Goal: Contribute content: Contribute content

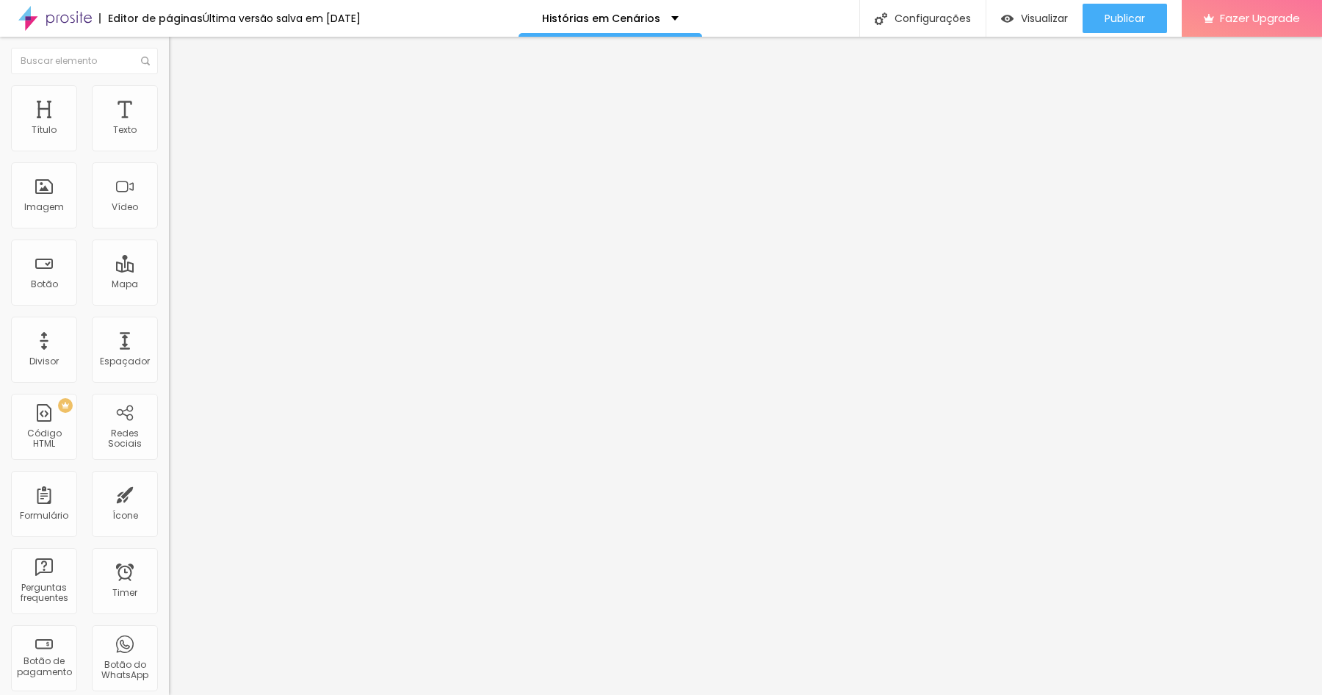
click at [169, 125] on div "Adicionar imagem" at bounding box center [253, 120] width 169 height 10
click at [169, 126] on span "Adicionar imagem" at bounding box center [216, 120] width 95 height 12
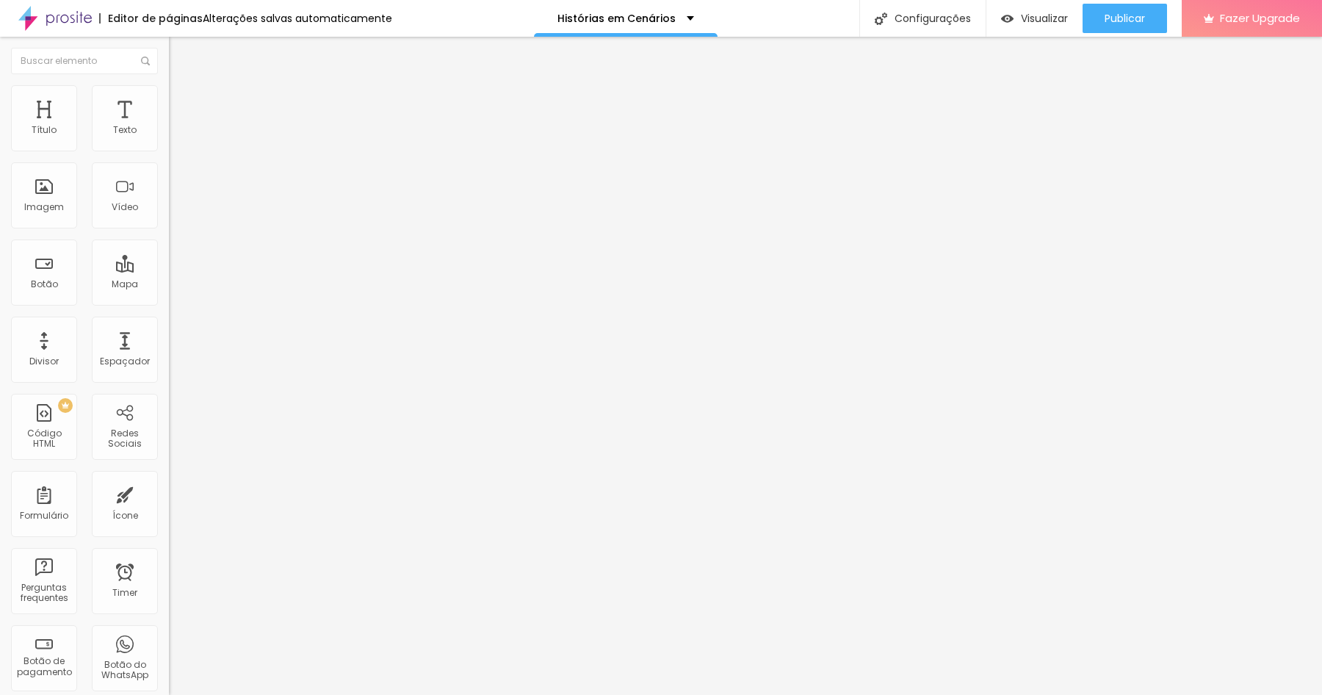
click at [169, 90] on li "Estilo" at bounding box center [253, 92] width 169 height 15
click at [182, 104] on span "Avançado" at bounding box center [206, 110] width 48 height 12
click at [169, 92] on ul "Conteúdo Estilo Avançado" at bounding box center [253, 93] width 169 height 44
click at [169, 85] on img at bounding box center [175, 91] width 13 height 13
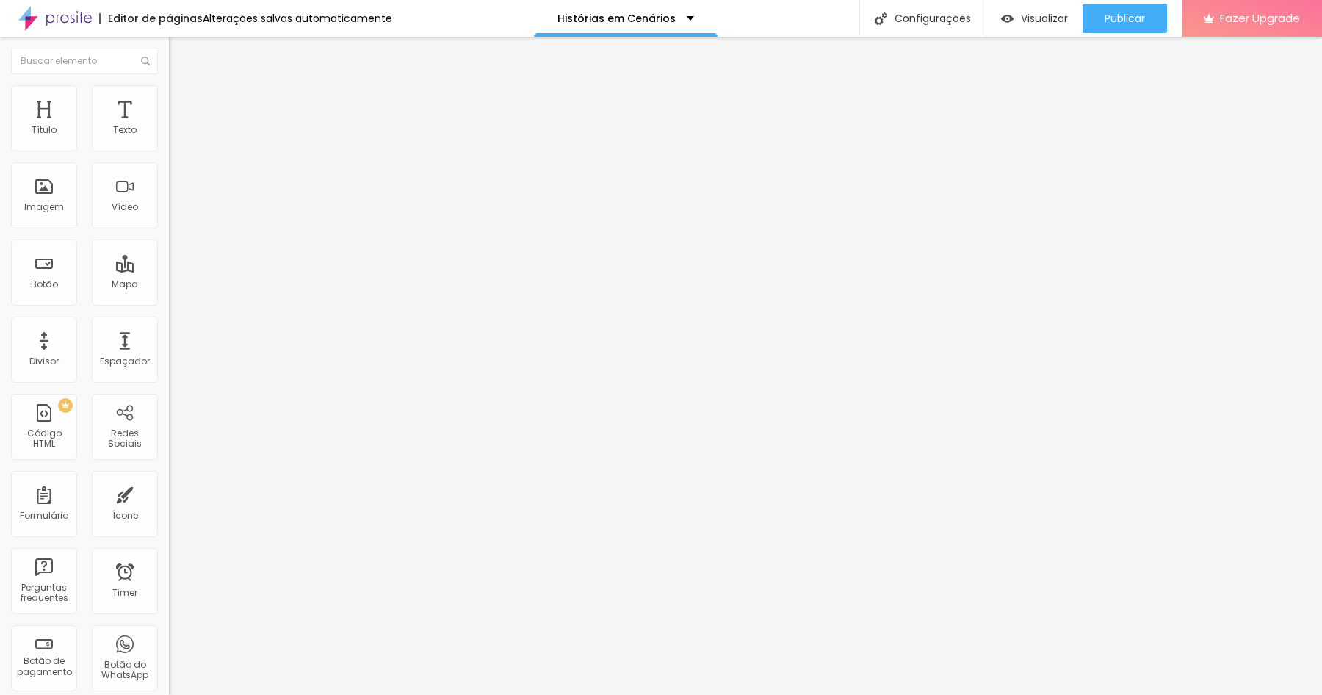
click at [169, 93] on img at bounding box center [175, 91] width 13 height 13
click at [169, 336] on input "0" at bounding box center [200, 343] width 63 height 15
type input "150"
type input "15"
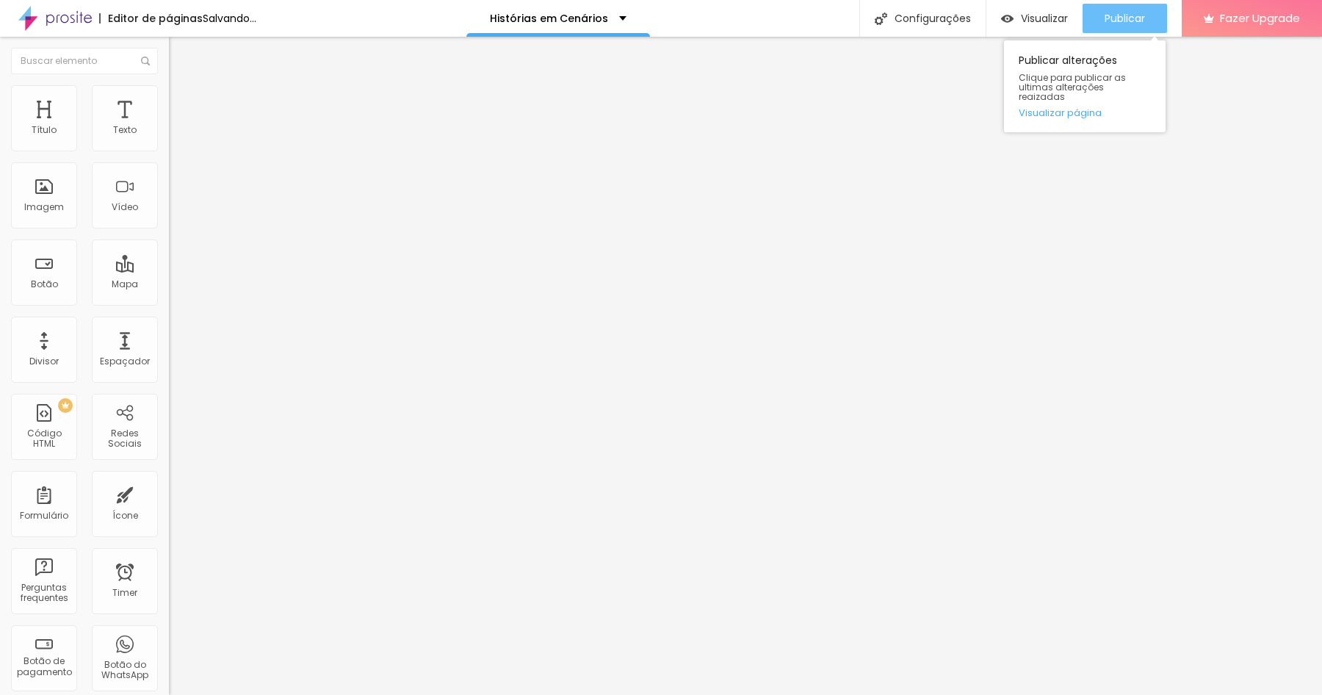
type input "15"
click at [1128, 15] on span "Publicar" at bounding box center [1125, 18] width 40 height 12
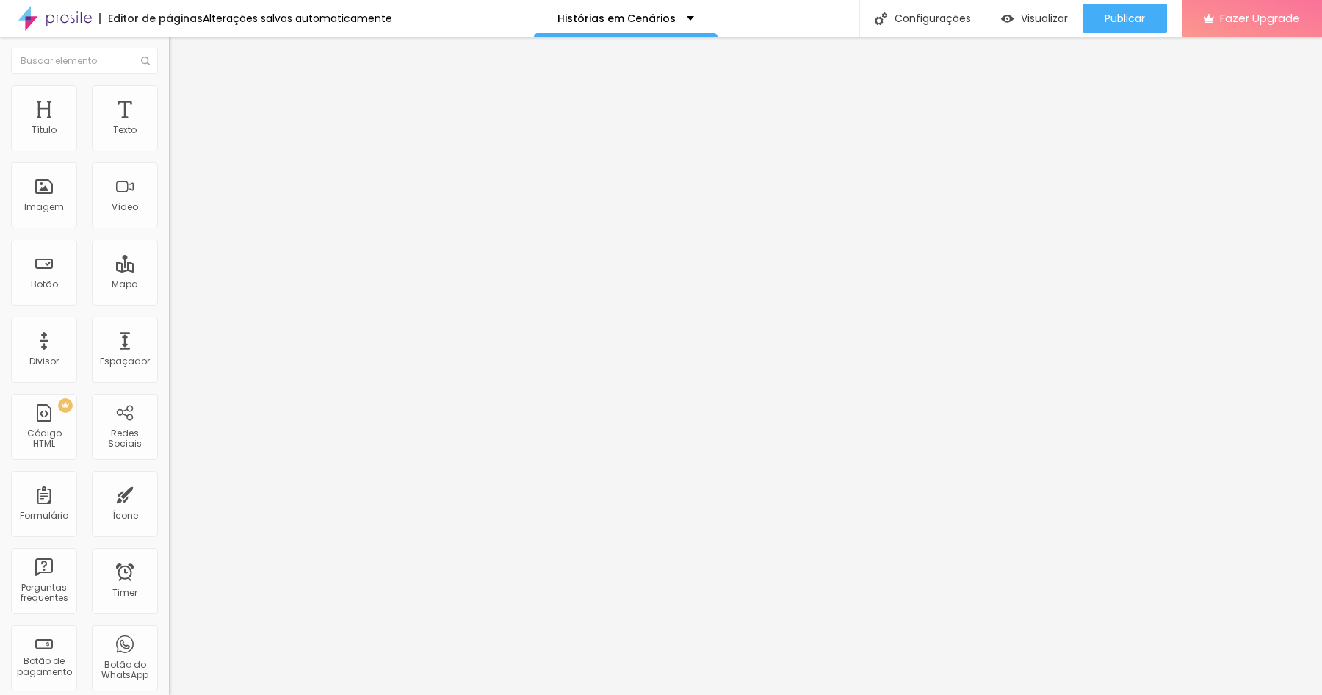
click at [176, 212] on icon "button" at bounding box center [179, 209] width 6 height 6
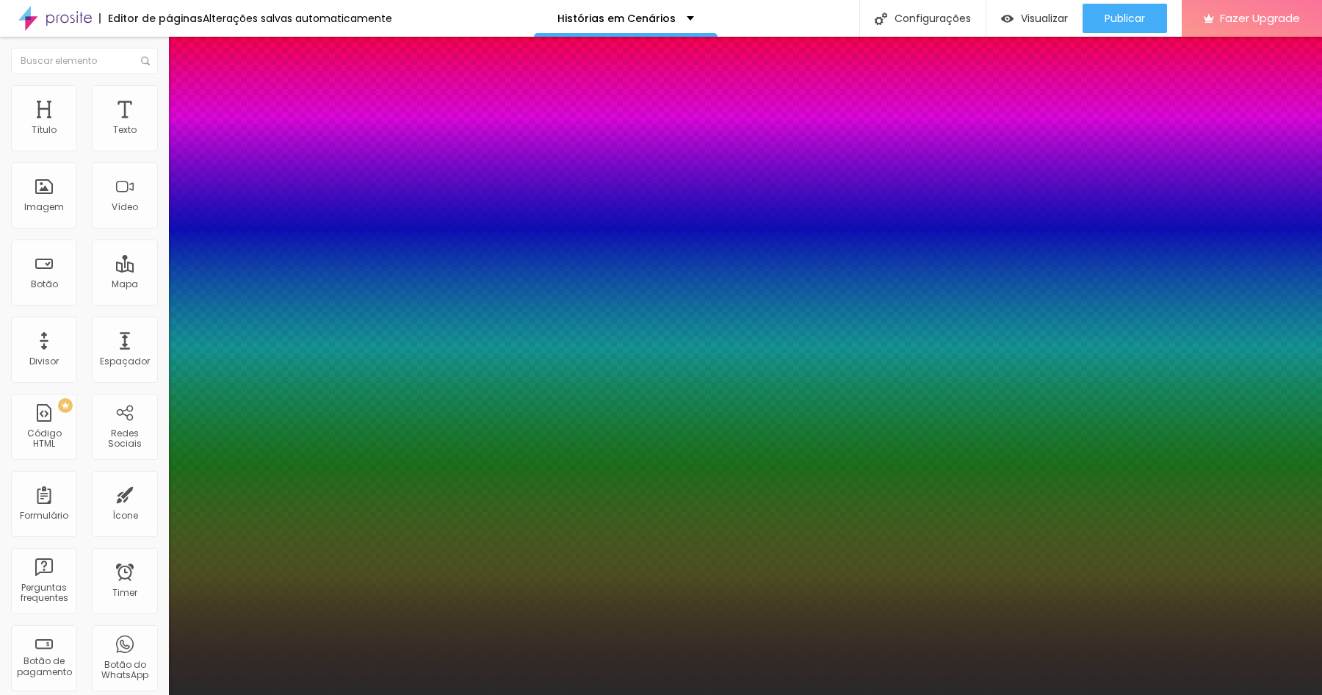
type input "1"
click at [1056, 694] on div at bounding box center [661, 695] width 1322 height 0
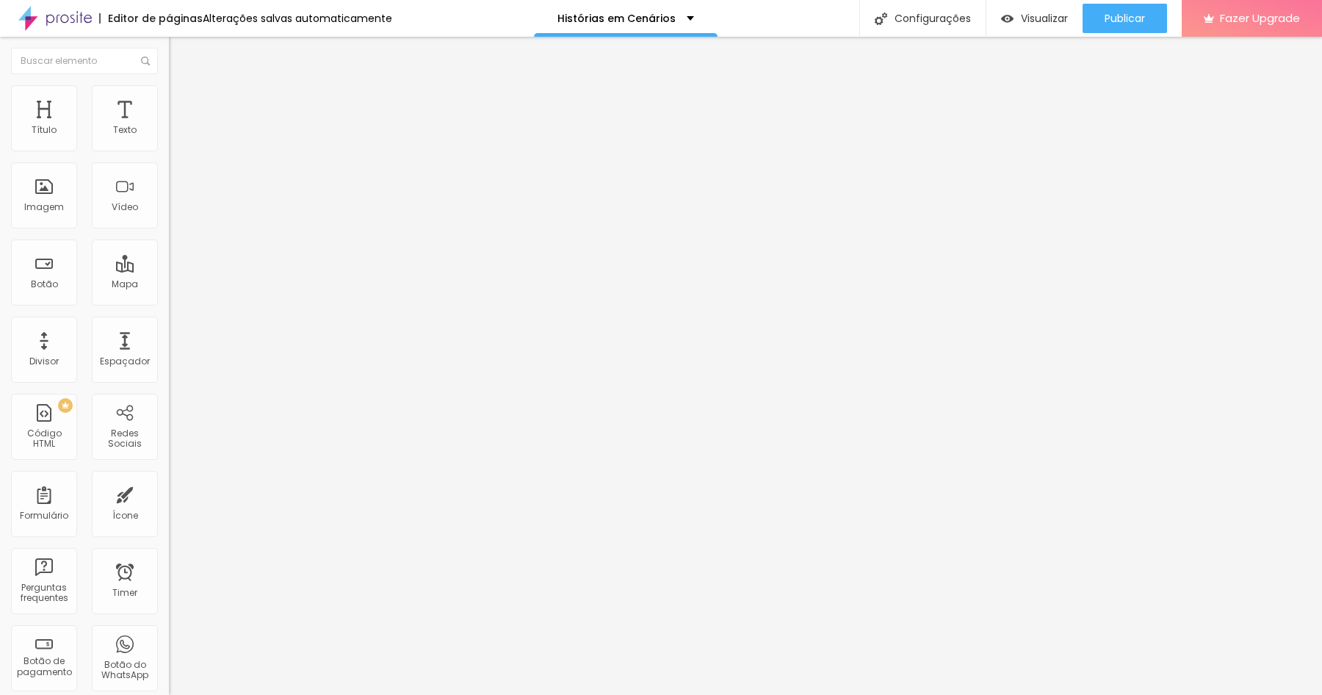
click at [169, 217] on button "button" at bounding box center [179, 209] width 21 height 15
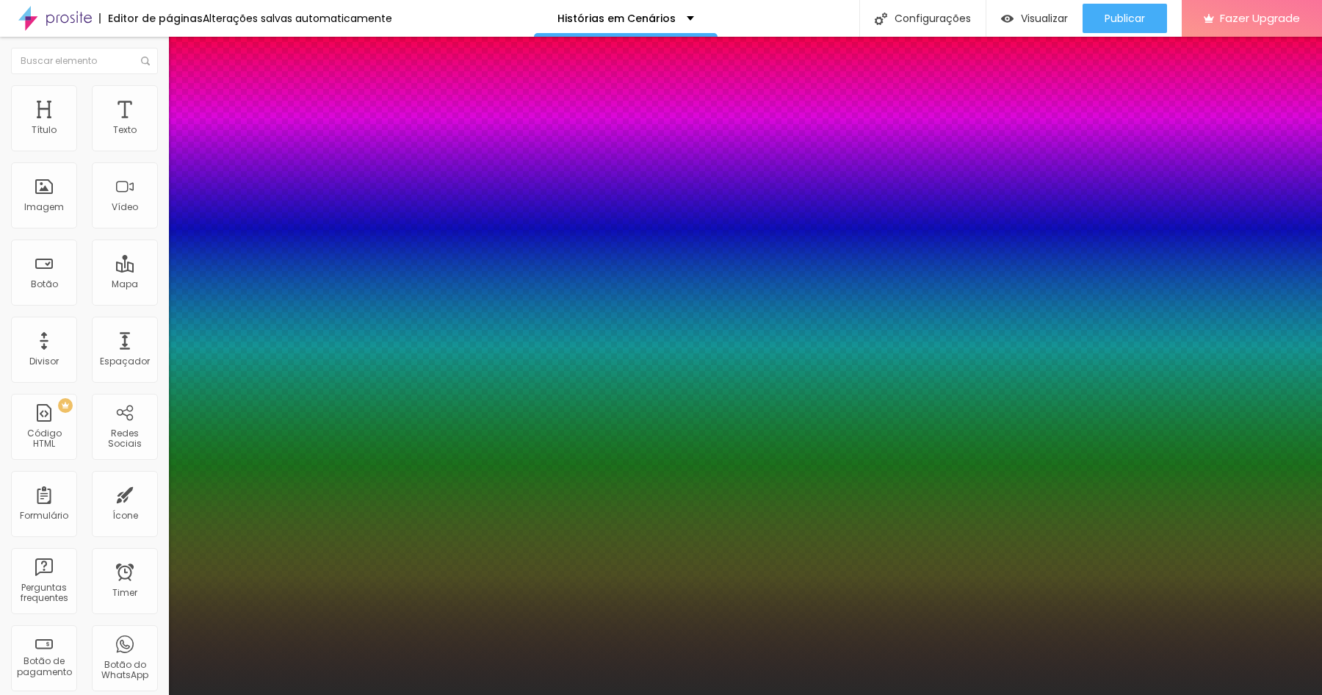
type input "1"
click at [954, 694] on div at bounding box center [661, 695] width 1322 height 0
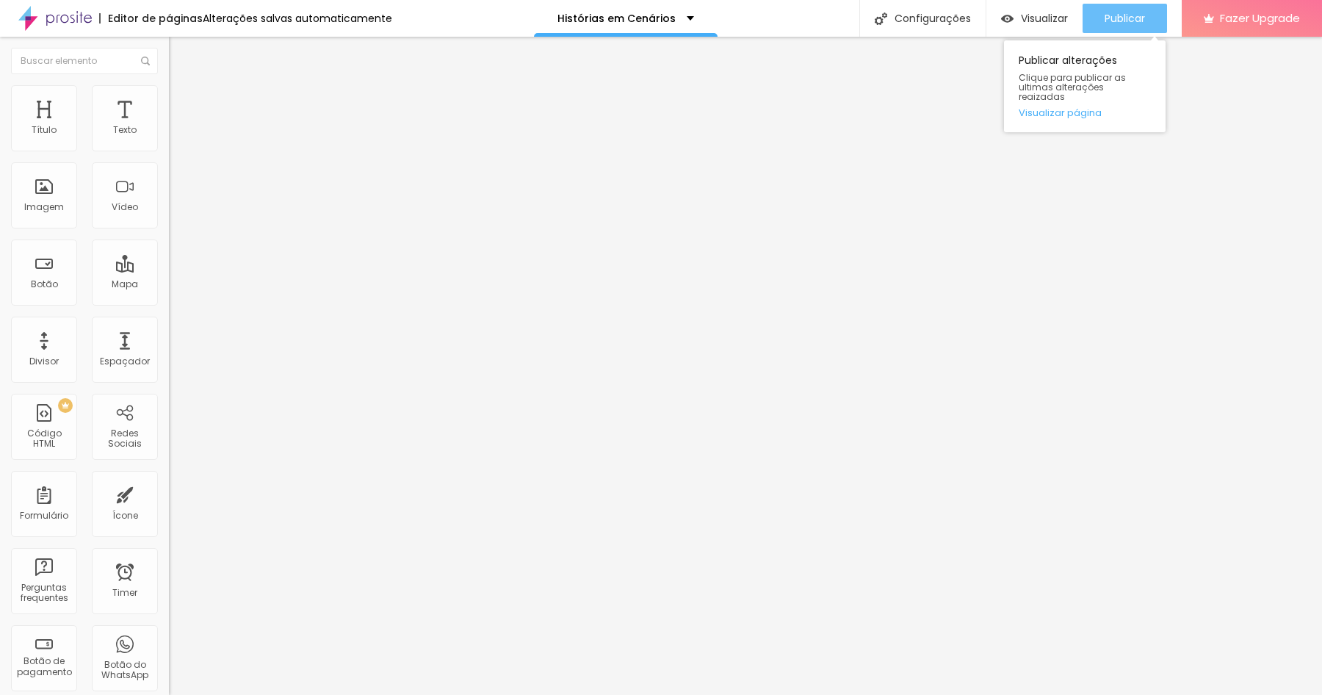
click at [1110, 13] on span "Publicar" at bounding box center [1125, 18] width 40 height 12
click at [175, 137] on icon "button" at bounding box center [179, 132] width 9 height 9
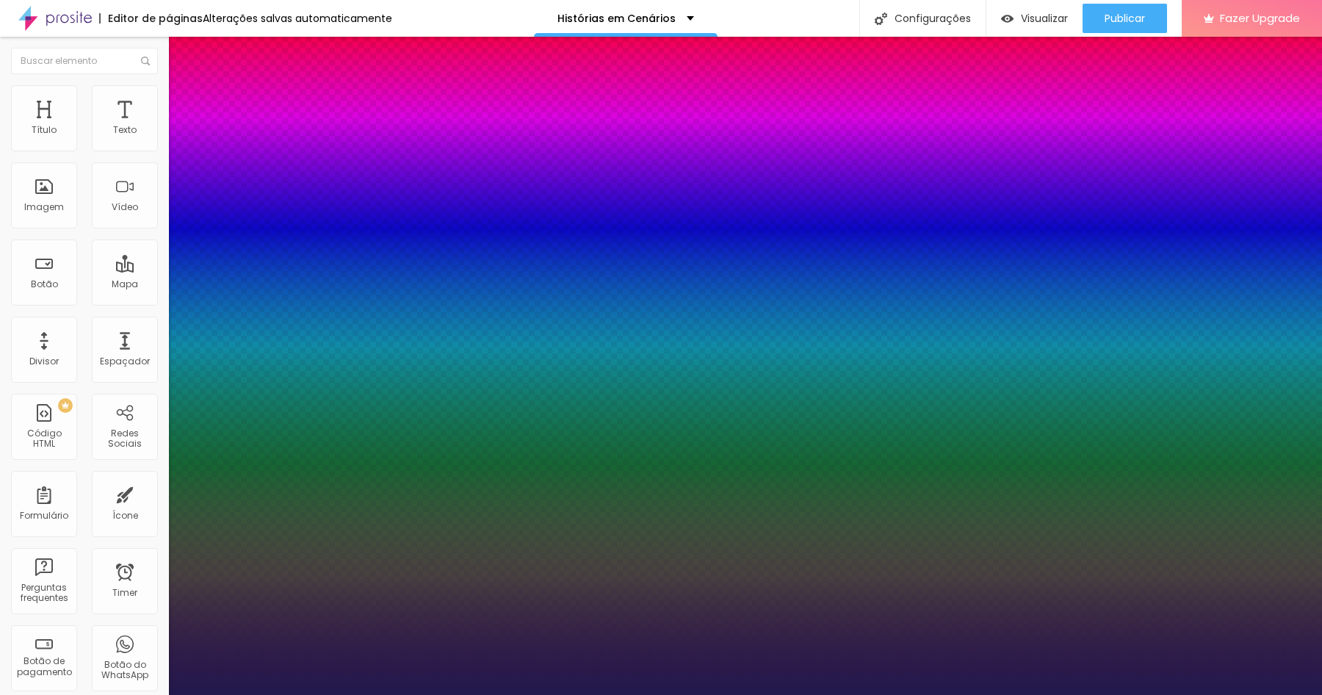
type input "1"
click at [456, 694] on div at bounding box center [661, 695] width 1322 height 0
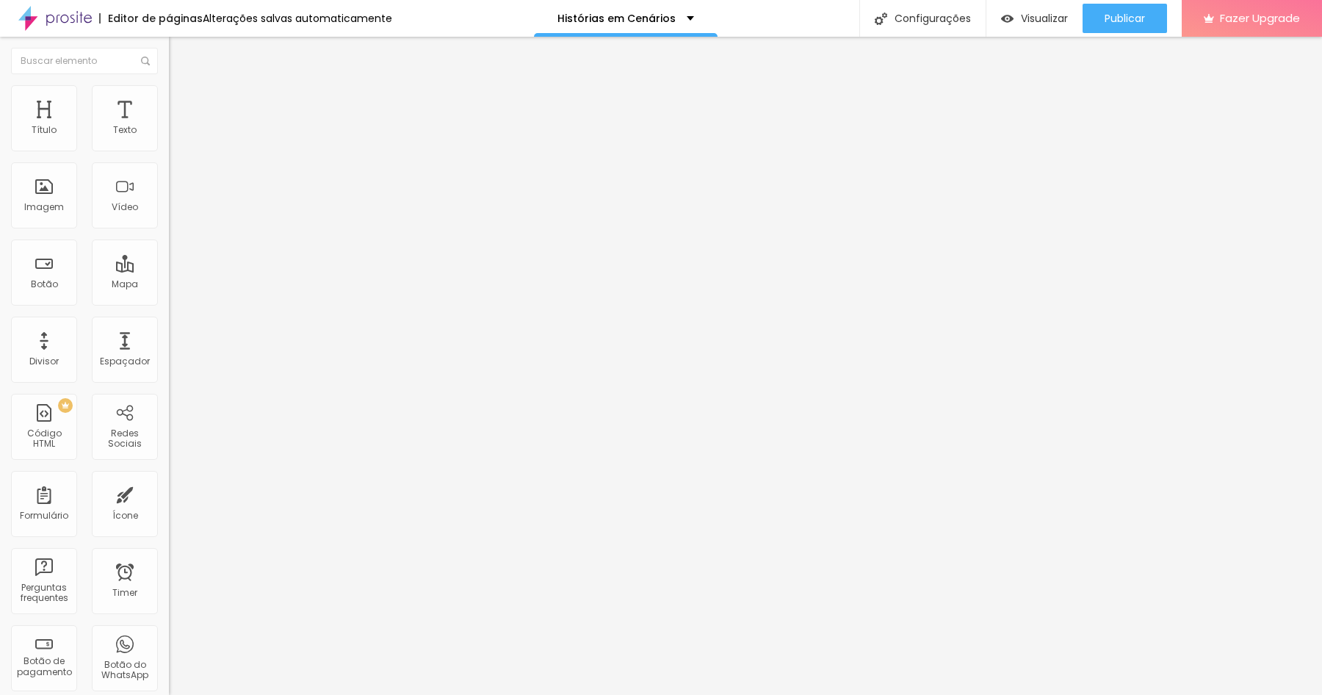
click at [176, 135] on icon "button" at bounding box center [179, 132] width 6 height 6
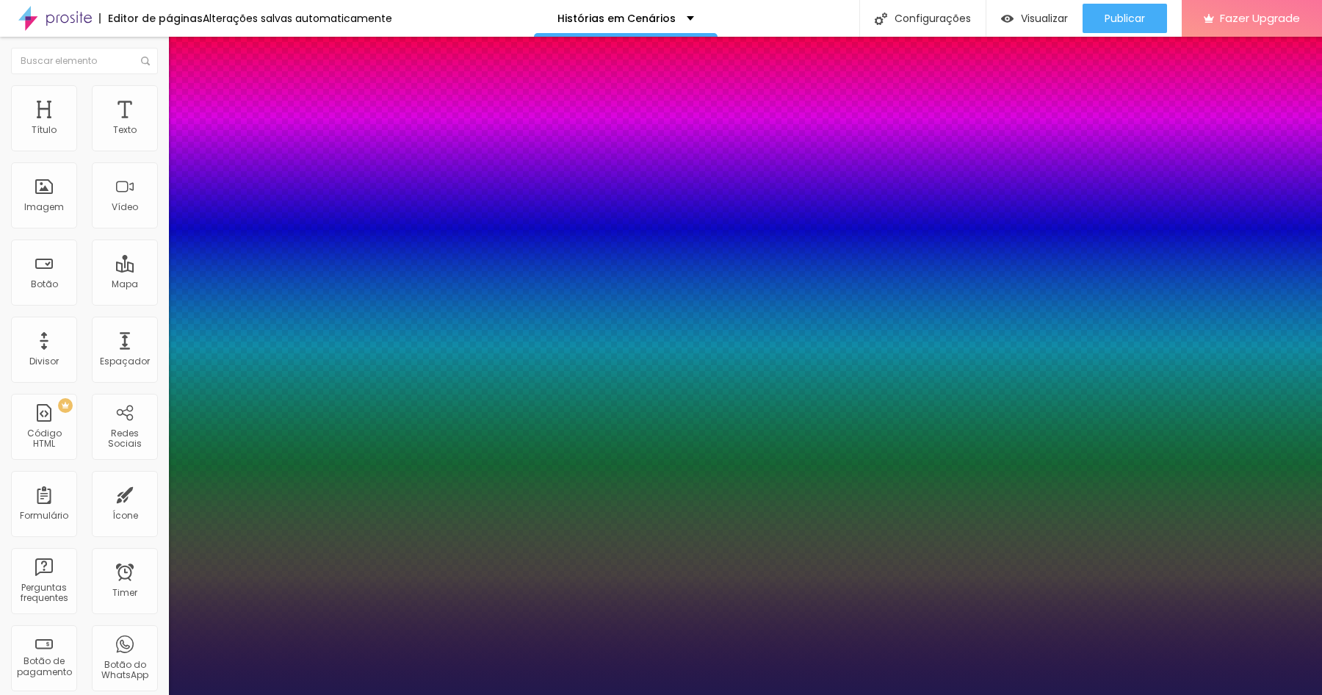
type input "1"
drag, startPoint x: 329, startPoint y: 248, endPoint x: 291, endPoint y: 250, distance: 38.3
type input "1"
type input "18"
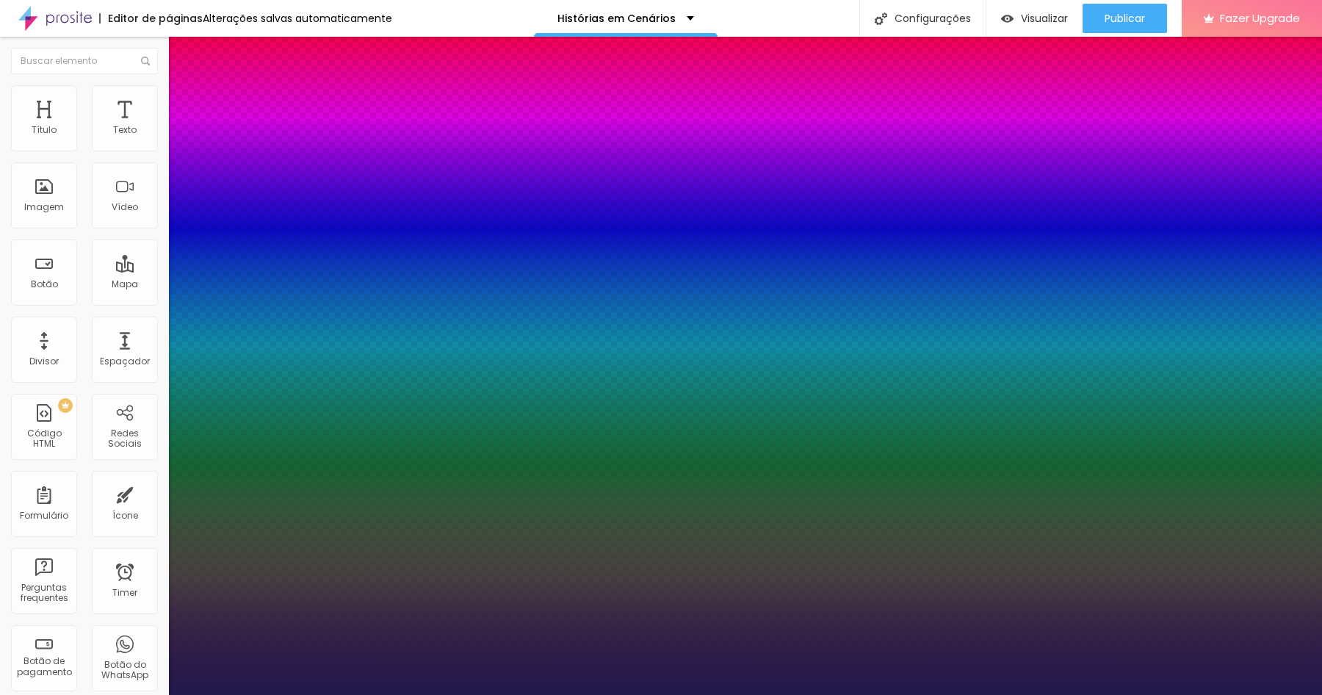
type input "18"
type input "1"
type input "18"
click at [505, 694] on div at bounding box center [661, 695] width 1322 height 0
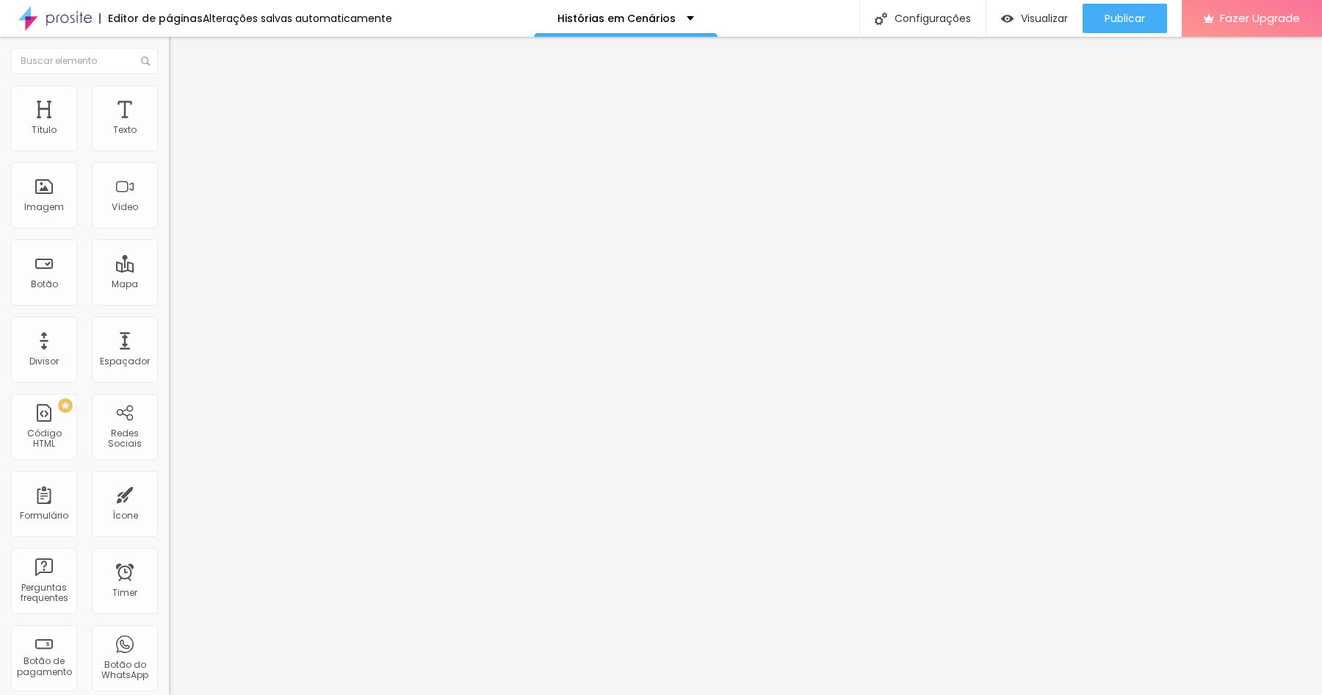
click at [169, 141] on button "button" at bounding box center [179, 133] width 21 height 15
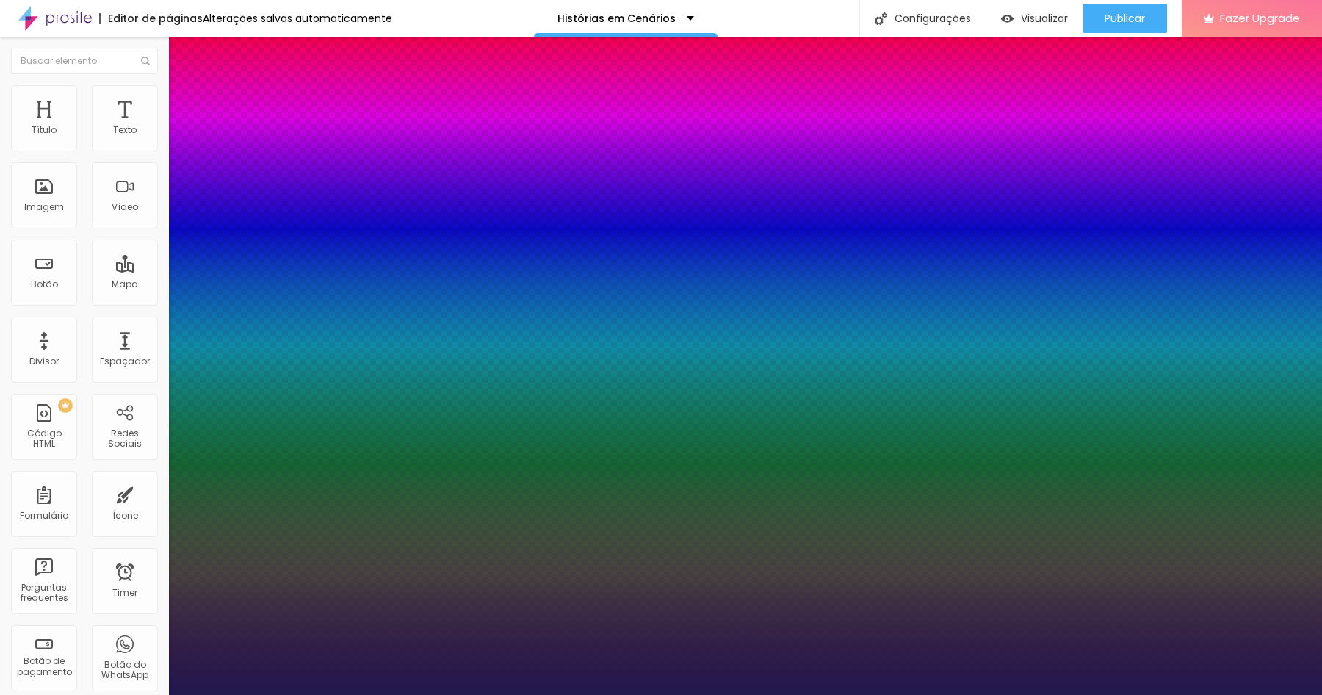
type input "1"
type input "20"
type input "1"
type input "26"
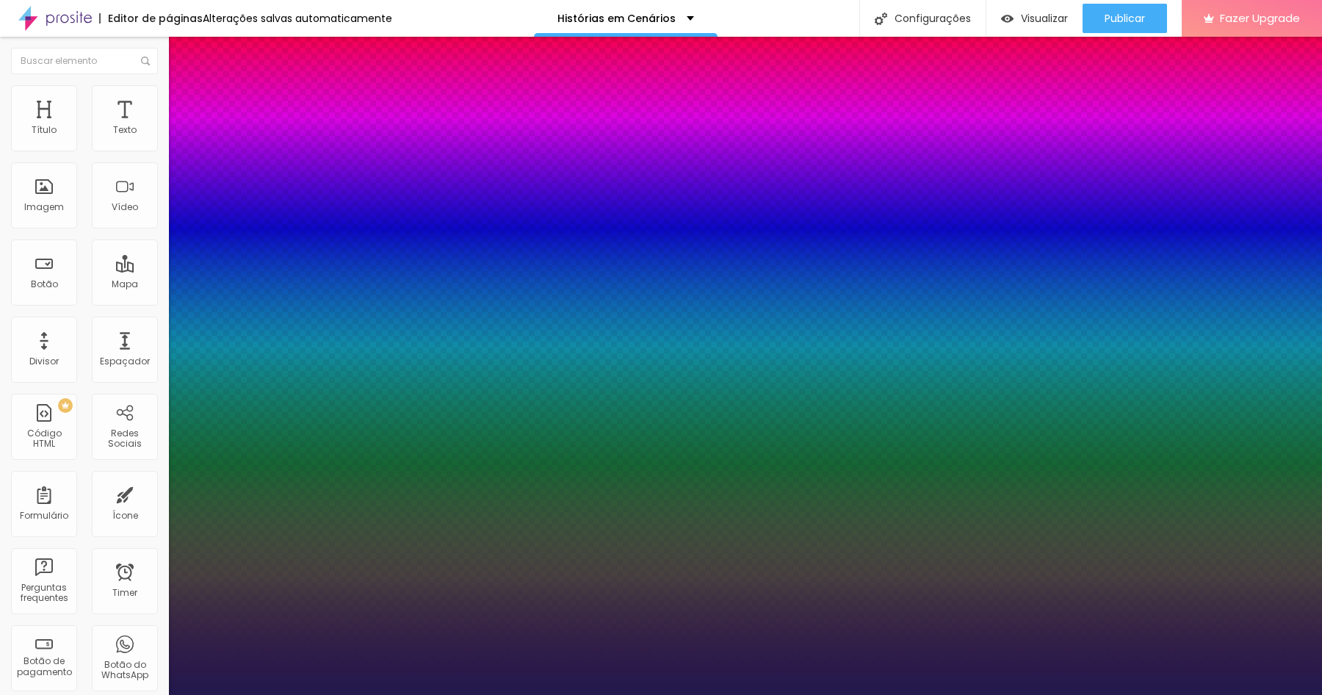
type input "26"
type input "1"
type input "28"
type input "1"
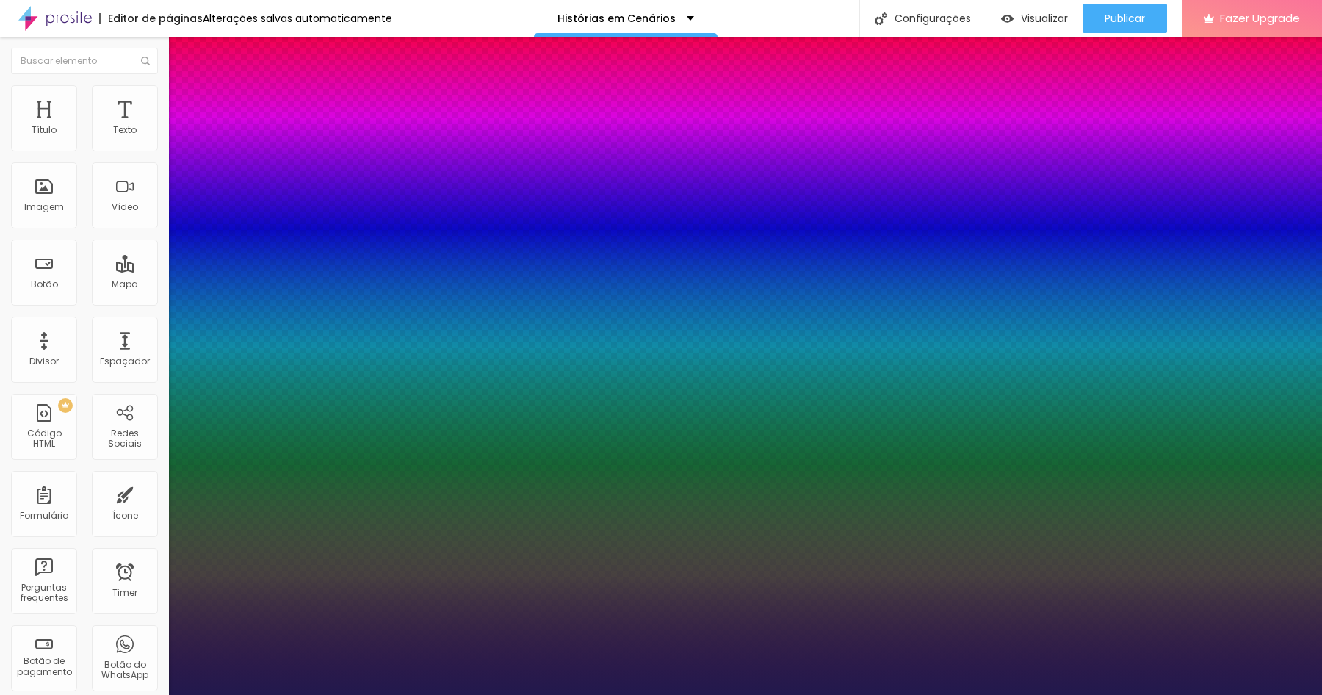
type input "34"
type input "1"
type input "36"
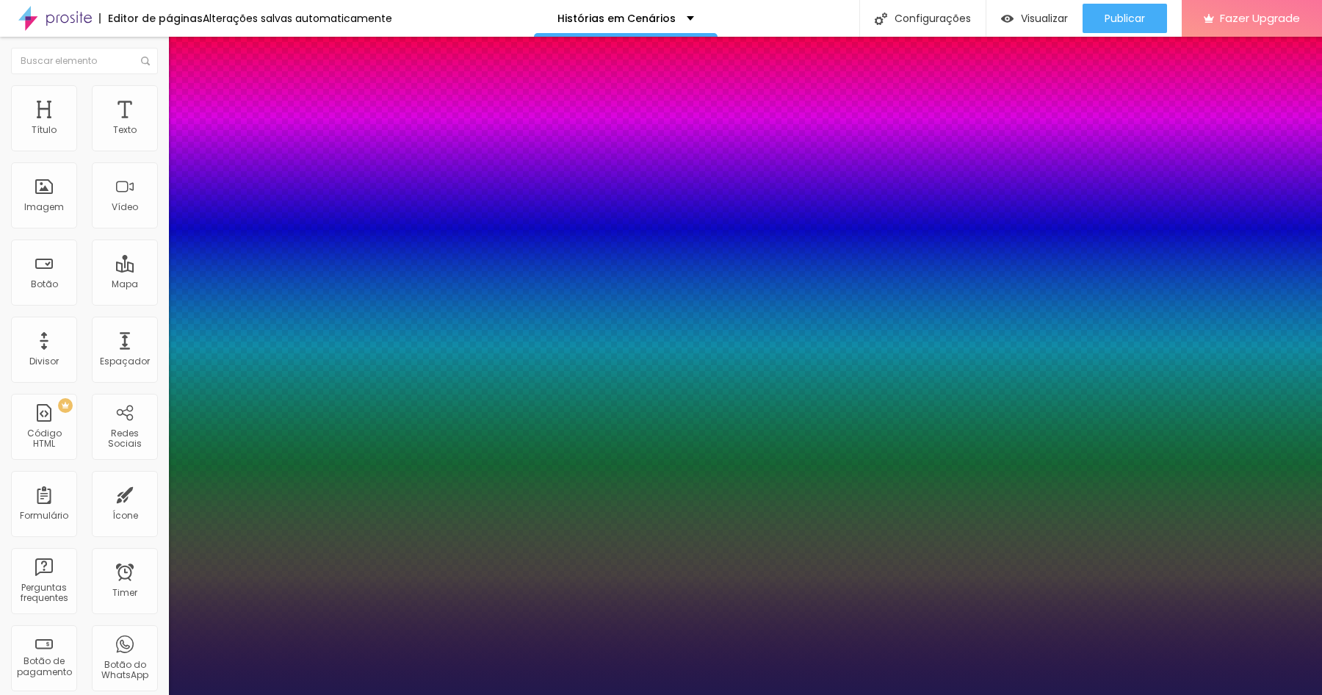
type input "1"
type input "38"
type input "1"
type input "35"
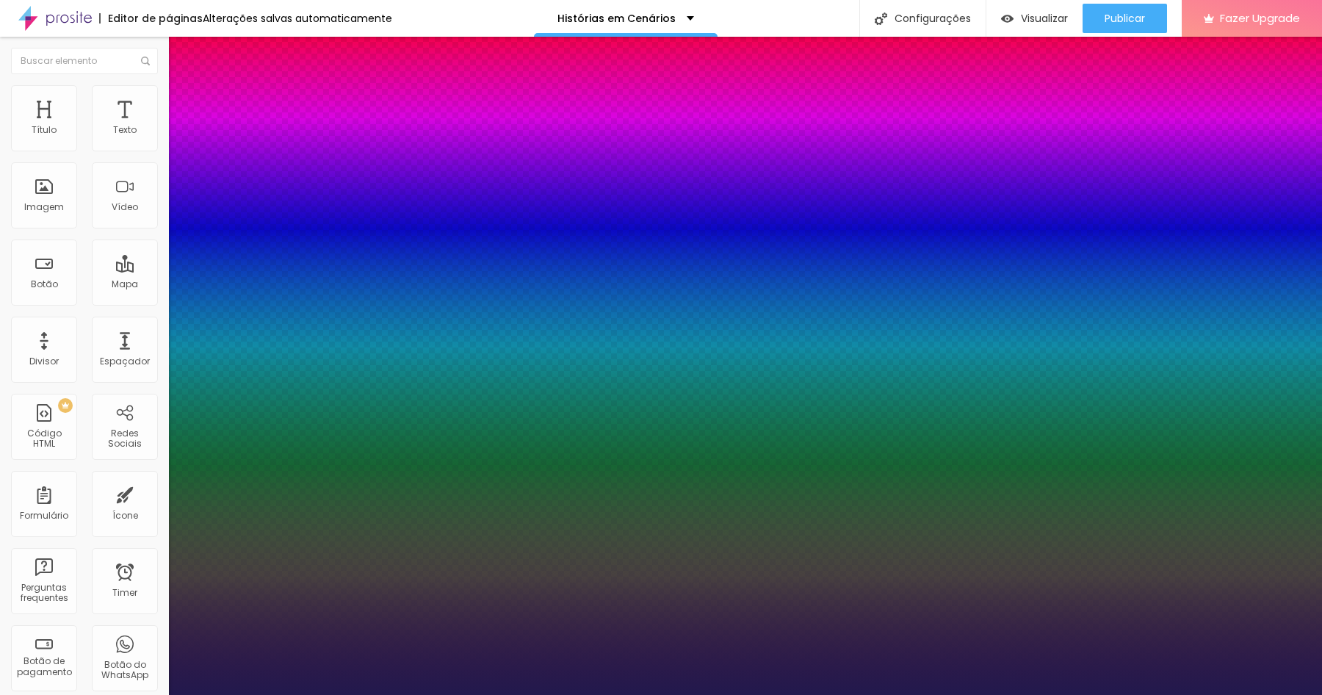
type input "35"
type input "1"
type input "28"
type input "1"
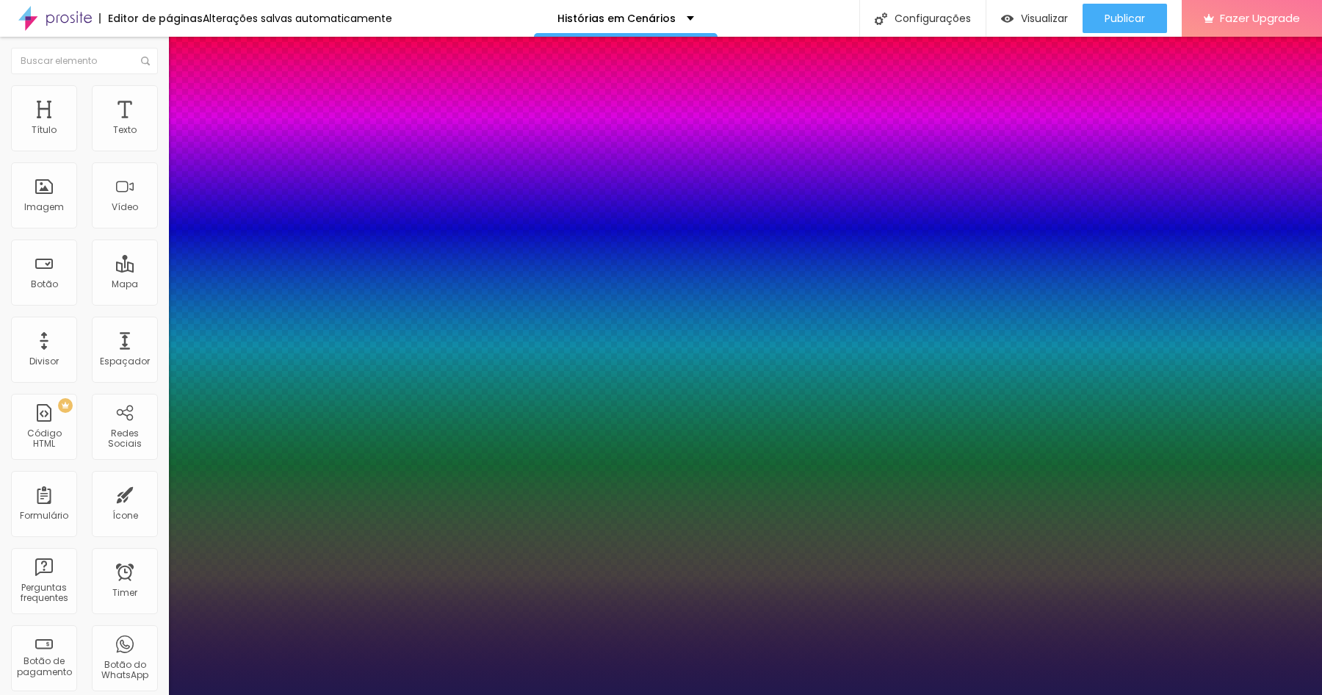
type input "25"
type input "1"
type input "23"
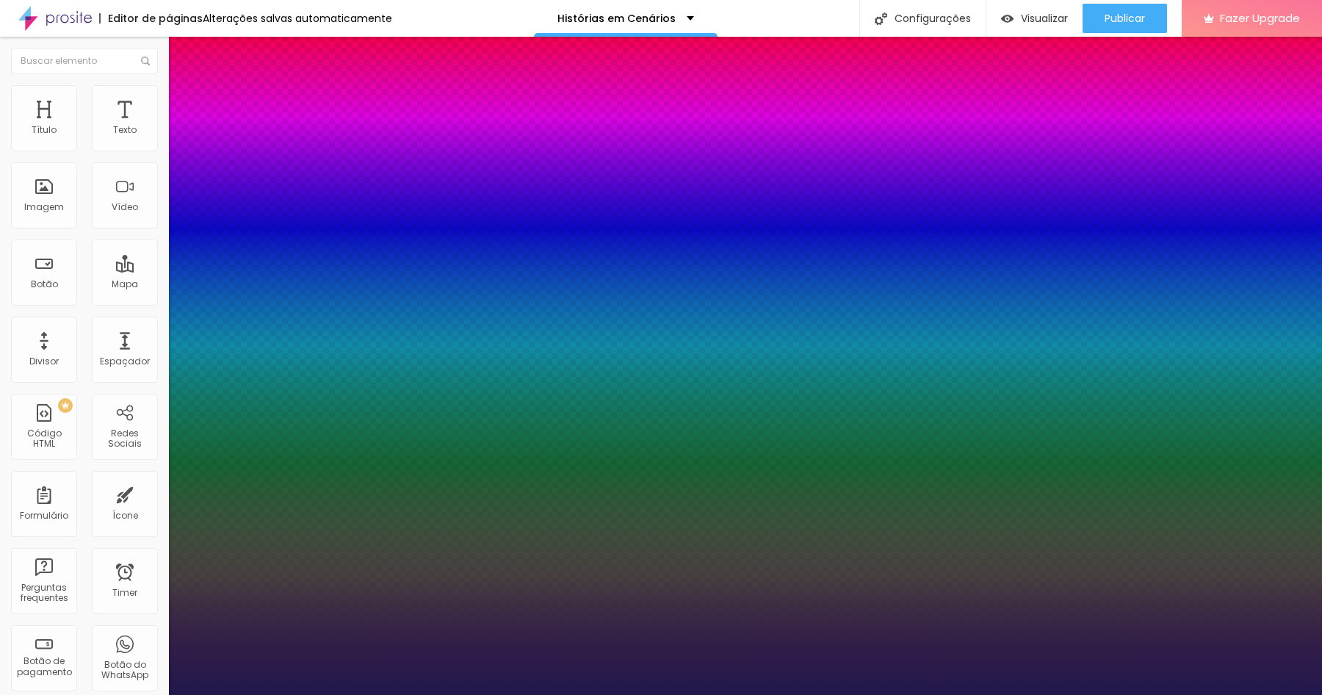
type input "1"
type input "22"
type input "1"
type input "18"
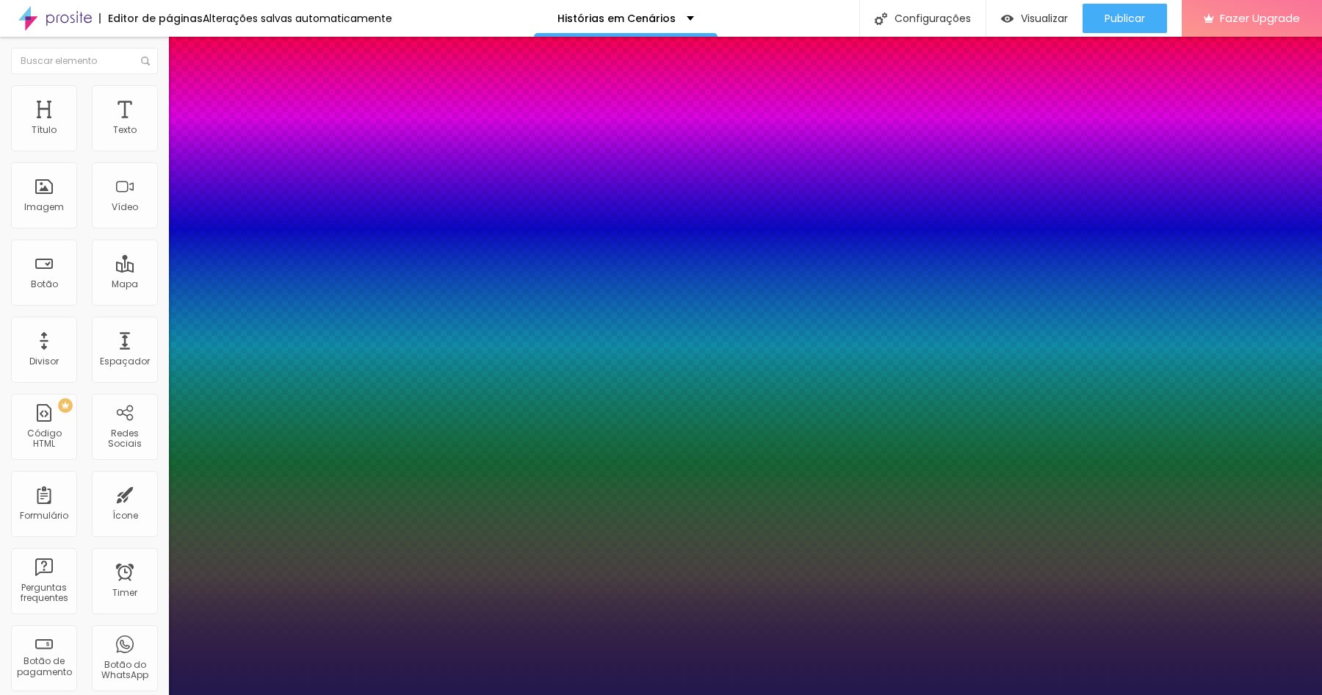
type input "18"
type input "1"
type input "17"
type input "1"
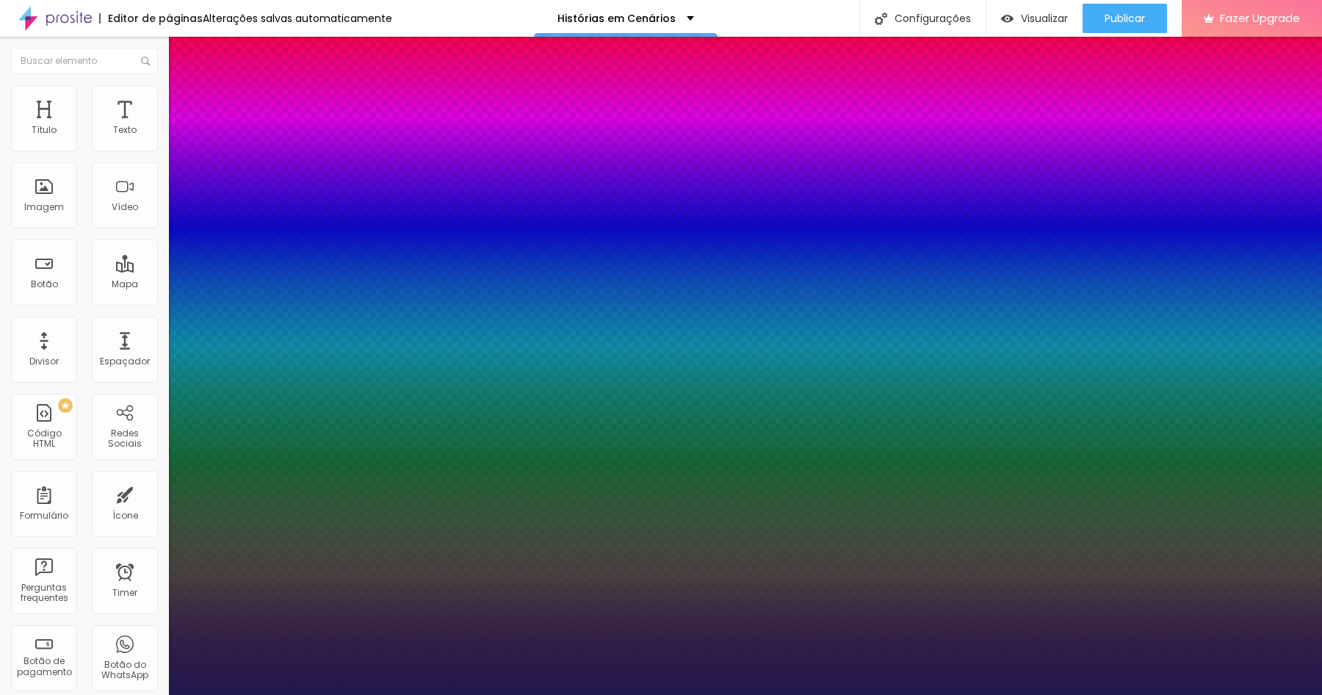
type input "16"
type input "1"
type input "16"
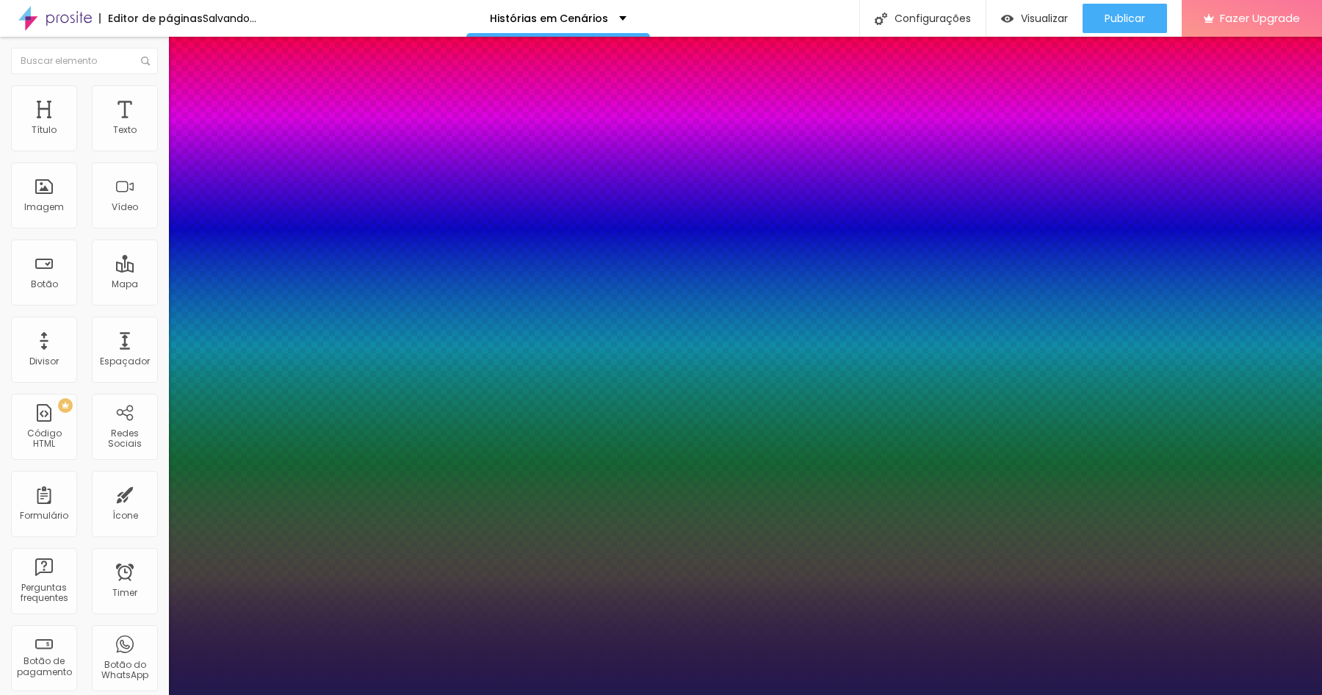
type input "1"
drag, startPoint x: 328, startPoint y: 250, endPoint x: 311, endPoint y: 251, distance: 17.6
type input "8"
type input "1"
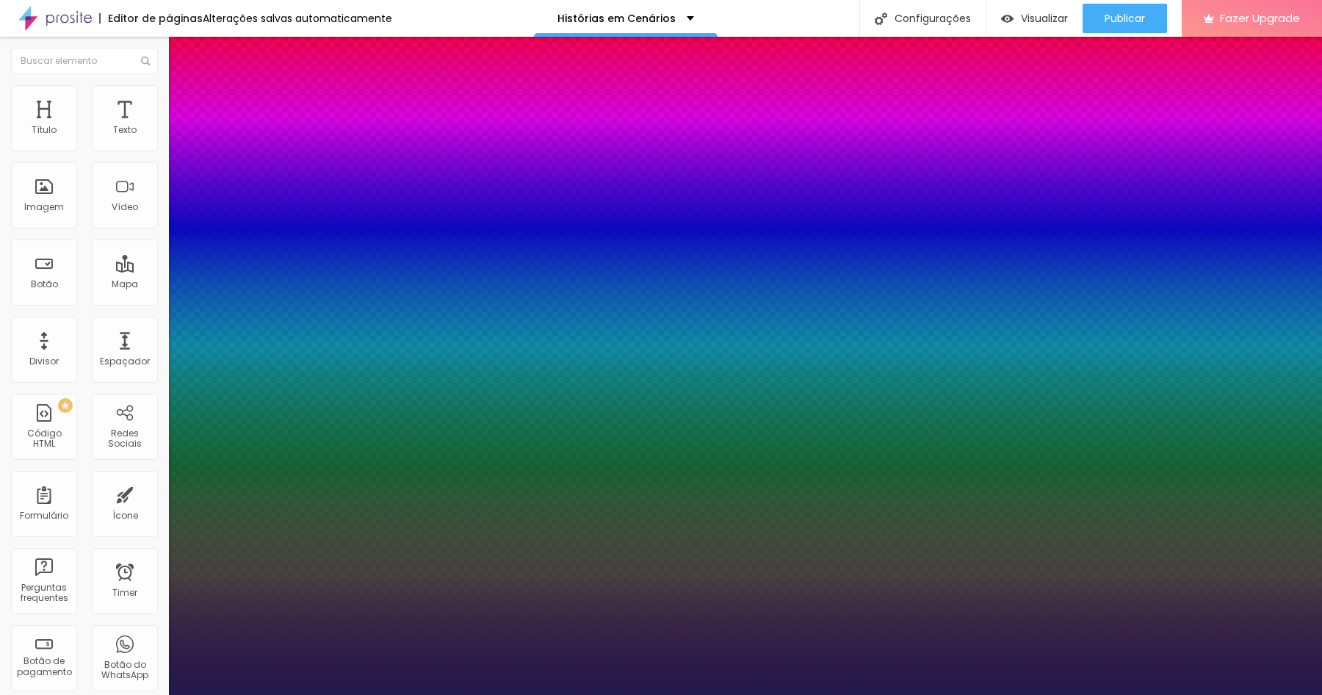
type input "1"
type input "18"
type input "1"
type input "18"
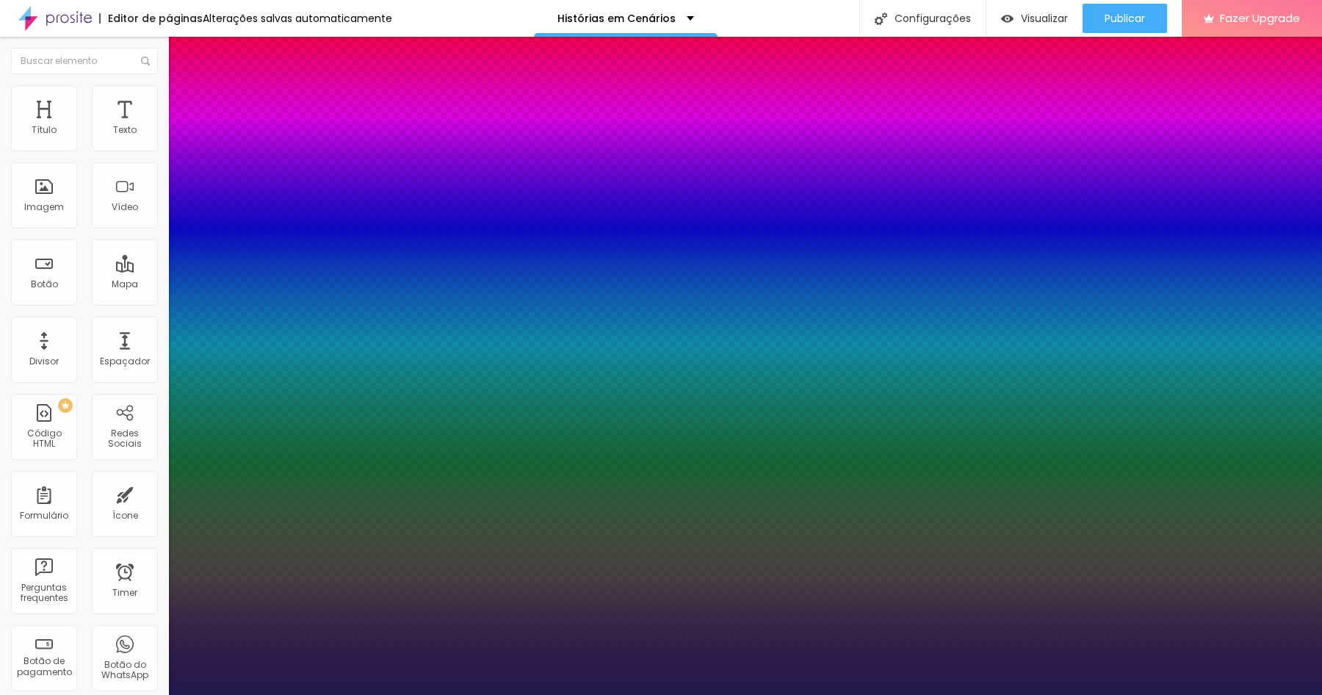
type input "1"
type input "1.4"
type input "1"
type input "1.5"
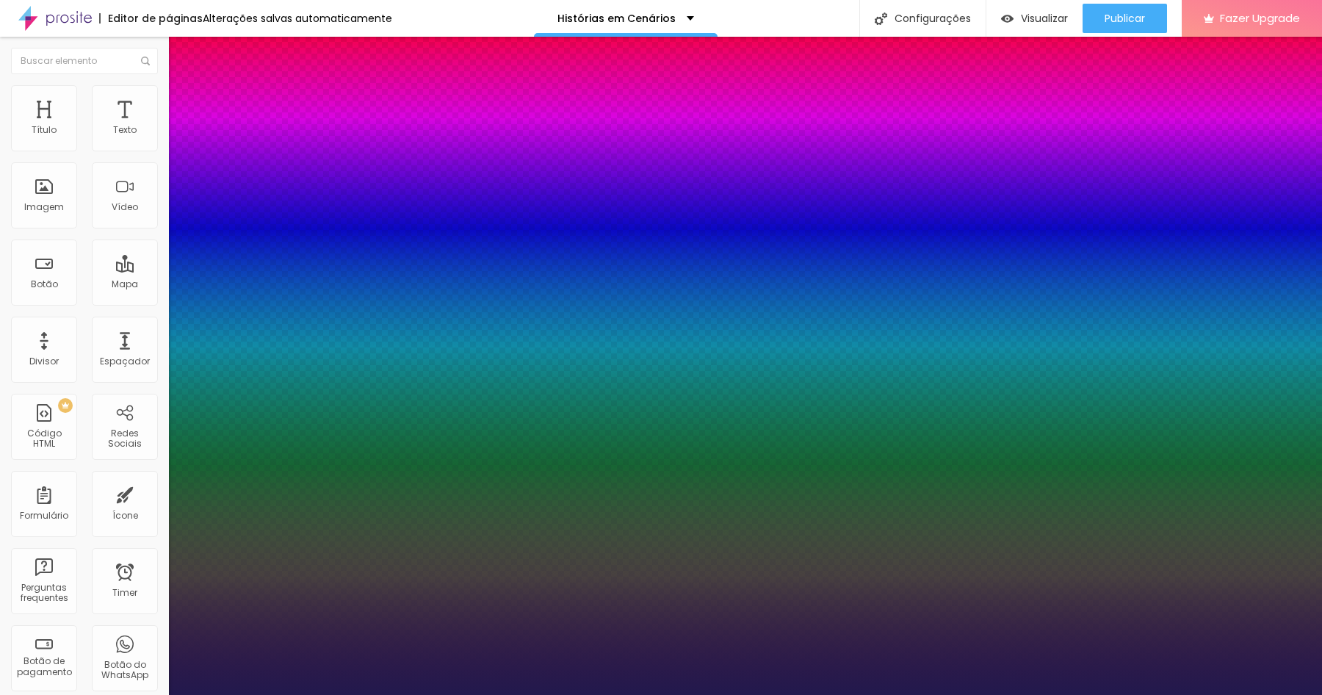
type input "1.5"
type input "1"
type input "1.6"
type input "1"
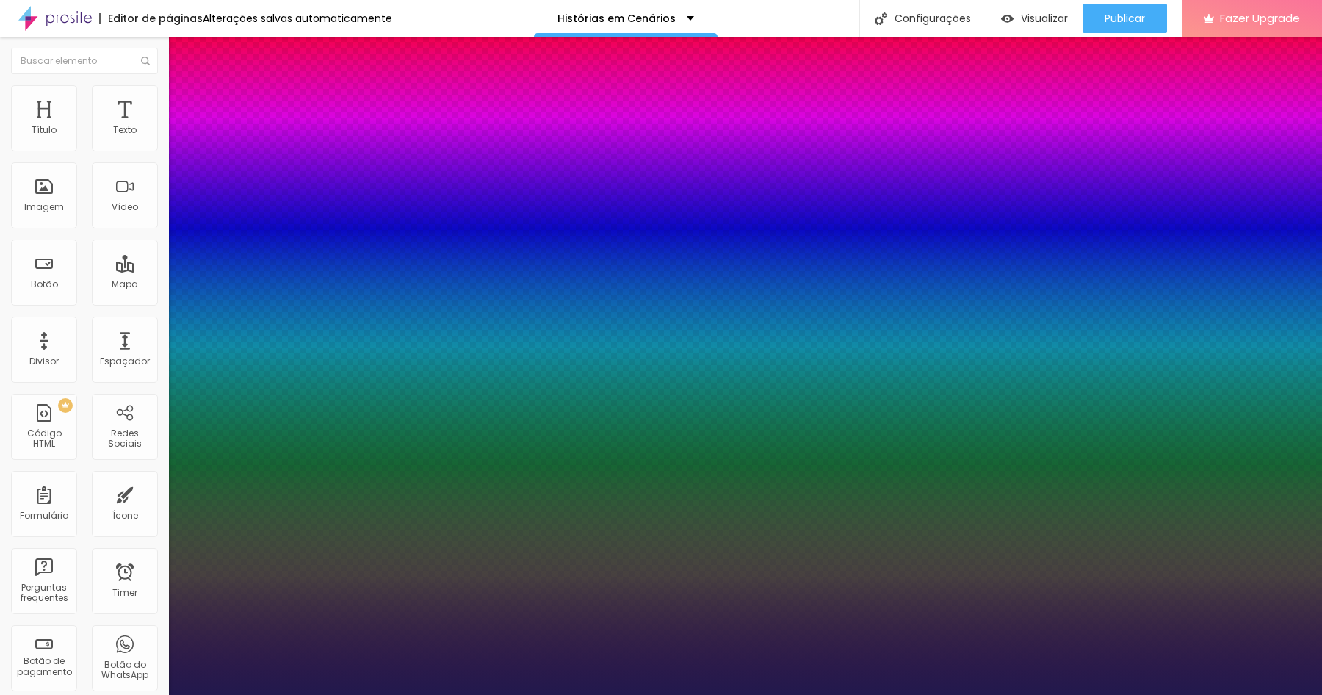
type input "1.7"
type input "1"
type input "1.8"
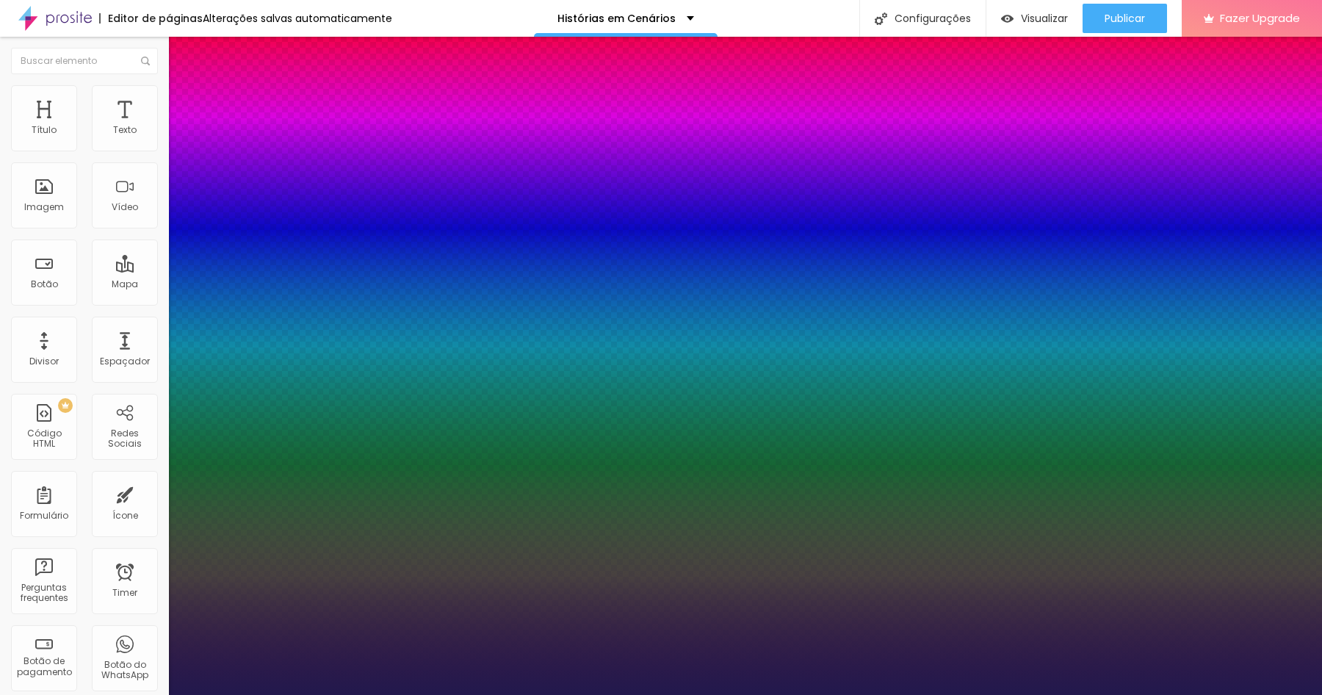
drag, startPoint x: 245, startPoint y: 347, endPoint x: 279, endPoint y: 353, distance: 35.0
type input "1.8"
type input "1"
click at [267, 694] on div at bounding box center [661, 695] width 1322 height 0
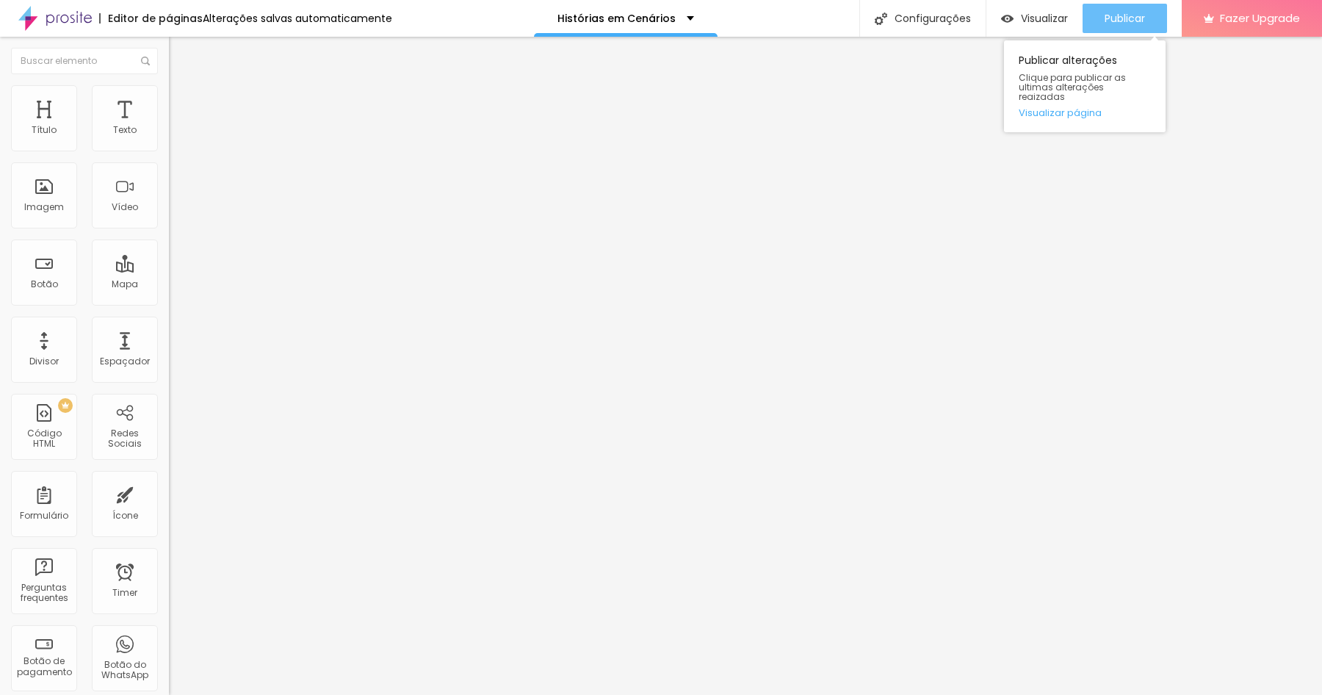
click at [1135, 10] on div "Publicar" at bounding box center [1125, 18] width 40 height 29
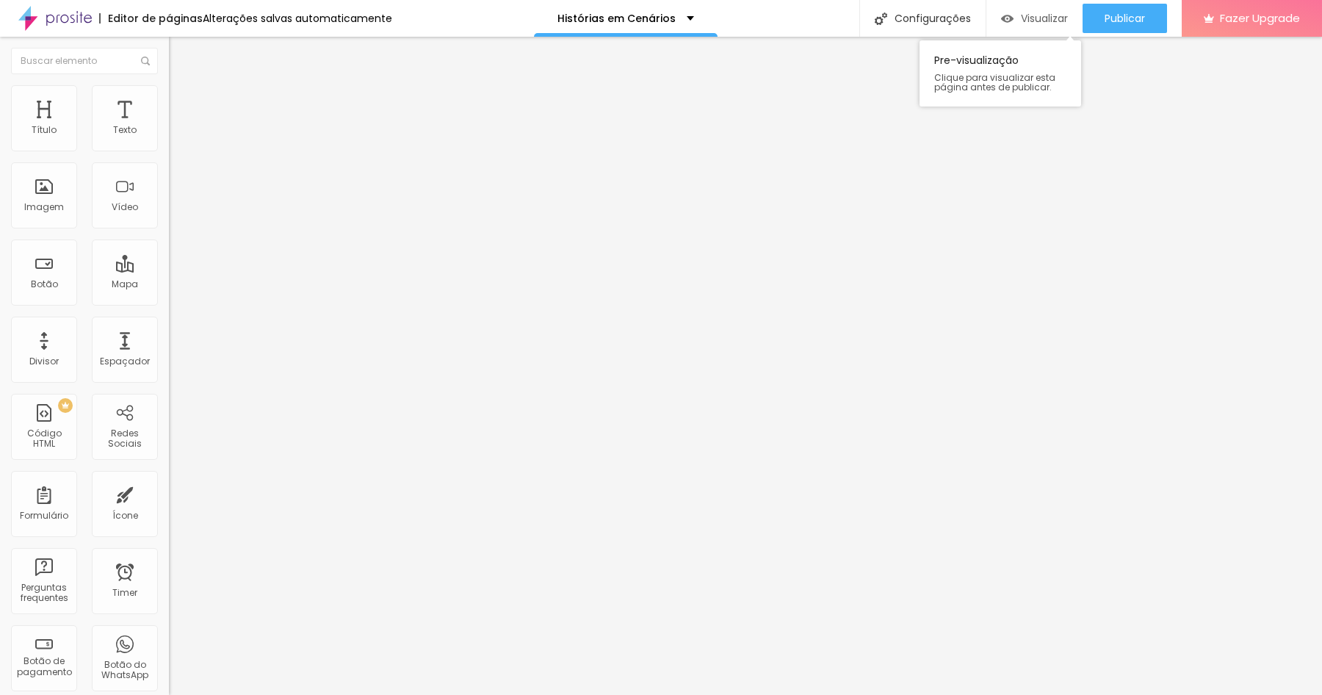
click at [1041, 12] on span "Visualizar" at bounding box center [1044, 18] width 47 height 12
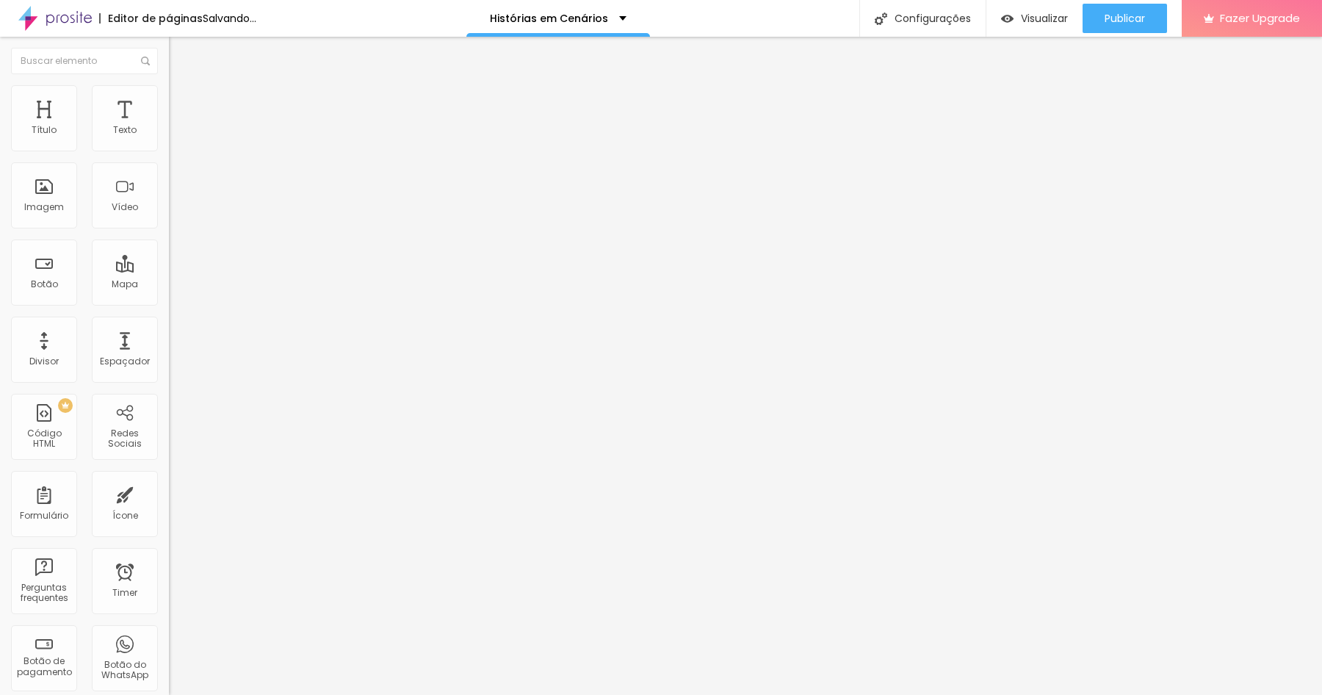
click at [169, 126] on span "Adicionar imagem" at bounding box center [216, 120] width 95 height 12
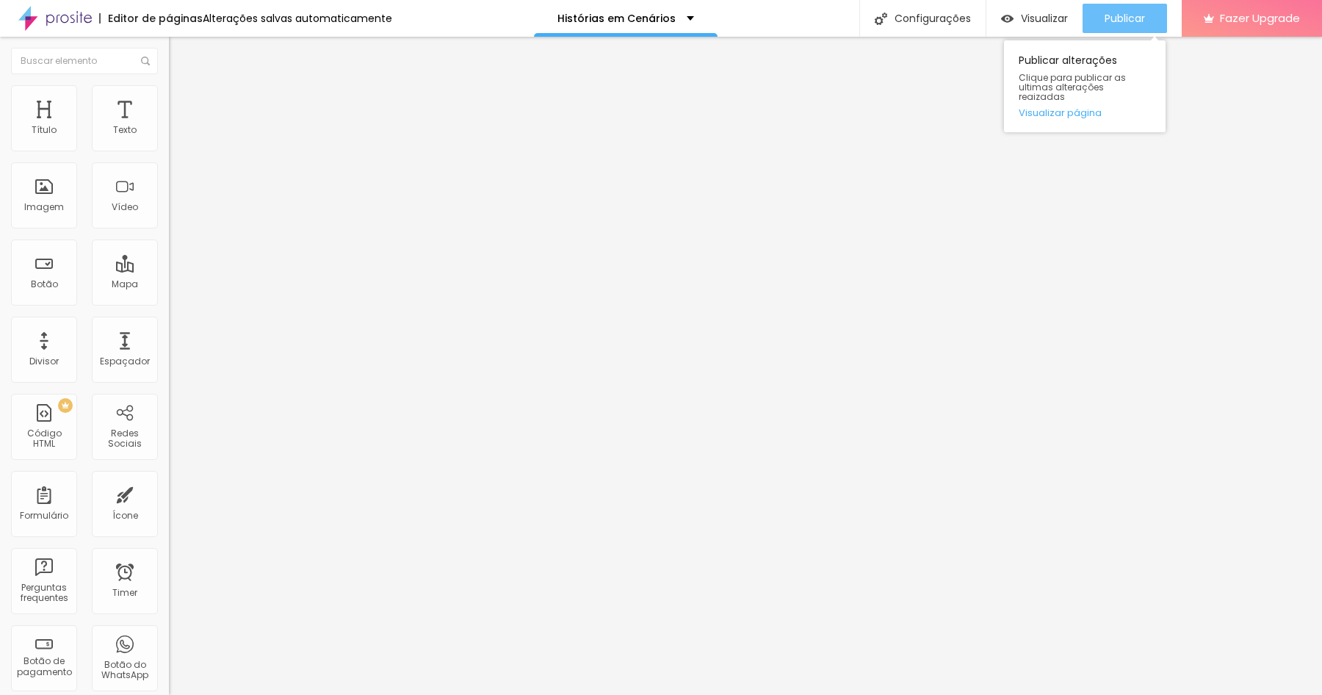
click at [1118, 15] on span "Publicar" at bounding box center [1125, 18] width 40 height 12
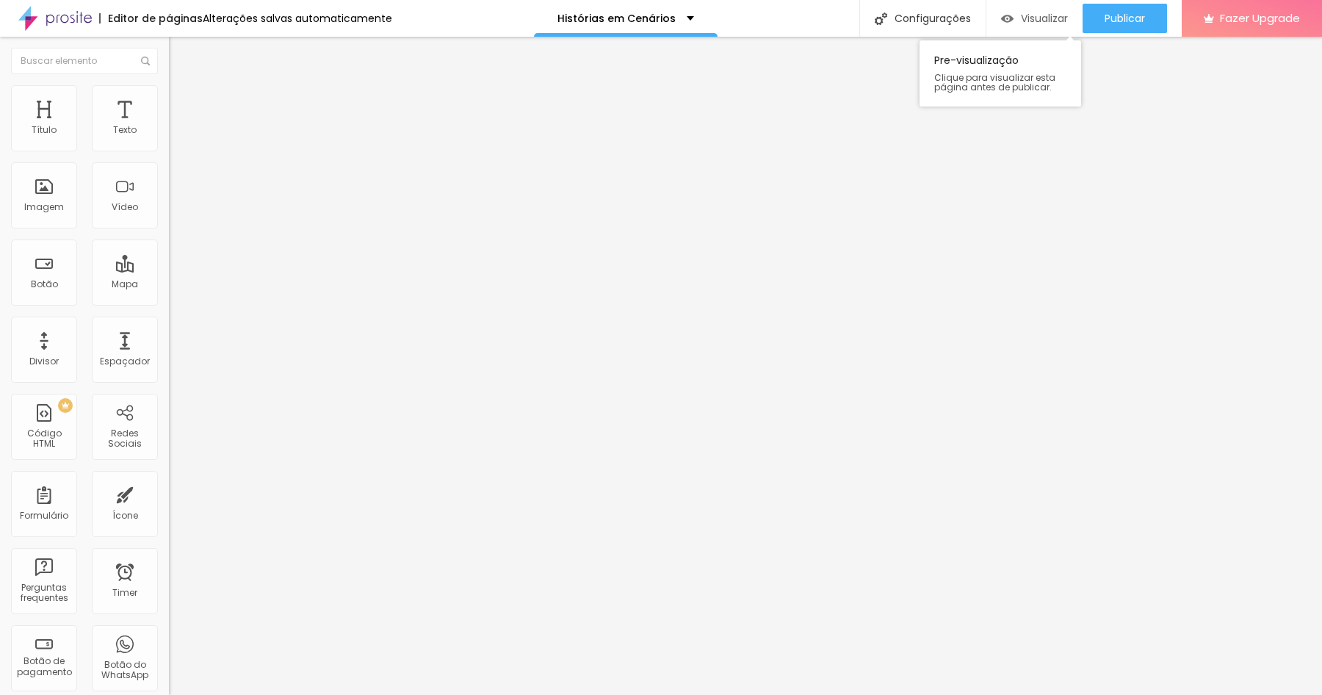
click at [1032, 17] on span "Visualizar" at bounding box center [1044, 18] width 47 height 12
click at [169, 134] on span "Encaixotado" at bounding box center [197, 127] width 57 height 12
click at [169, 156] on span "Completo" at bounding box center [191, 150] width 45 height 12
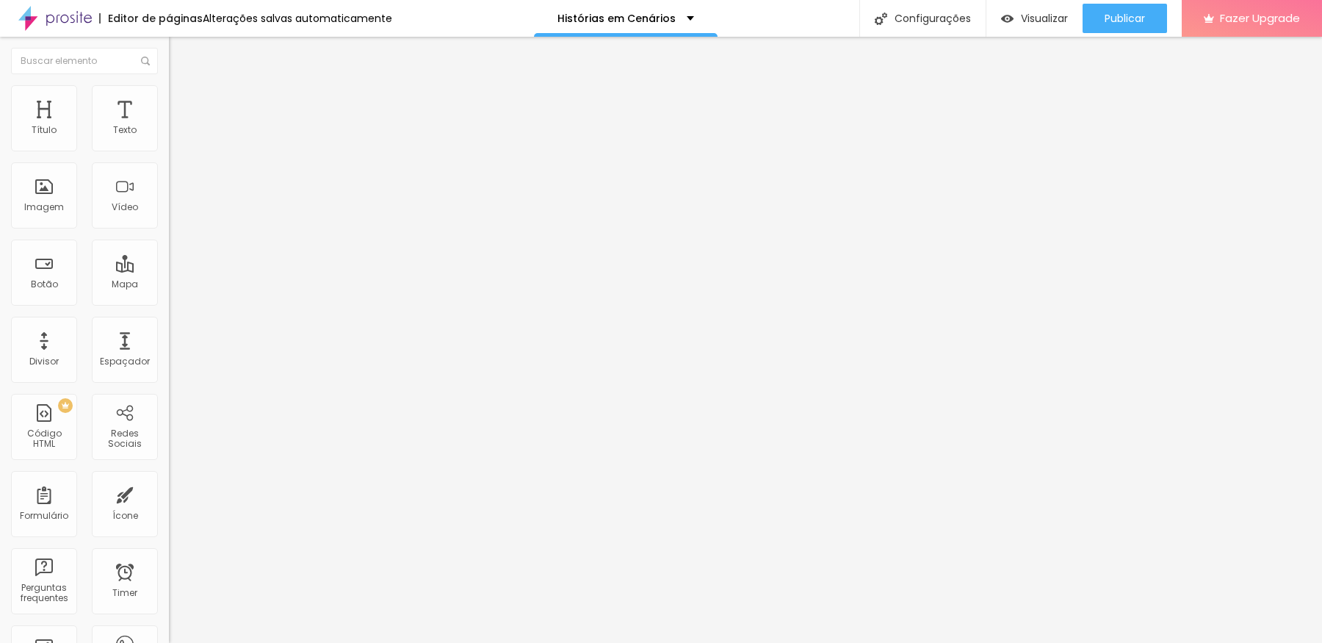
click at [169, 93] on li "Estilo" at bounding box center [253, 92] width 169 height 15
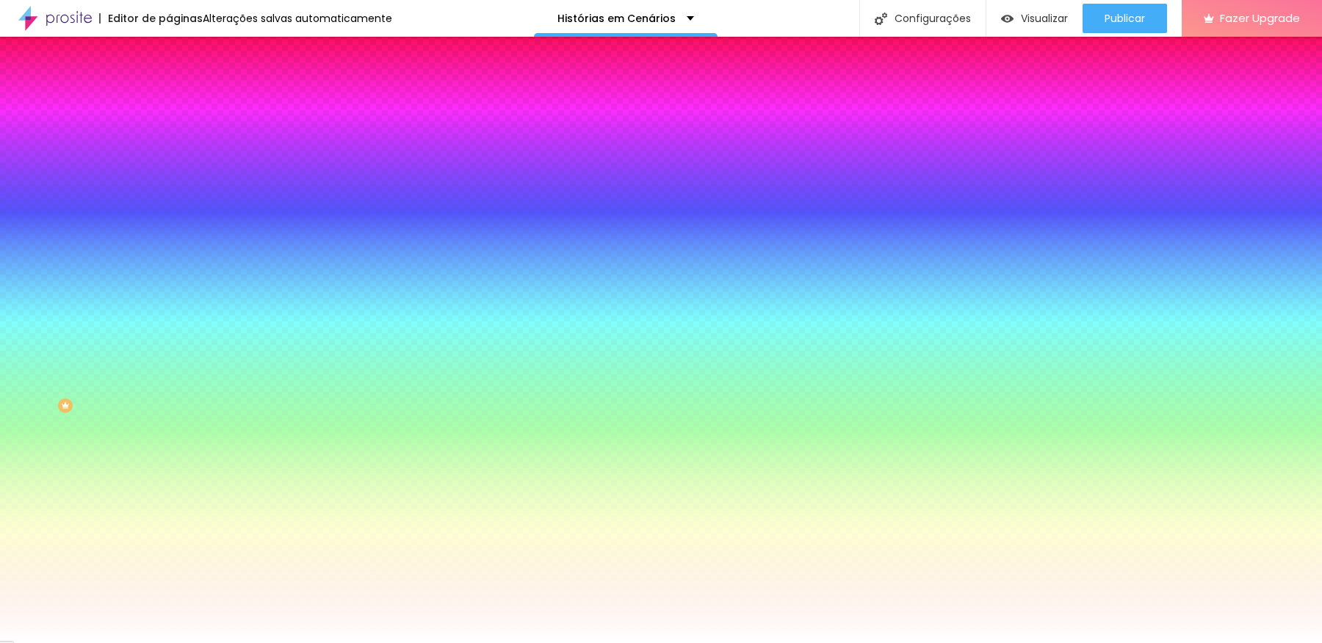
click at [169, 200] on div at bounding box center [253, 200] width 169 height 0
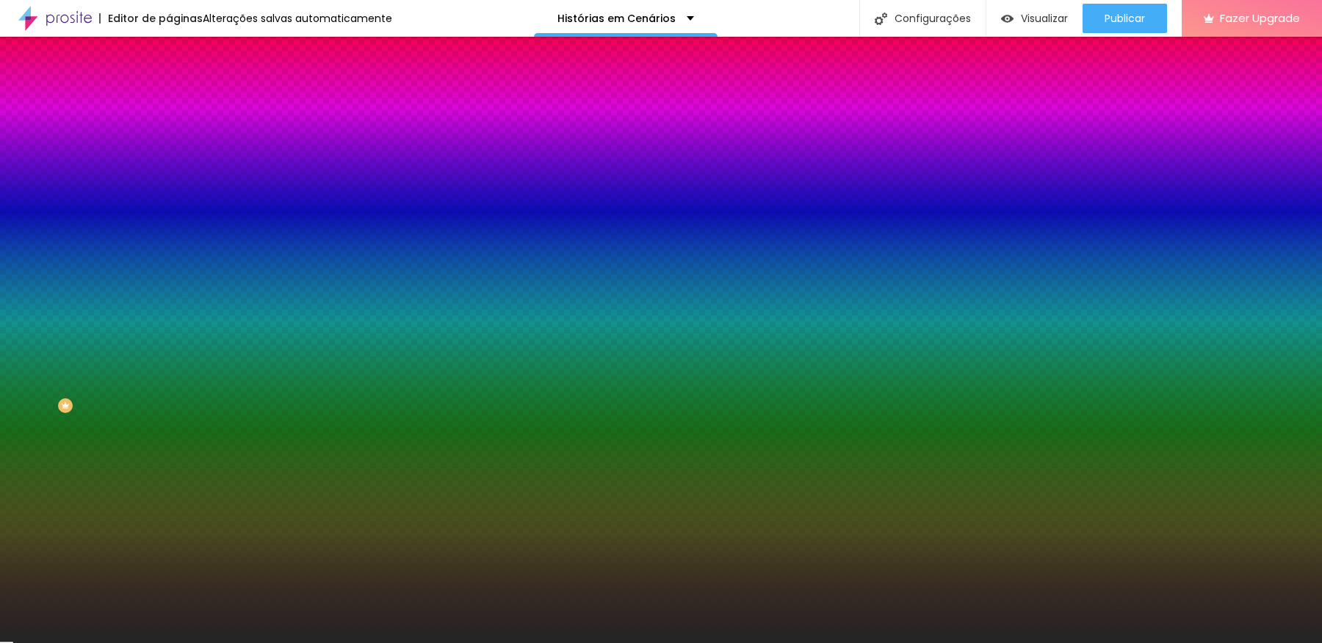
type input "#202020"
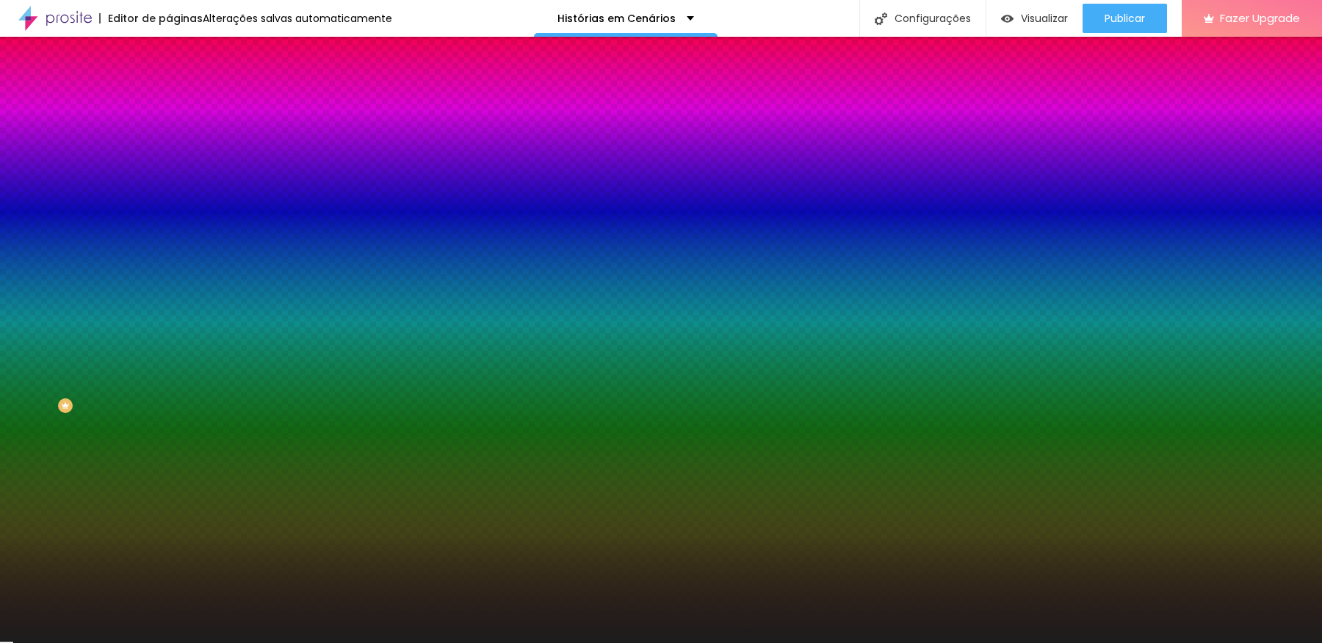
drag, startPoint x: 57, startPoint y: 356, endPoint x: 12, endPoint y: 383, distance: 53.0
click at [169, 305] on div "Imagem de fundo Adicionar imagem Efeito da Imagem Nenhum Nenhum Parallax Cor de…" at bounding box center [253, 210] width 169 height 190
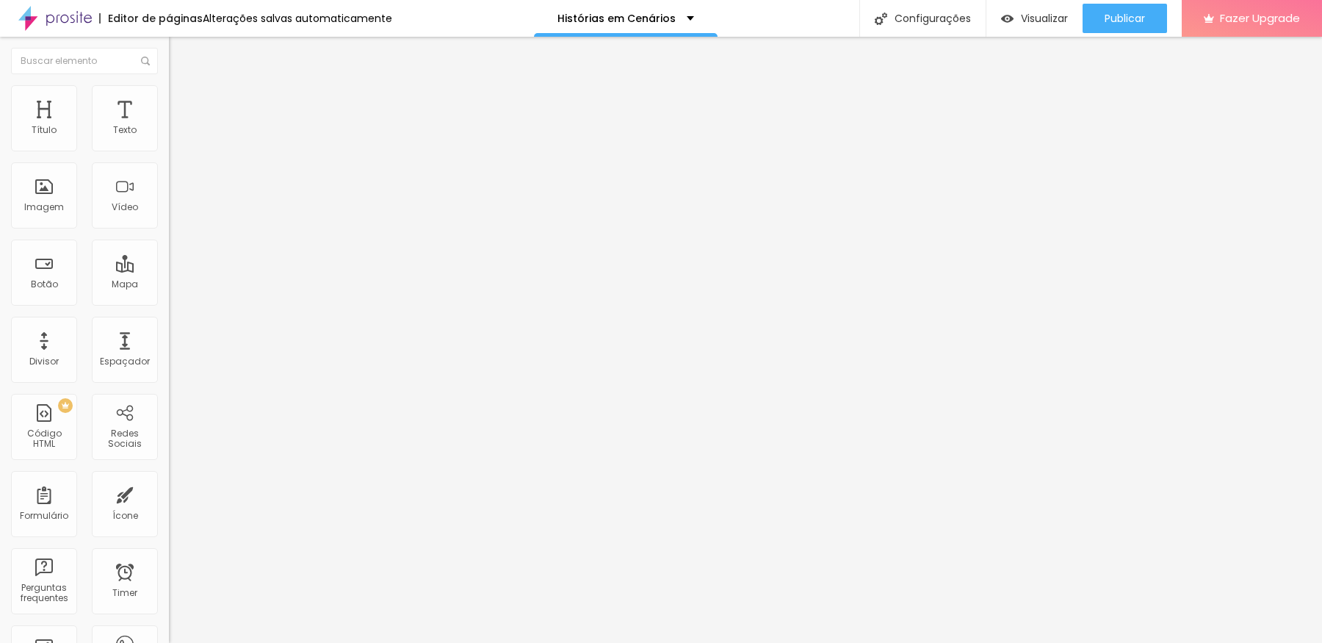
click at [169, 126] on span "Adicionar imagem" at bounding box center [216, 120] width 95 height 12
click at [169, 90] on img at bounding box center [175, 91] width 13 height 13
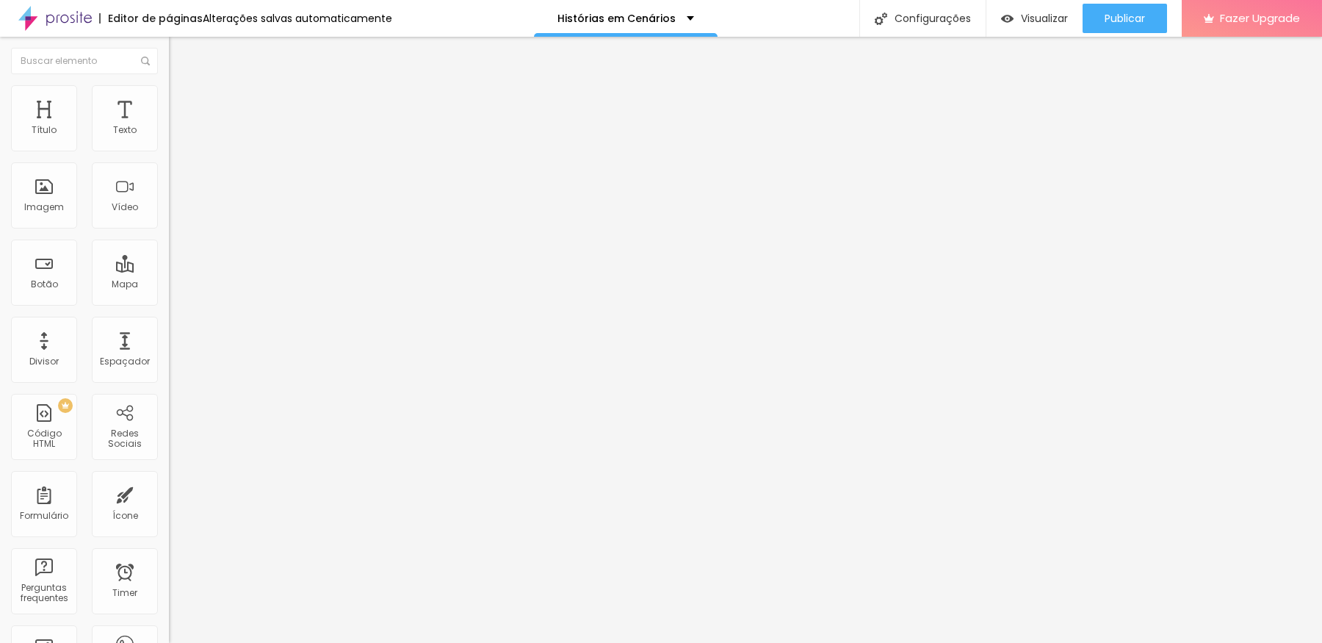
type input "80"
type input "65"
type input "60"
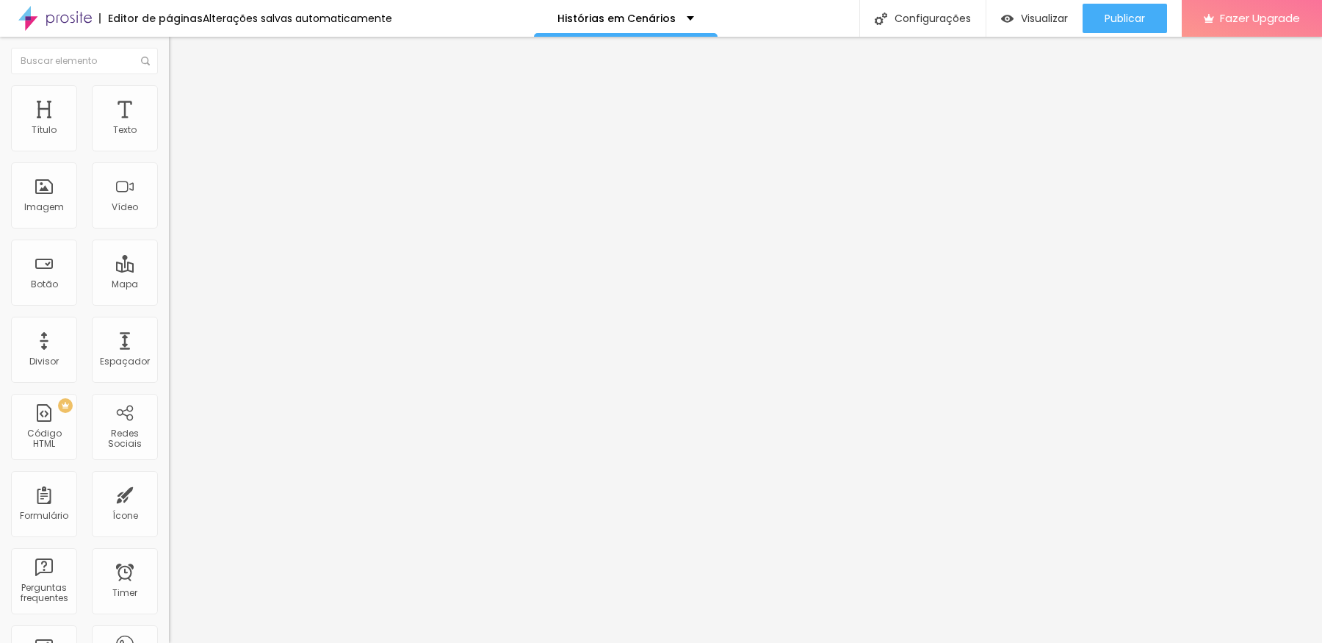
type input "60"
type input "55"
type input "50"
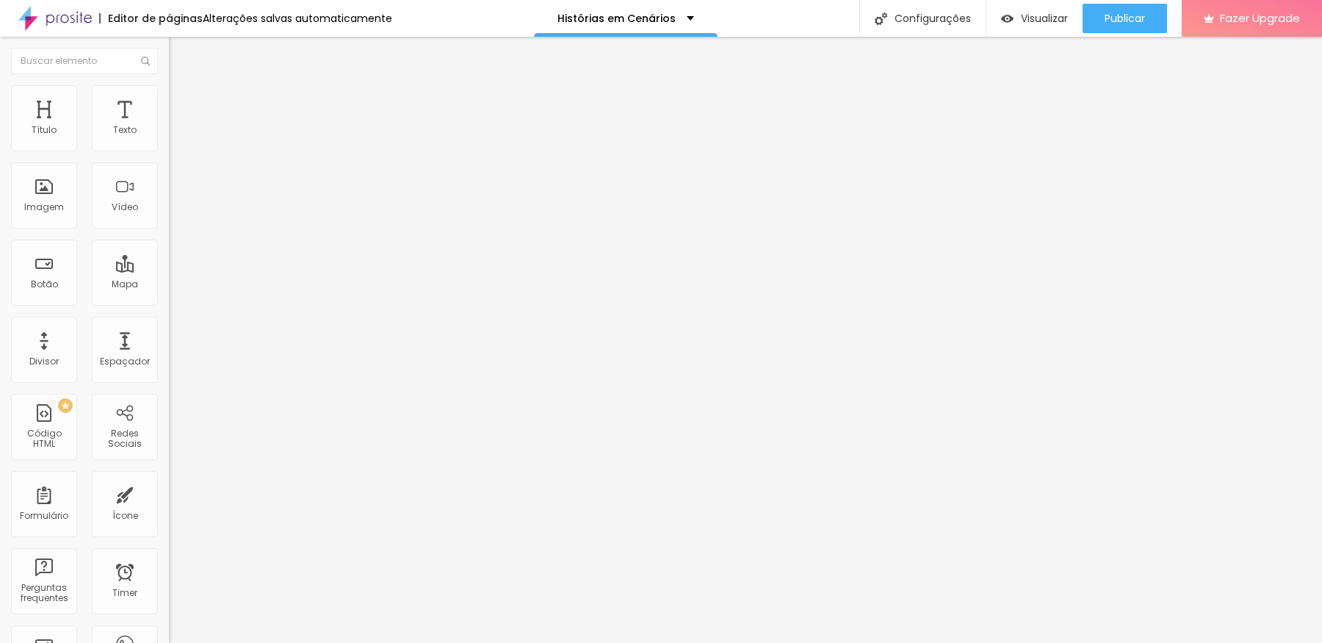
type input "45"
type input "40"
type input "35"
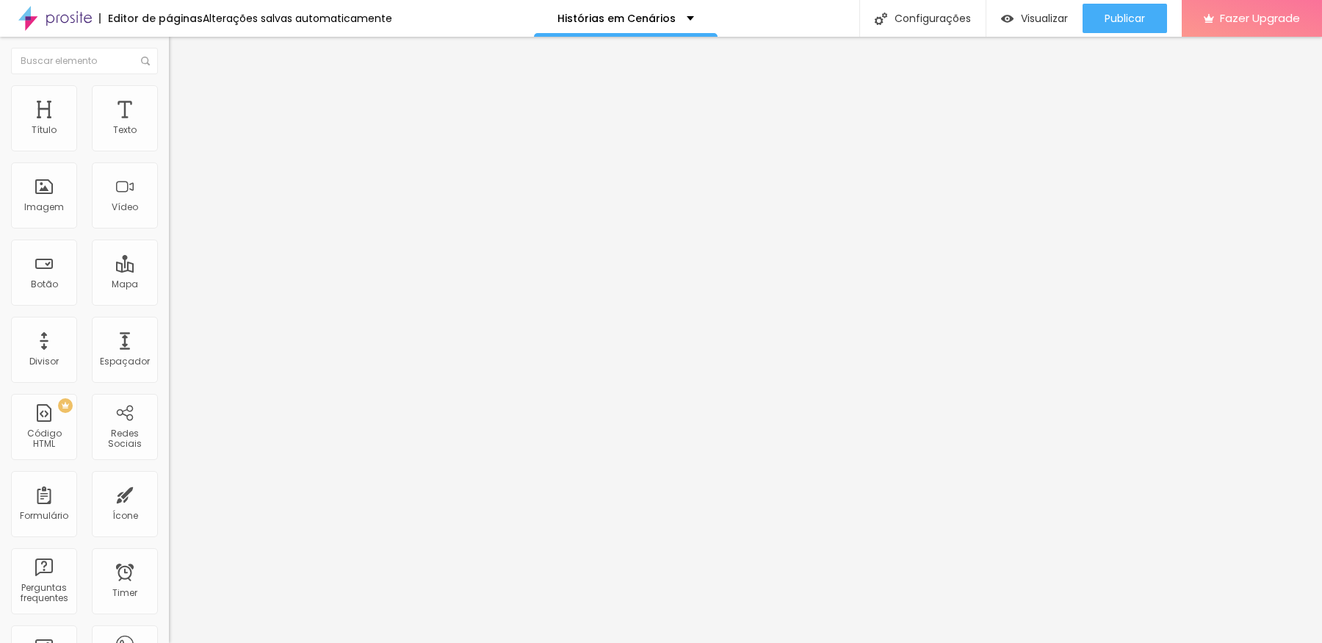
type input "35"
type input "30"
type input "25"
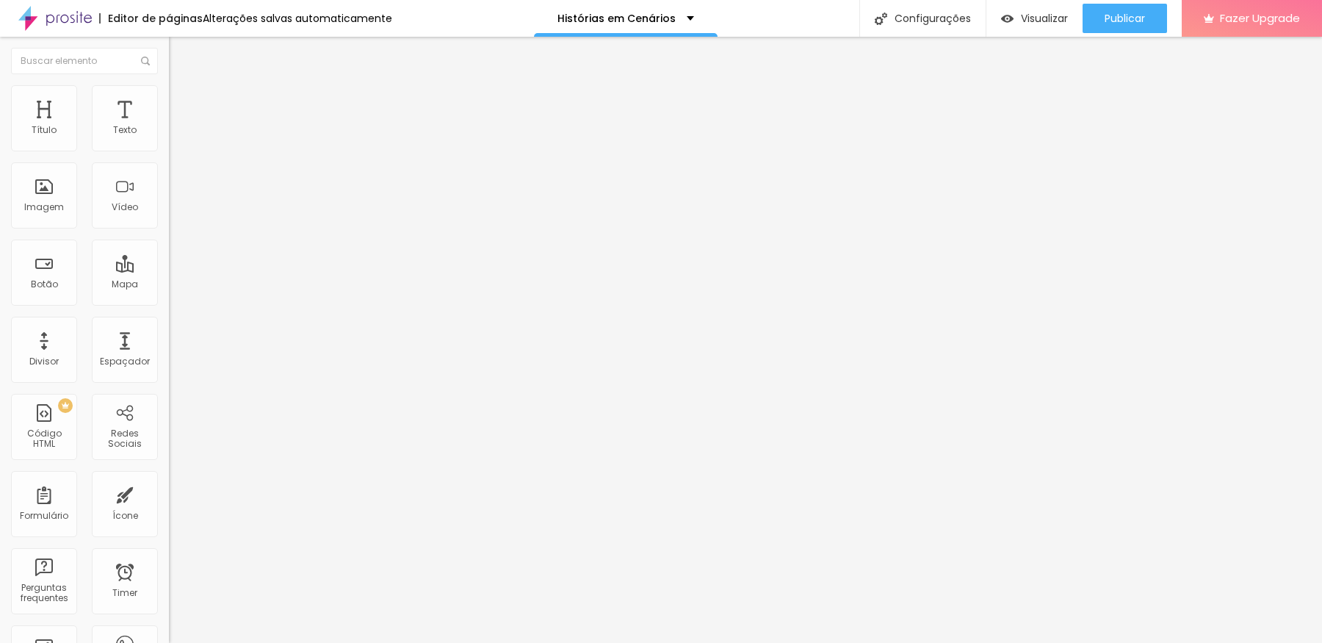
type input "30"
type input "25"
drag, startPoint x: 155, startPoint y: 159, endPoint x: 41, endPoint y: 159, distance: 113.9
type input "25"
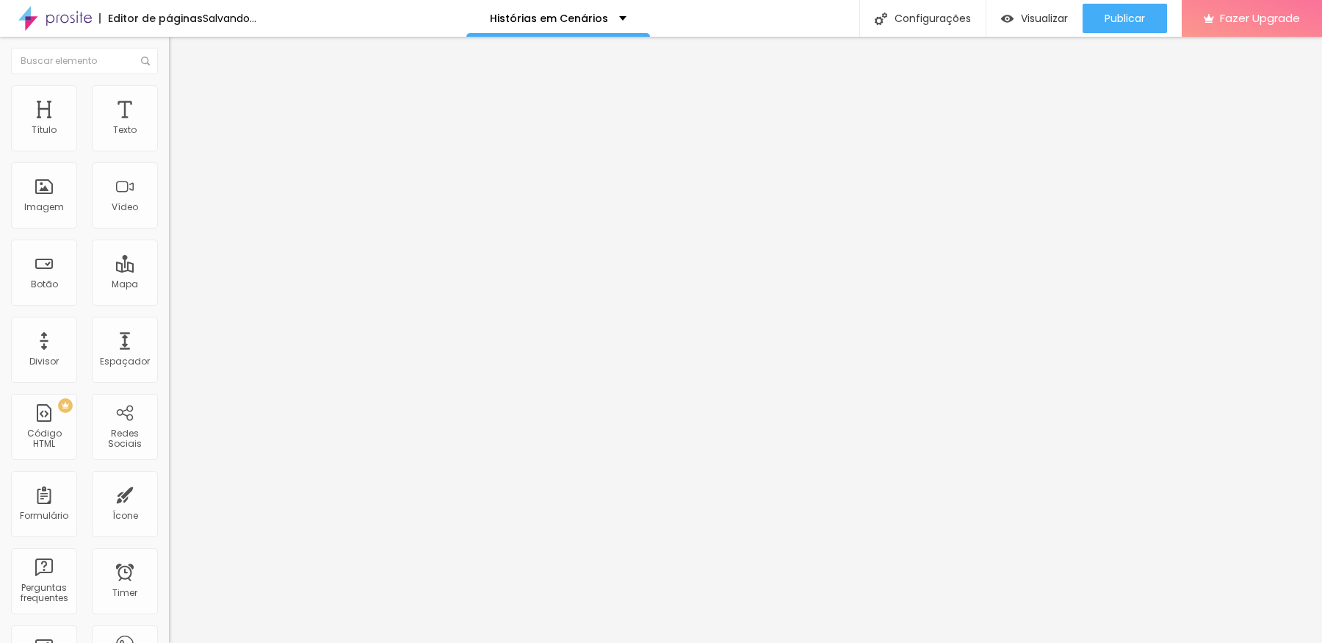
click at [169, 151] on input "range" at bounding box center [216, 145] width 95 height 12
click at [169, 392] on div "Editar Imagem Conteúdo Estilo Avançado Tamanho 25 px % 0 Borda arredondada Somb…" at bounding box center [253, 340] width 169 height 606
click at [169, 350] on div "Editar Imagem Conteúdo Estilo Avançado Tamanho 25 px % 0 Borda arredondada Somb…" at bounding box center [253, 340] width 169 height 606
click at [180, 52] on img "button" at bounding box center [186, 54] width 12 height 12
click at [182, 101] on span "Estilo" at bounding box center [193, 95] width 23 height 12
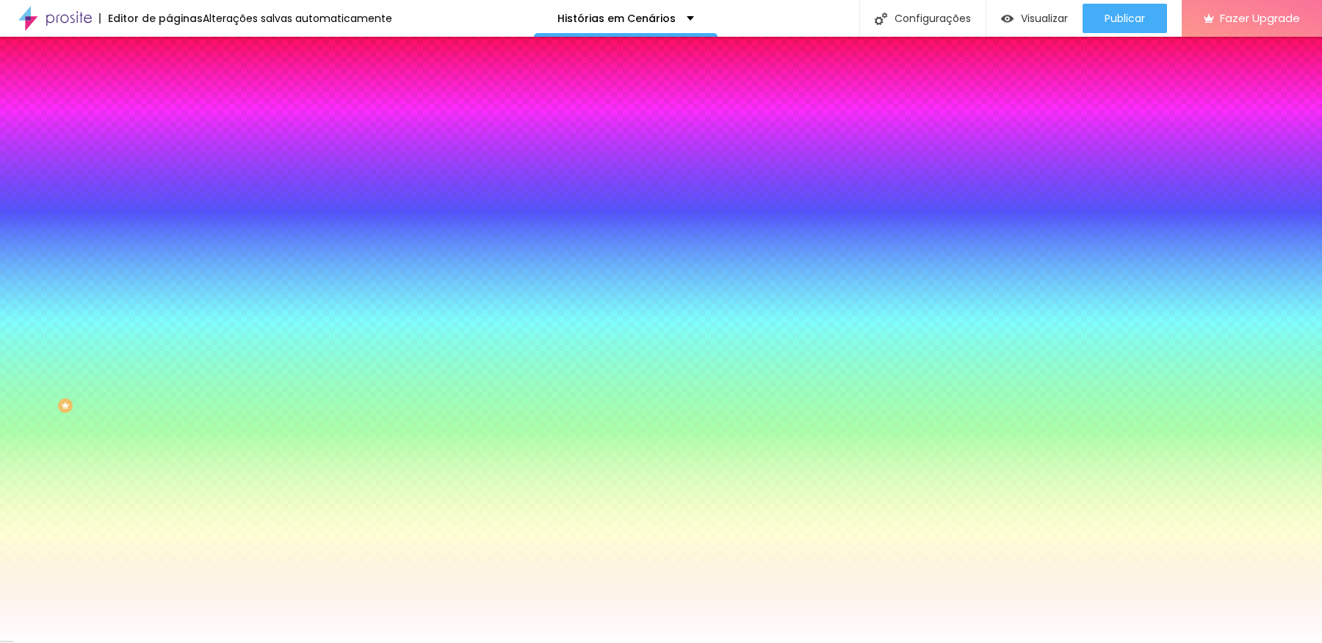
click at [169, 200] on div at bounding box center [253, 200] width 169 height 0
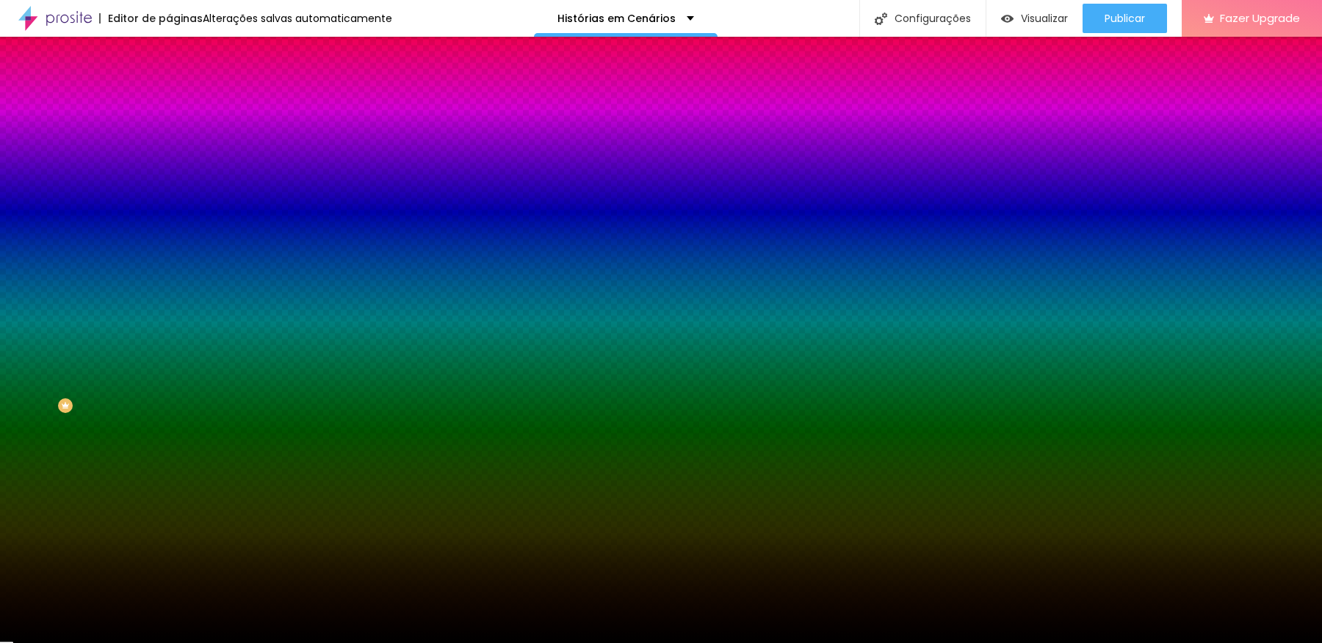
type input "#000000"
drag, startPoint x: 0, startPoint y: 419, endPoint x: 0, endPoint y: 431, distance: 11.8
click at [169, 431] on div "Editar Seção Conteúdo Estilo Avançado Imagem de fundo Adicionar imagem Efeito d…" at bounding box center [253, 340] width 169 height 606
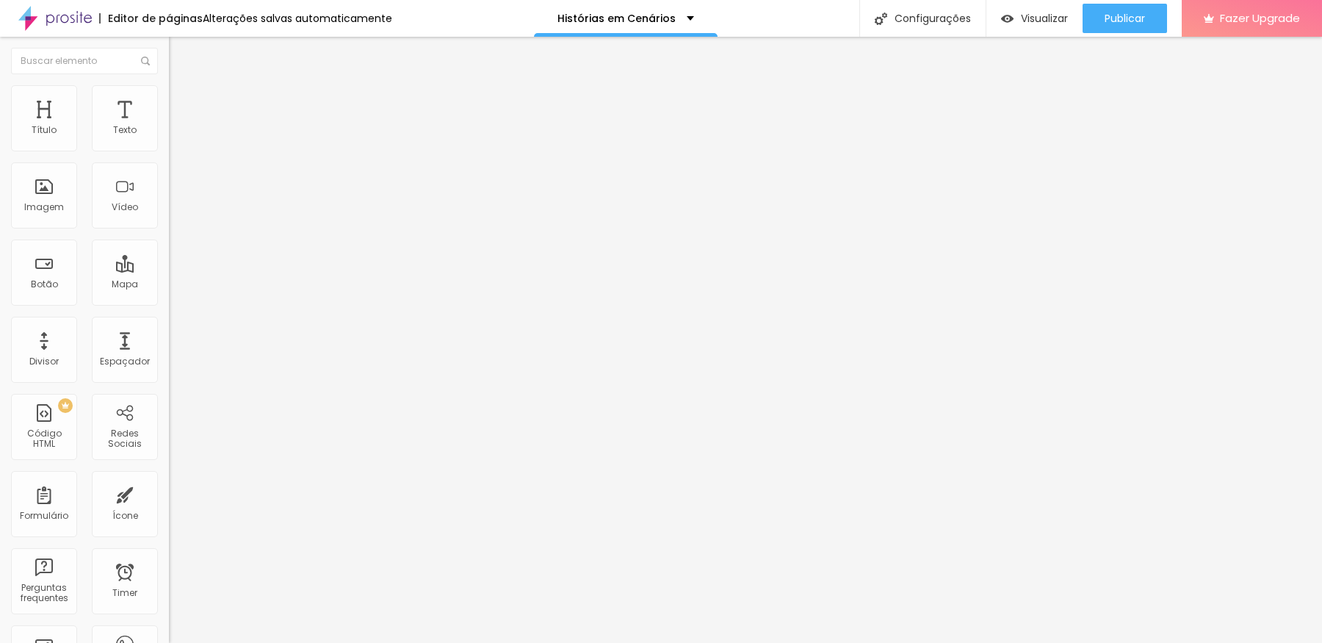
click at [169, 94] on img at bounding box center [175, 91] width 13 height 13
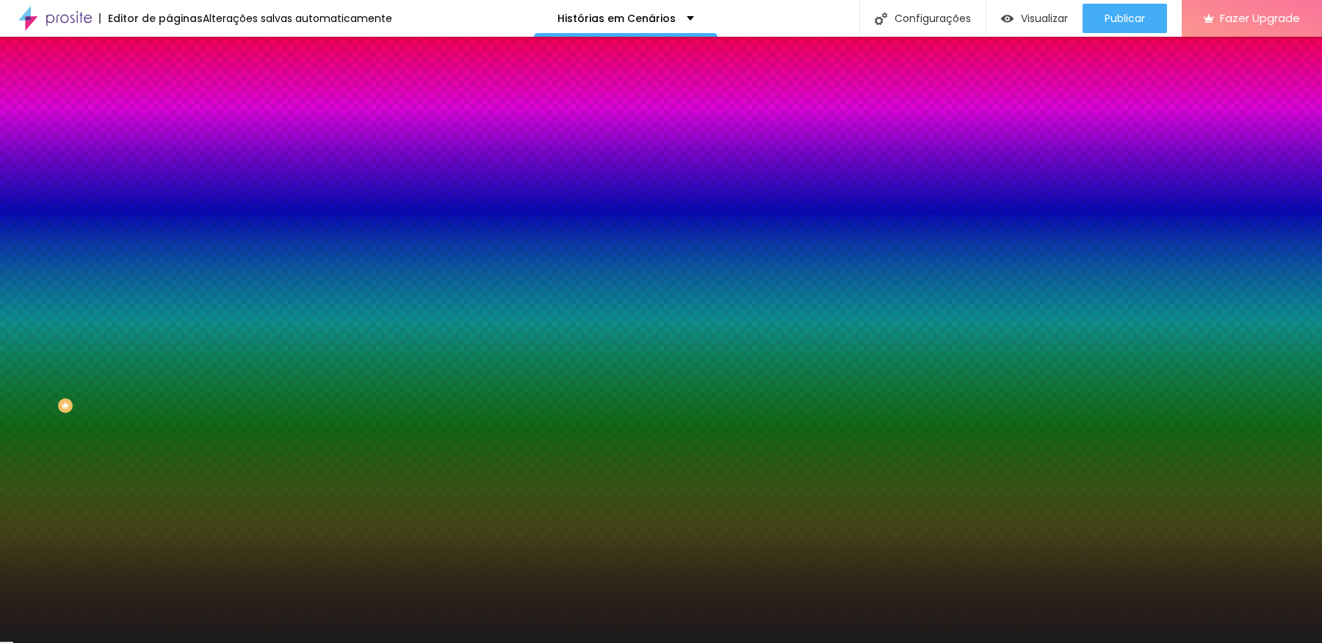
click at [169, 200] on div at bounding box center [253, 200] width 169 height 0
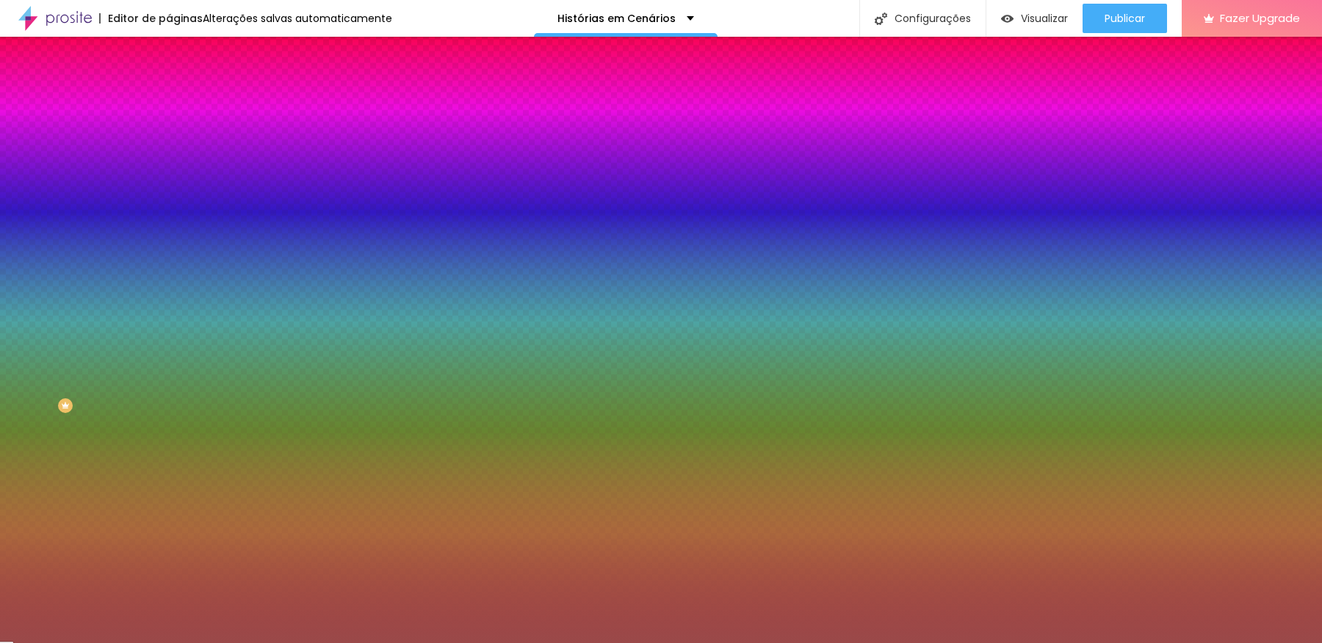
type input "#000000"
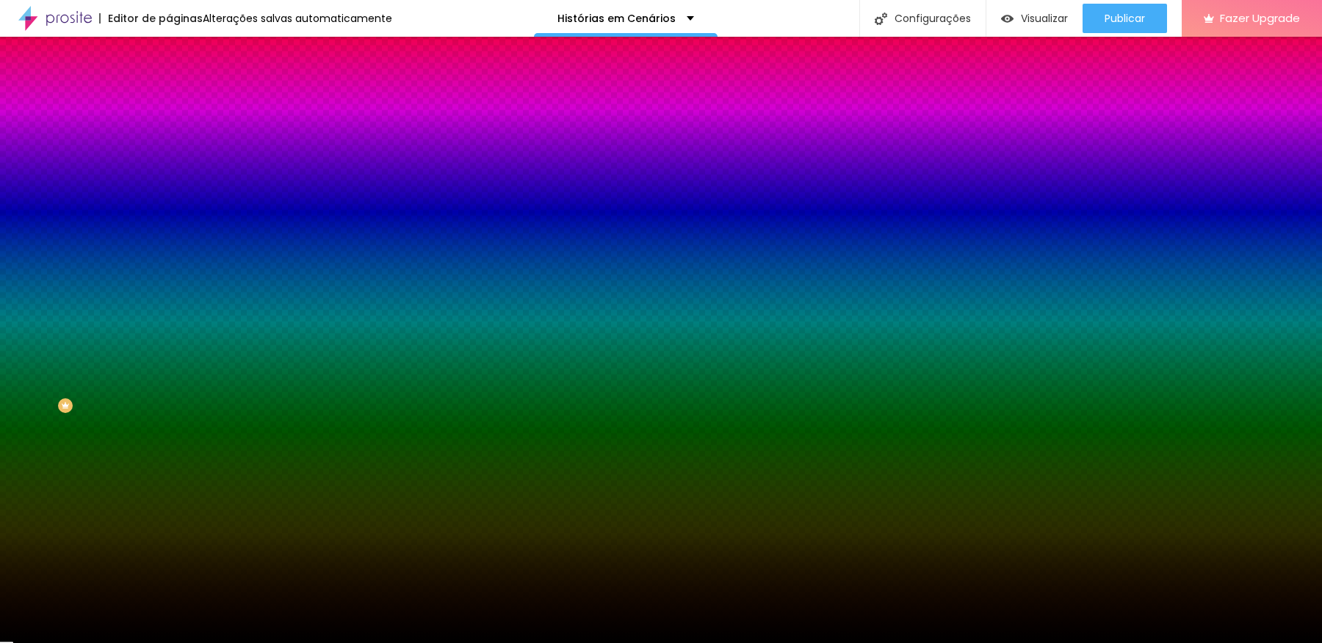
drag, startPoint x: 57, startPoint y: 338, endPoint x: 0, endPoint y: 442, distance: 119.0
click at [169, 442] on div "Editar Seção Conteúdo Estilo Avançado Imagem de fundo Adicionar imagem Efeito d…" at bounding box center [253, 340] width 169 height 606
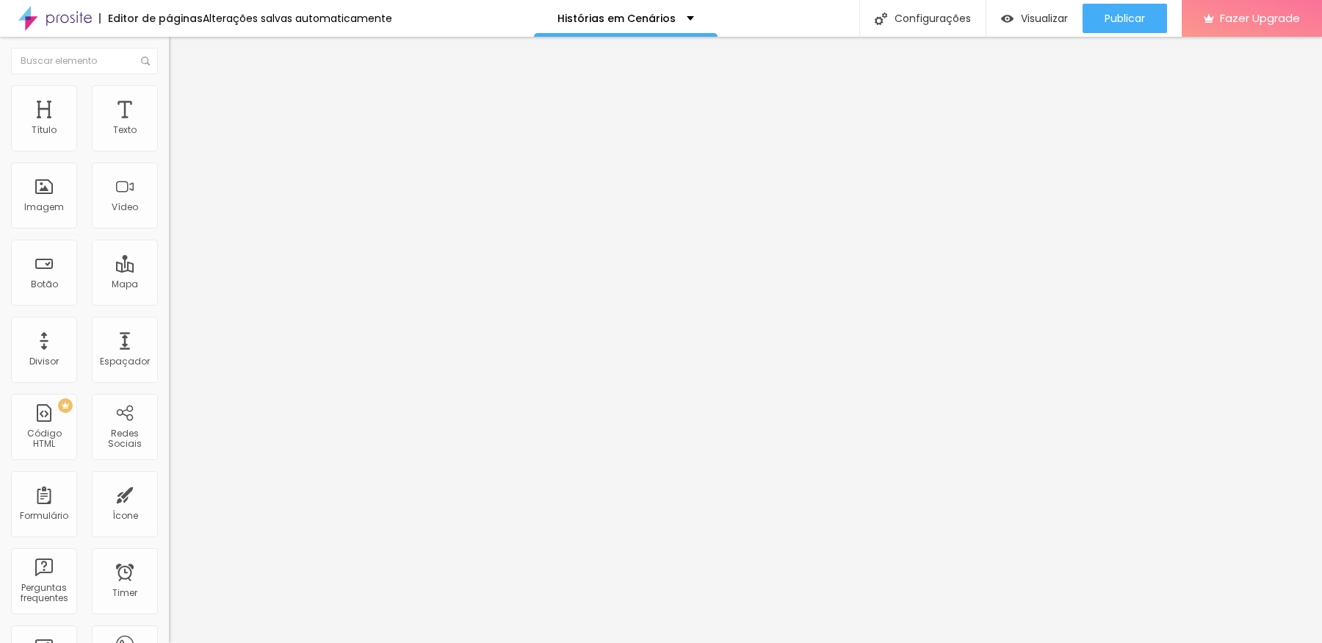
click at [180, 54] on img "button" at bounding box center [186, 54] width 12 height 12
click at [169, 125] on div "Adicionar imagem" at bounding box center [253, 120] width 169 height 10
click at [169, 126] on span "Adicionar imagem" at bounding box center [216, 120] width 95 height 12
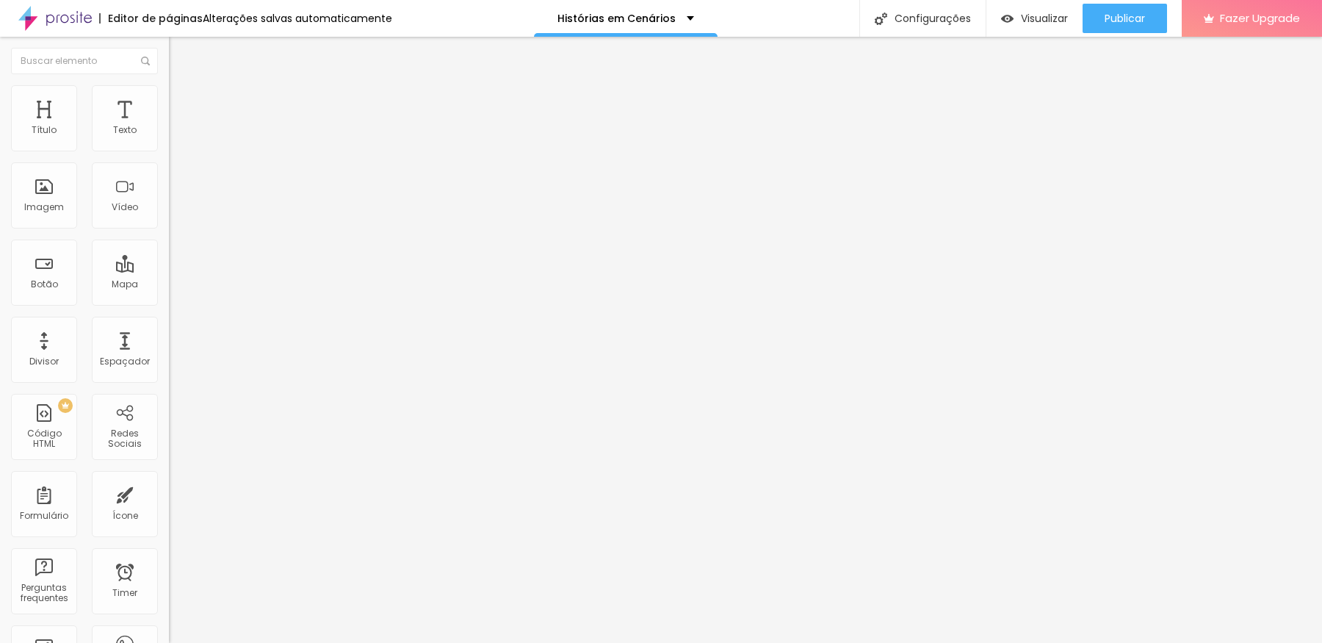
click at [169, 92] on img at bounding box center [175, 91] width 13 height 13
type input "36"
type input "63"
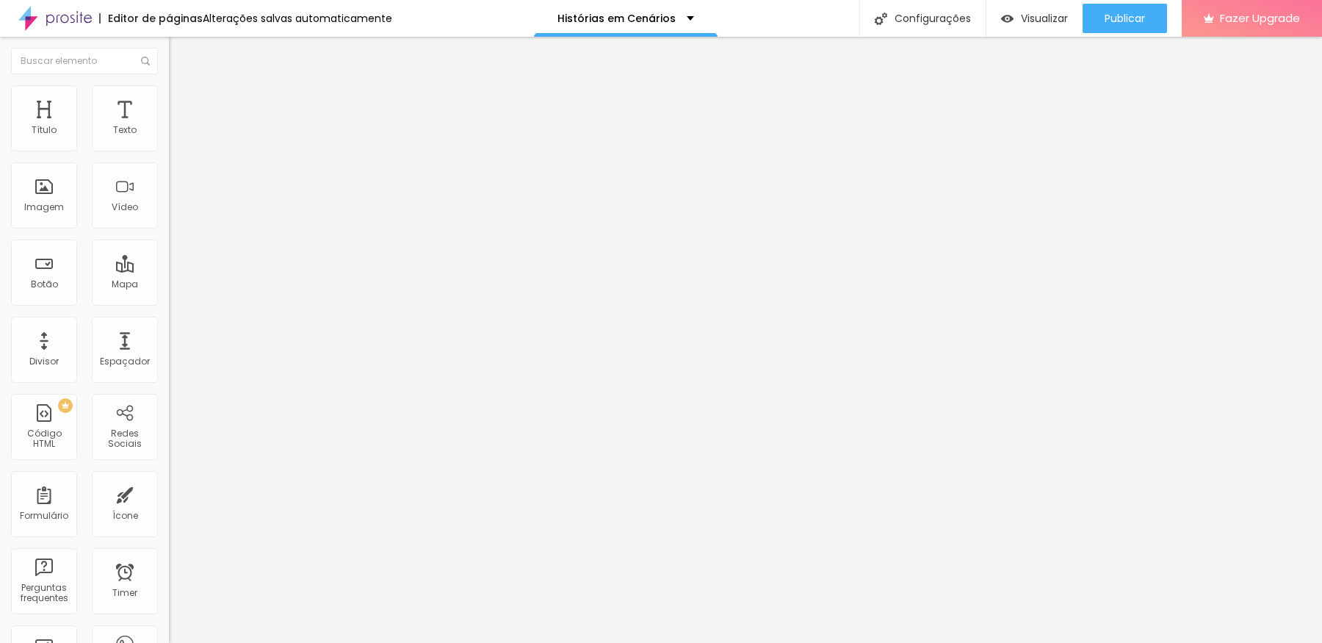
type input "87"
type input "93"
type input "98"
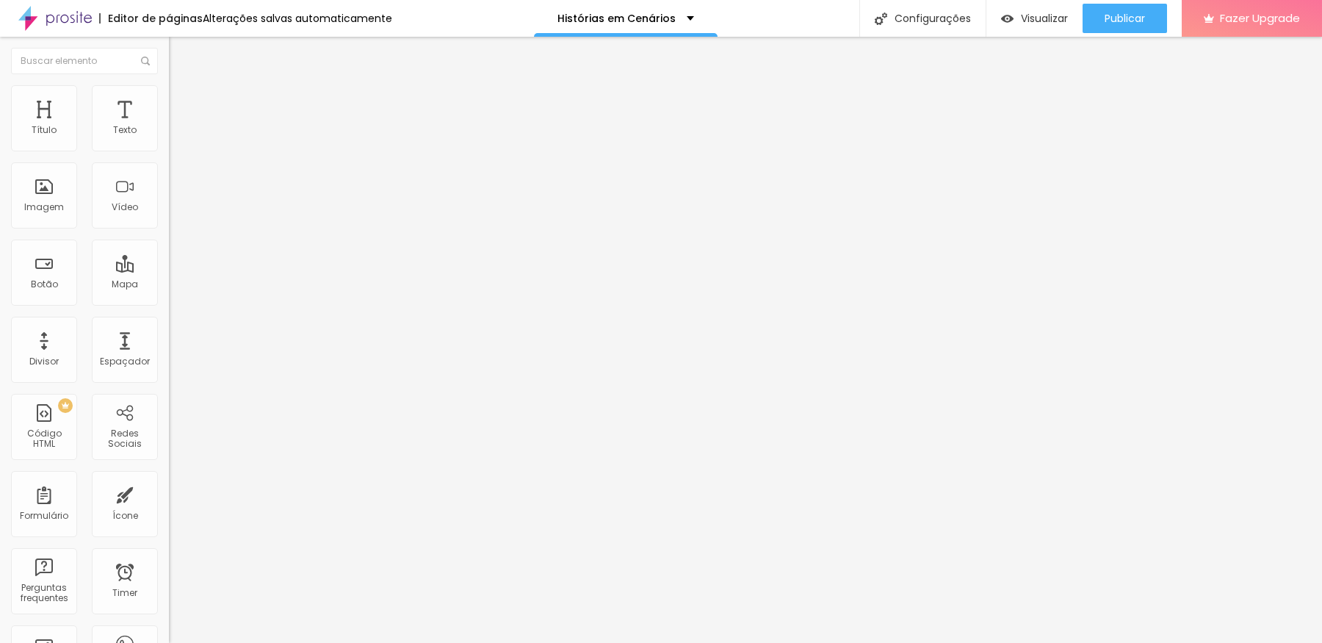
type input "98"
type input "102"
type input "104"
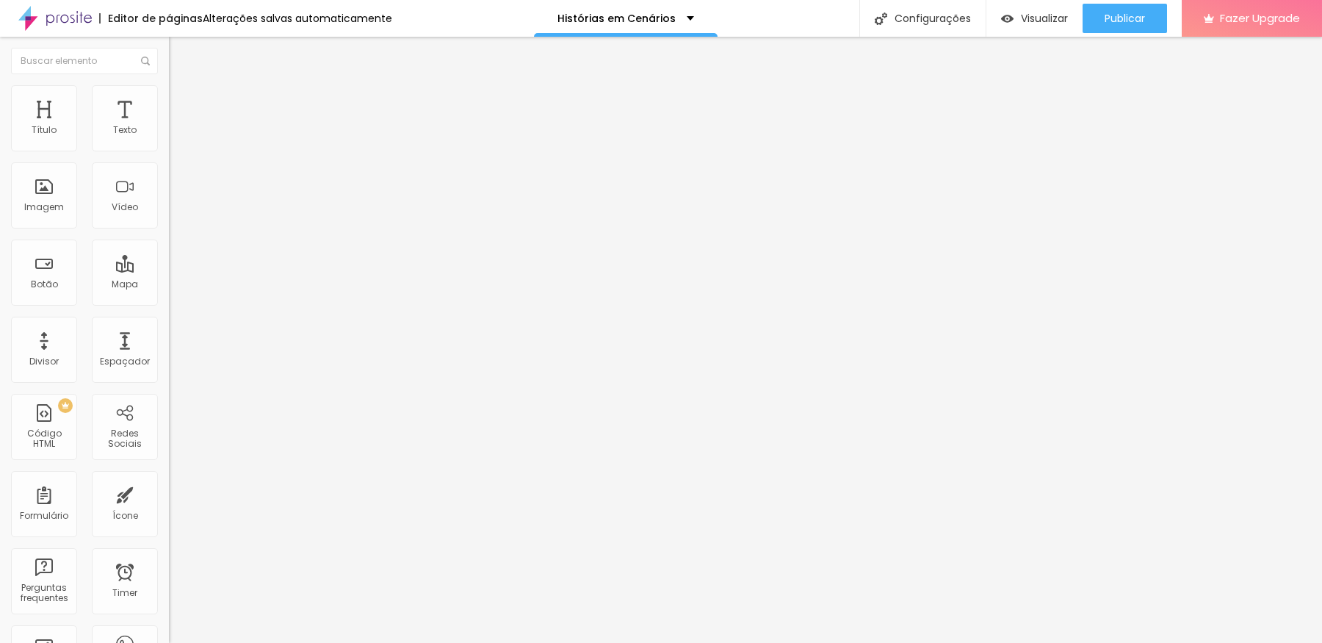
type input "60"
type input "15"
type input "0"
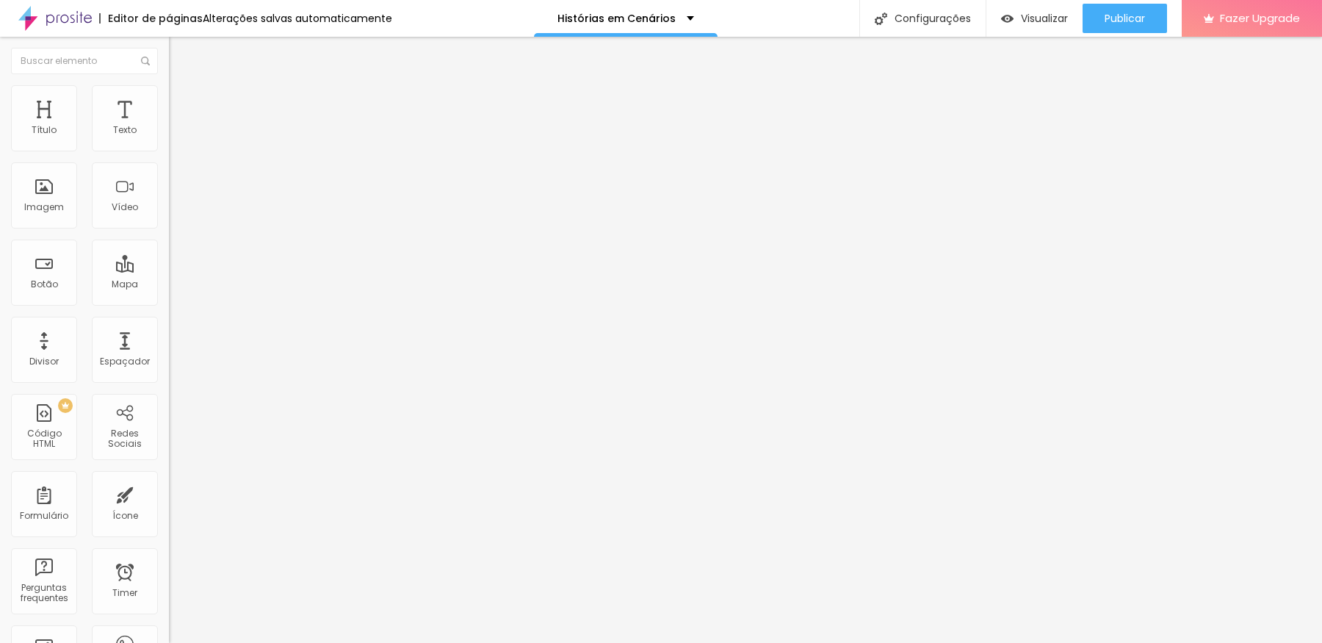
type input "0"
drag, startPoint x: 35, startPoint y: 181, endPoint x: 0, endPoint y: 192, distance: 36.5
click at [169, 323] on input "range" at bounding box center [216, 329] width 95 height 12
type input "75"
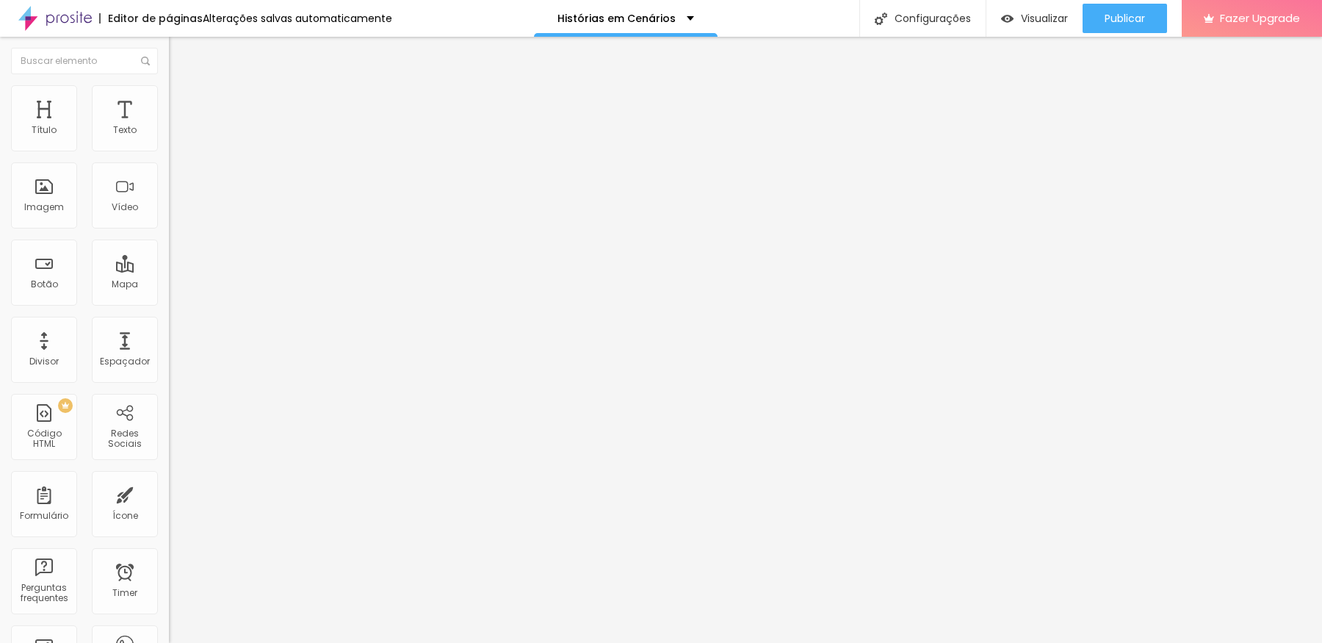
type input "60"
type input "55"
type input "50"
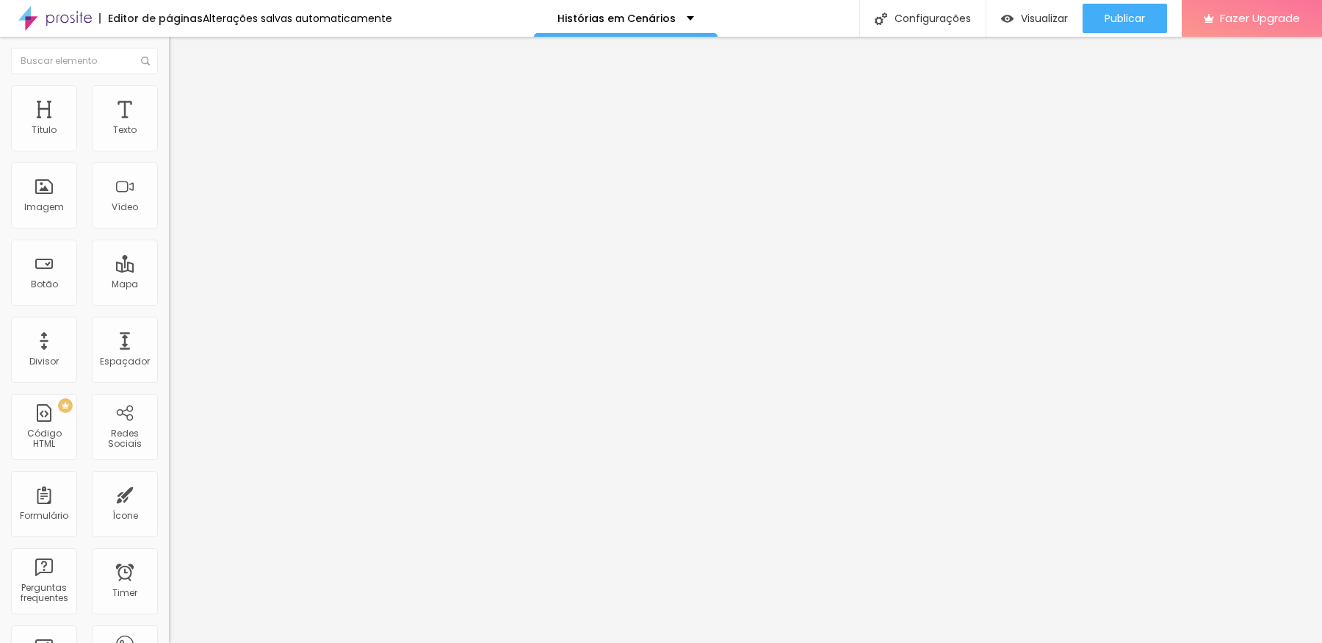
type input "50"
type input "45"
type input "40"
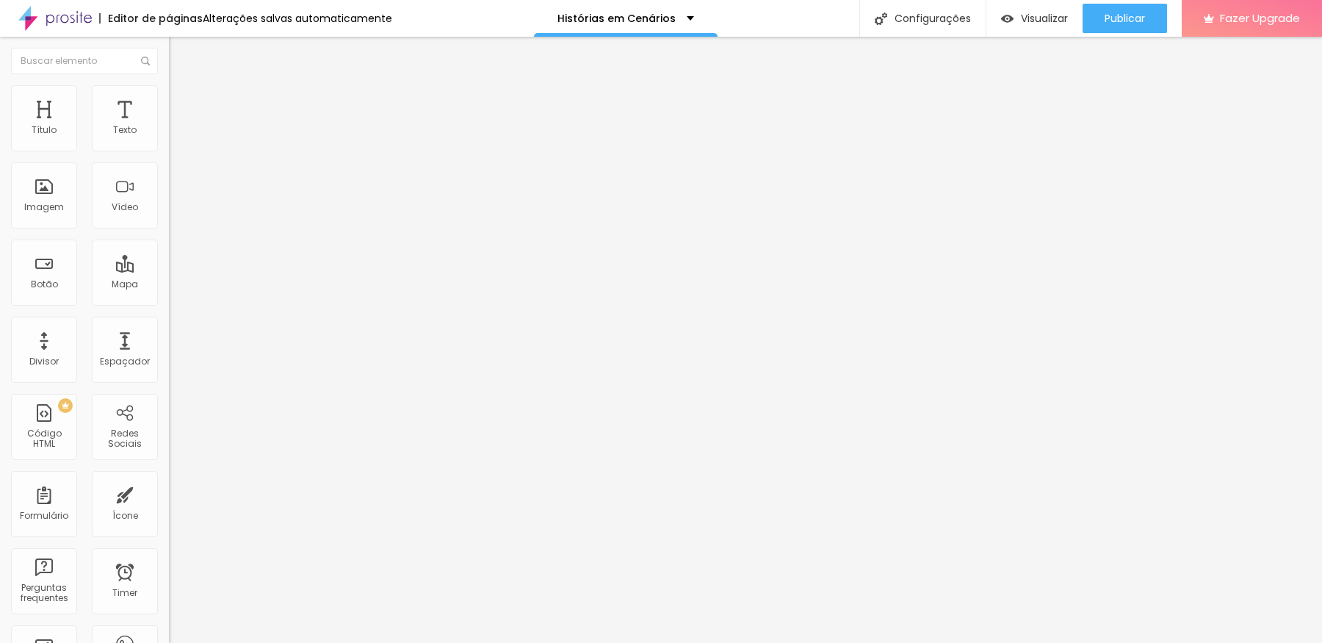
type input "35"
type input "30"
type input "25"
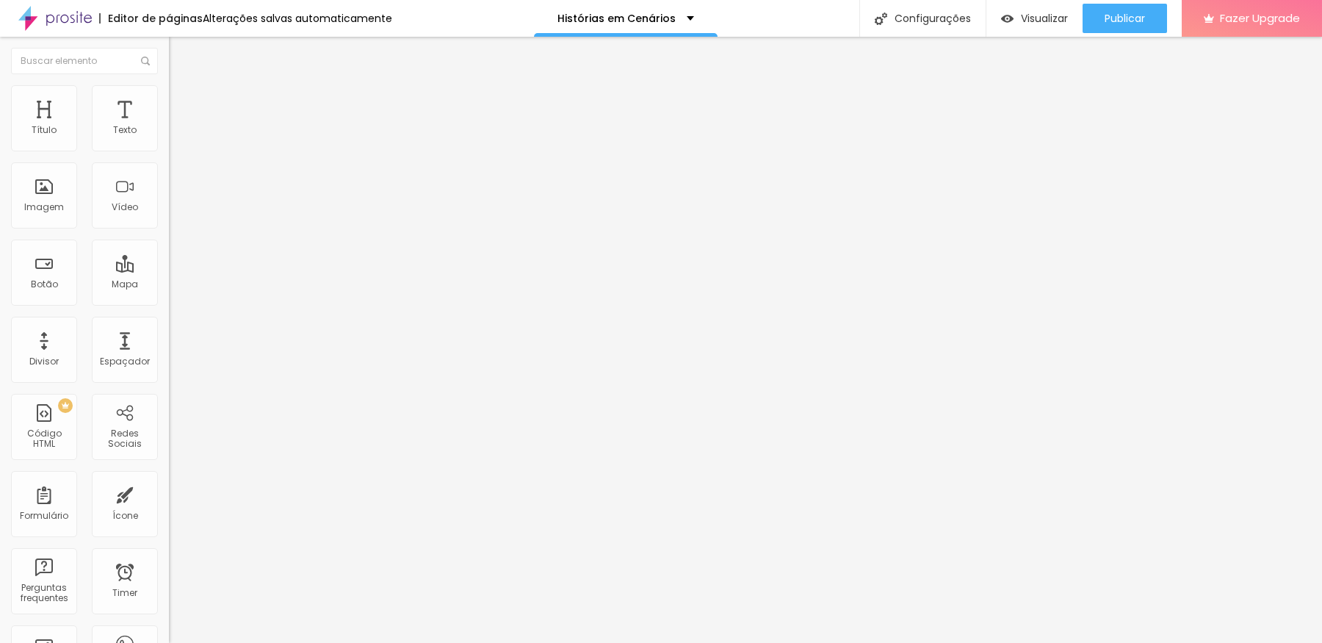
type input "25"
type input "30"
type input "35"
drag, startPoint x: 153, startPoint y: 156, endPoint x: 51, endPoint y: 173, distance: 102.8
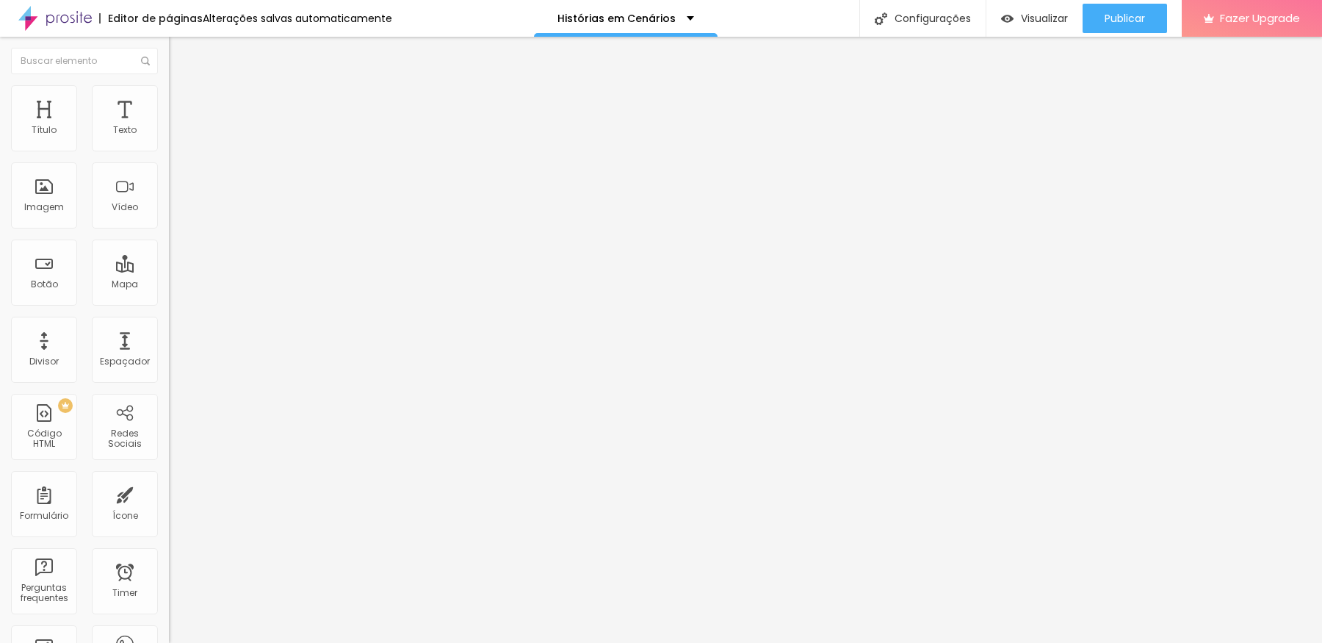
type input "35"
click at [169, 151] on input "range" at bounding box center [216, 145] width 95 height 12
click at [169, 100] on li "Avançado" at bounding box center [253, 107] width 169 height 15
type input "19"
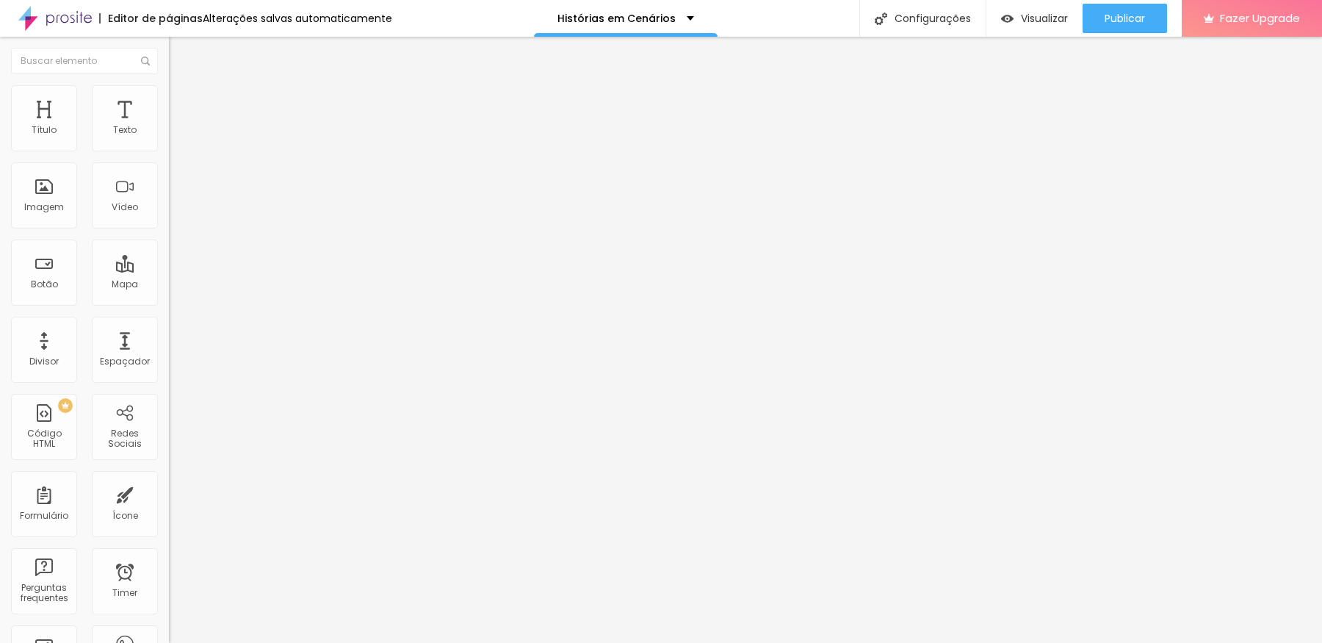
type input "28"
type input "30"
type input "34"
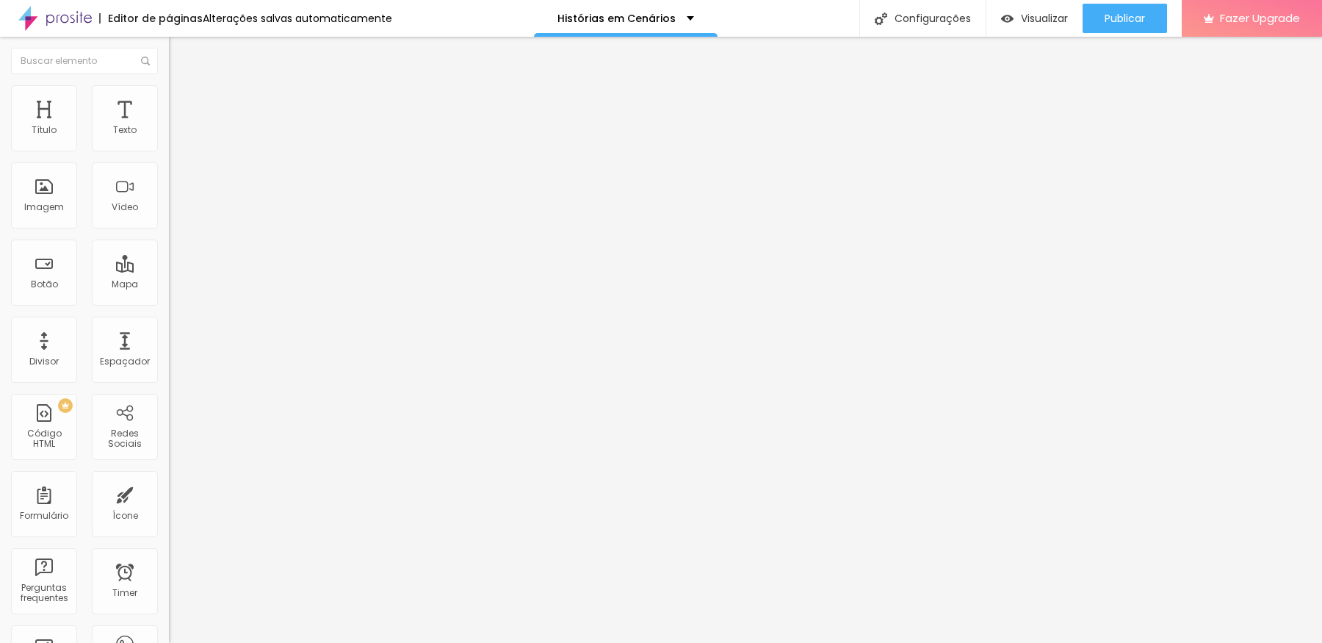
type input "34"
type input "47"
type input "50"
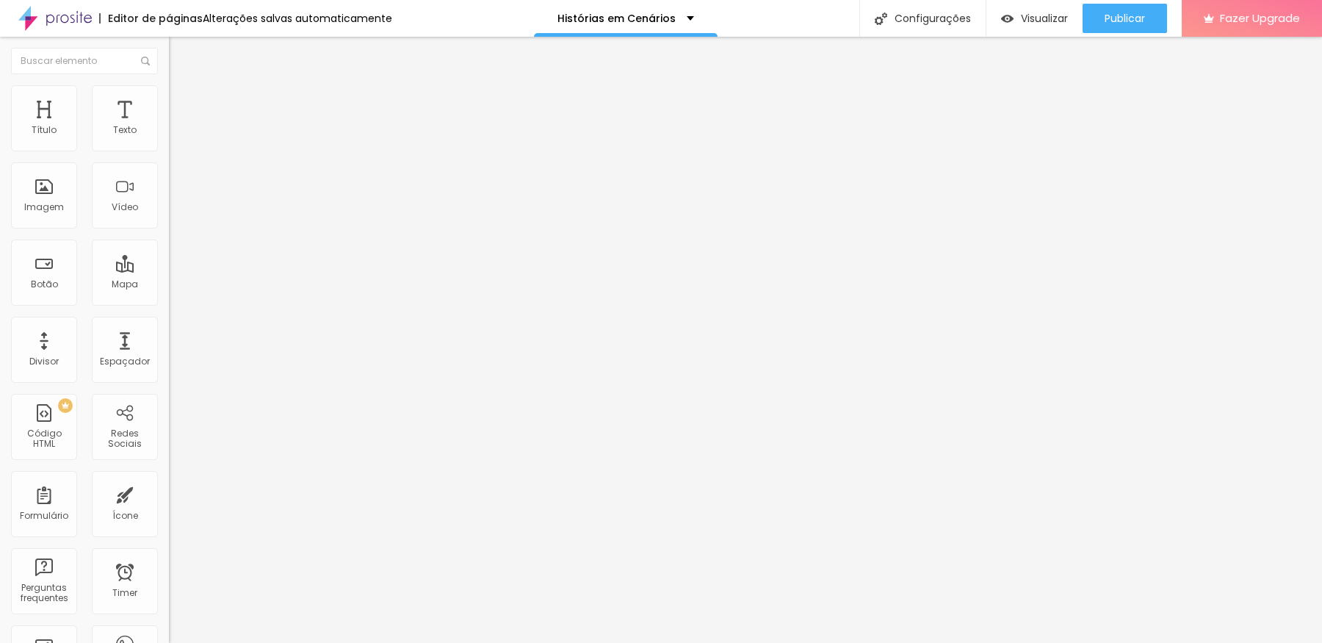
type input "53"
type input "55"
type input "60"
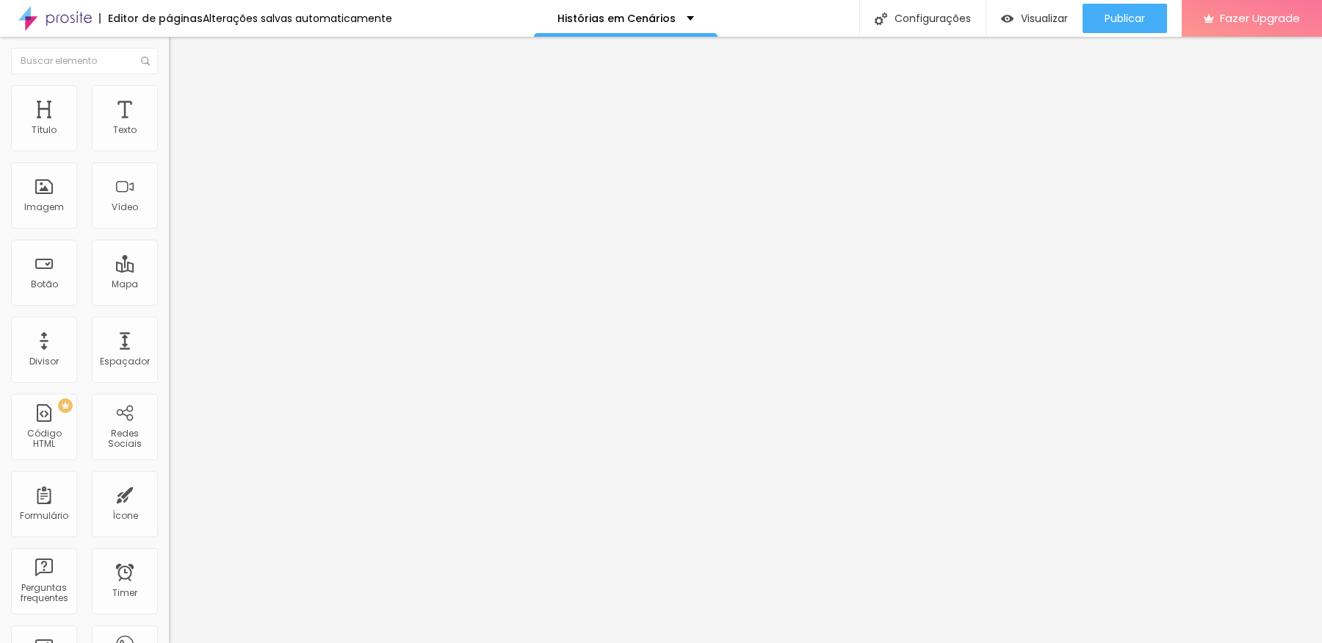
type input "60"
type input "62"
type input "65"
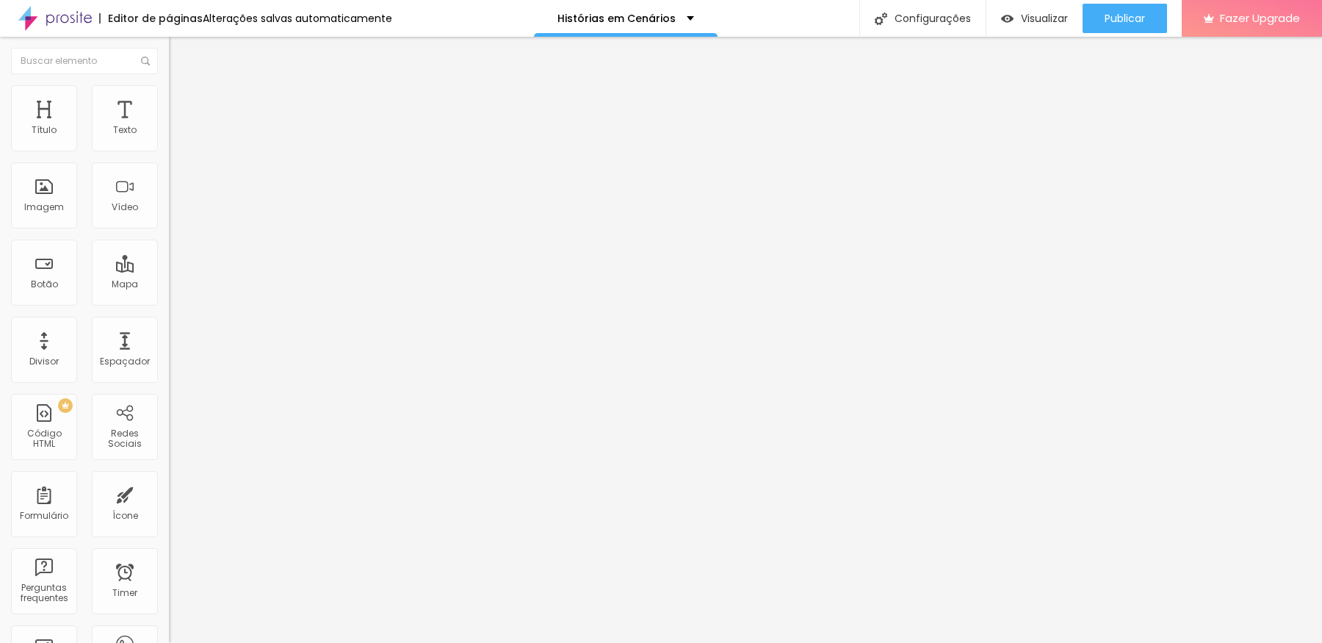
type input "67"
type input "69"
type input "71"
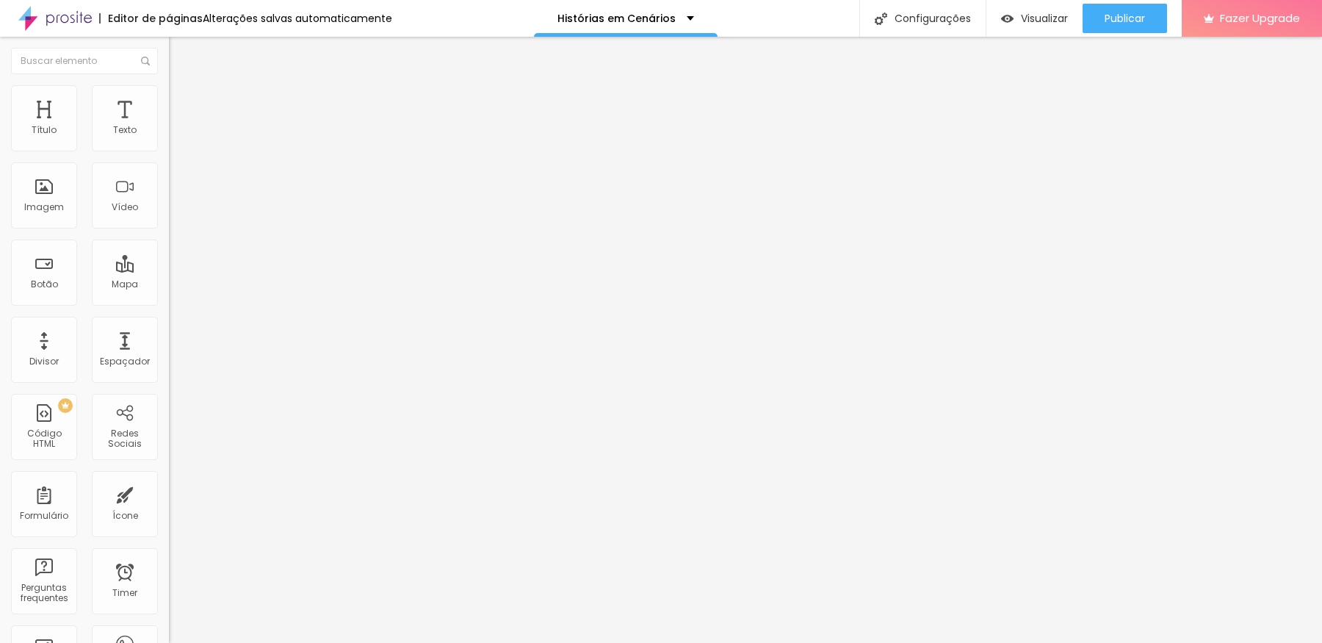
type input "71"
type input "72"
drag, startPoint x: 38, startPoint y: 140, endPoint x: 99, endPoint y: 154, distance: 62.7
type input "72"
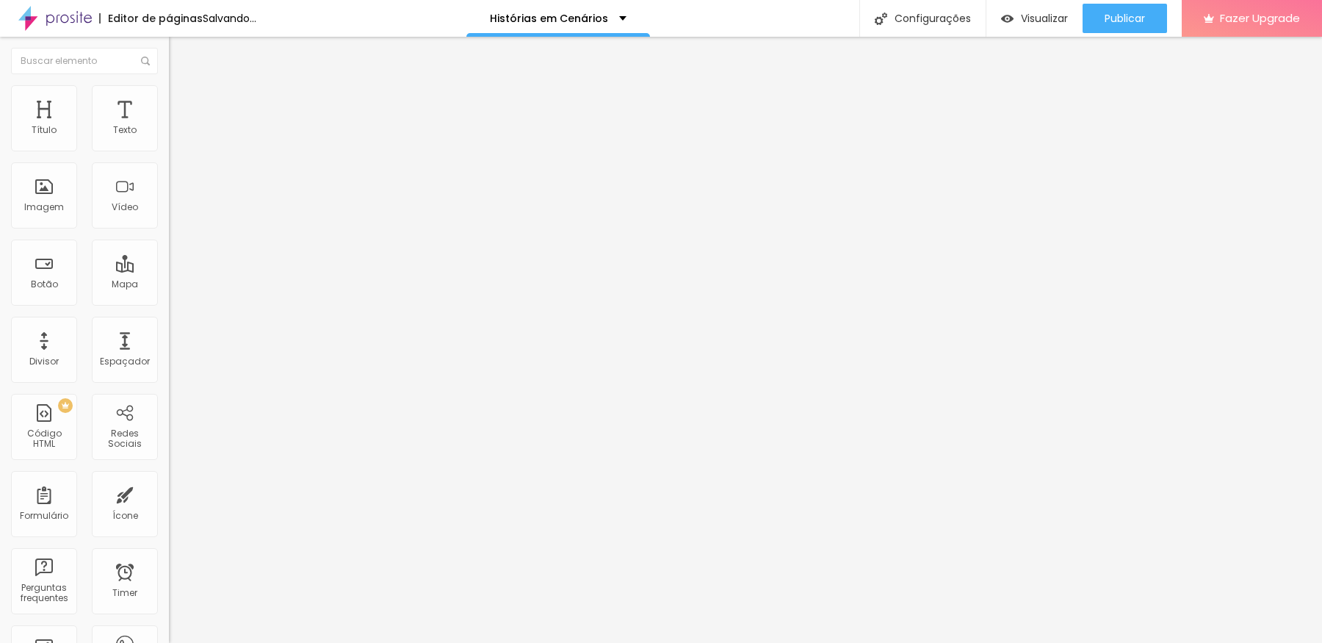
click at [169, 285] on input "range" at bounding box center [216, 291] width 95 height 12
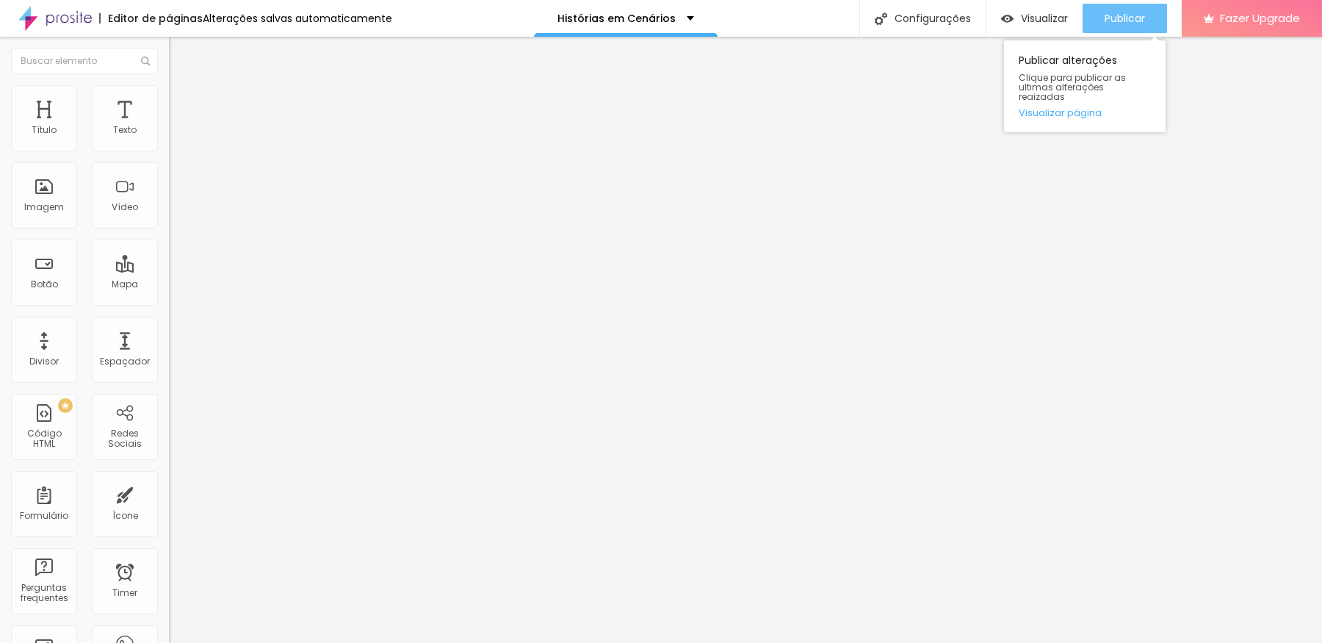
click at [1114, 15] on span "Publicar" at bounding box center [1125, 18] width 40 height 12
click at [169, 51] on button "Editar Coluna" at bounding box center [253, 54] width 169 height 34
click at [169, 125] on div "Adicionar imagem" at bounding box center [253, 120] width 169 height 10
click at [169, 126] on span "Adicionar imagem" at bounding box center [216, 120] width 95 height 12
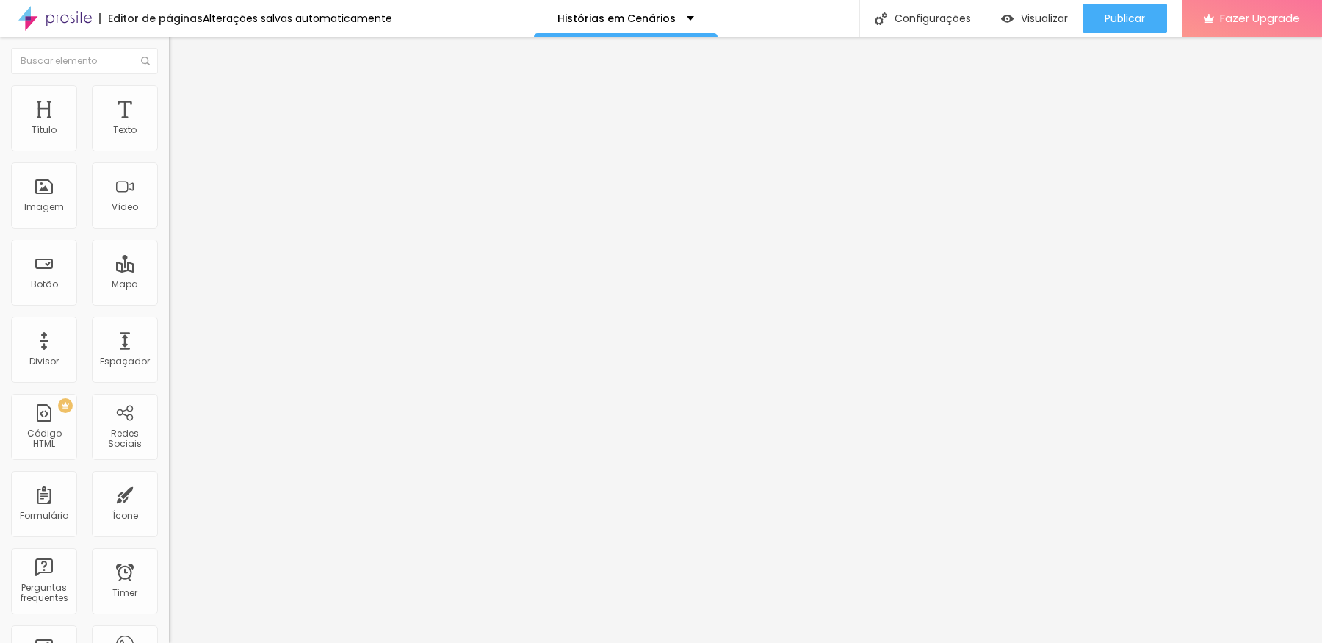
click at [169, 126] on span "Adicionar imagem" at bounding box center [216, 120] width 95 height 12
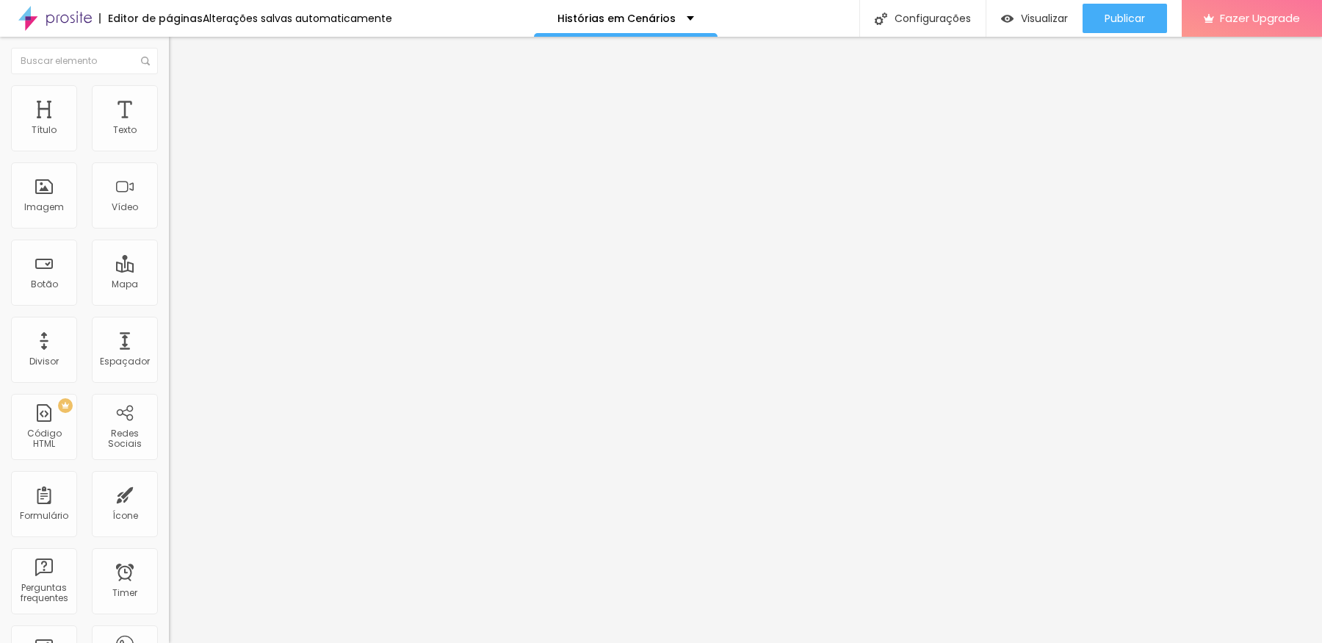
click at [169, 126] on span "Adicionar imagem" at bounding box center [216, 120] width 95 height 12
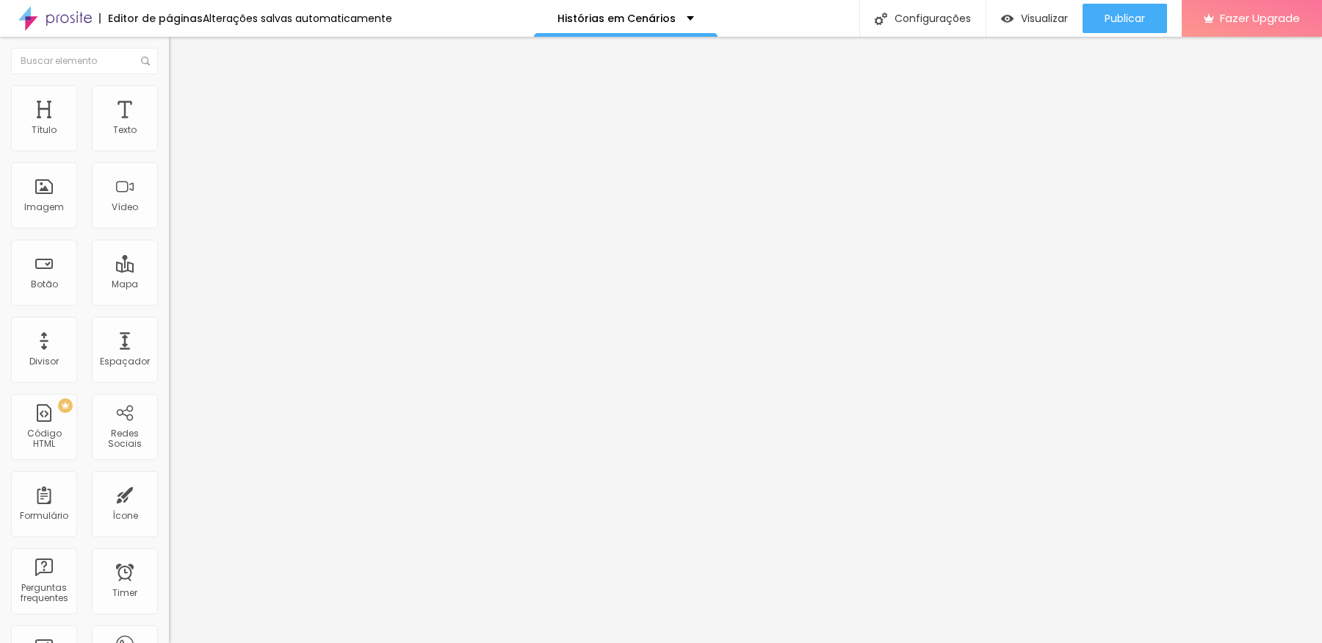
click at [169, 126] on span "Adicionar imagem" at bounding box center [216, 120] width 95 height 12
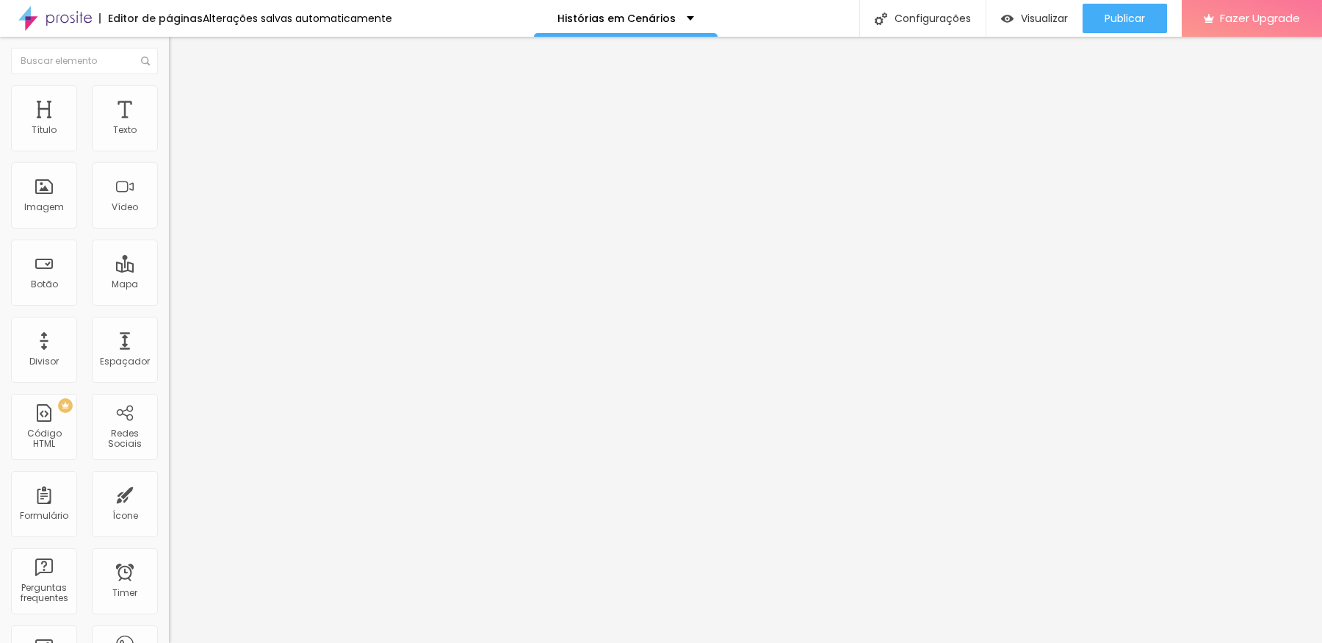
click at [169, 126] on span "Adicionar imagem" at bounding box center [216, 120] width 95 height 12
click at [169, 125] on div "Adicionar imagem" at bounding box center [253, 120] width 169 height 10
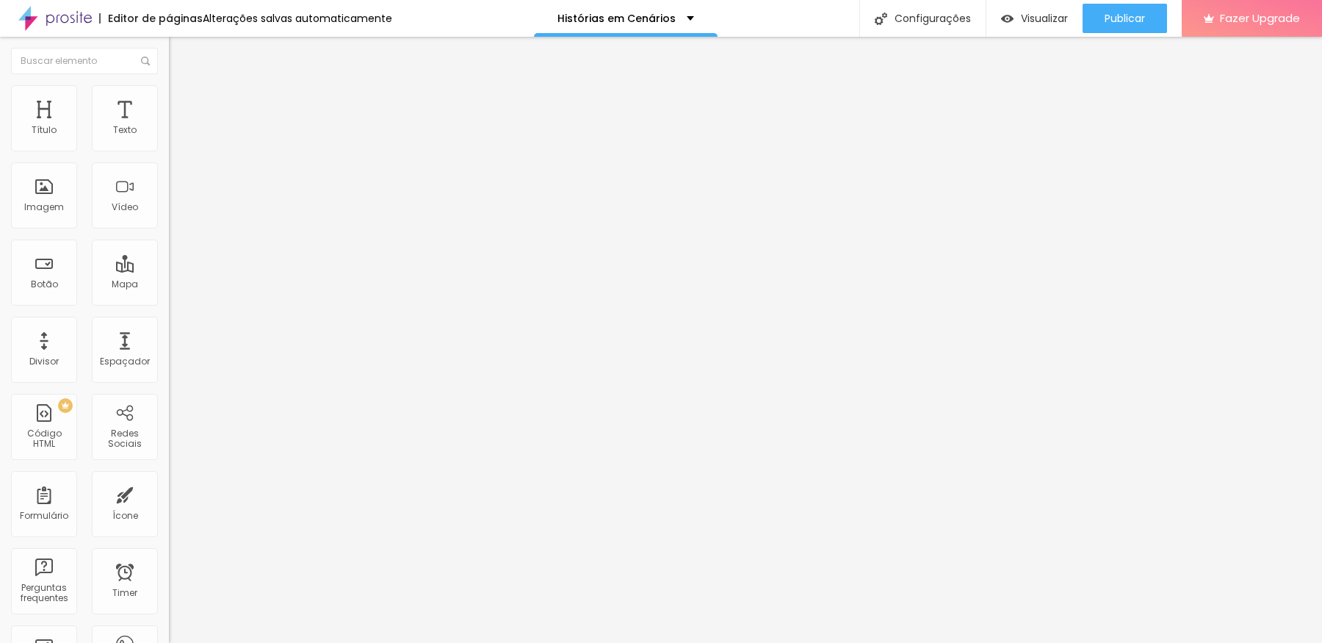
click at [169, 126] on span "Adicionar imagem" at bounding box center [216, 120] width 95 height 12
click at [1128, 13] on span "Publicar" at bounding box center [1125, 18] width 40 height 12
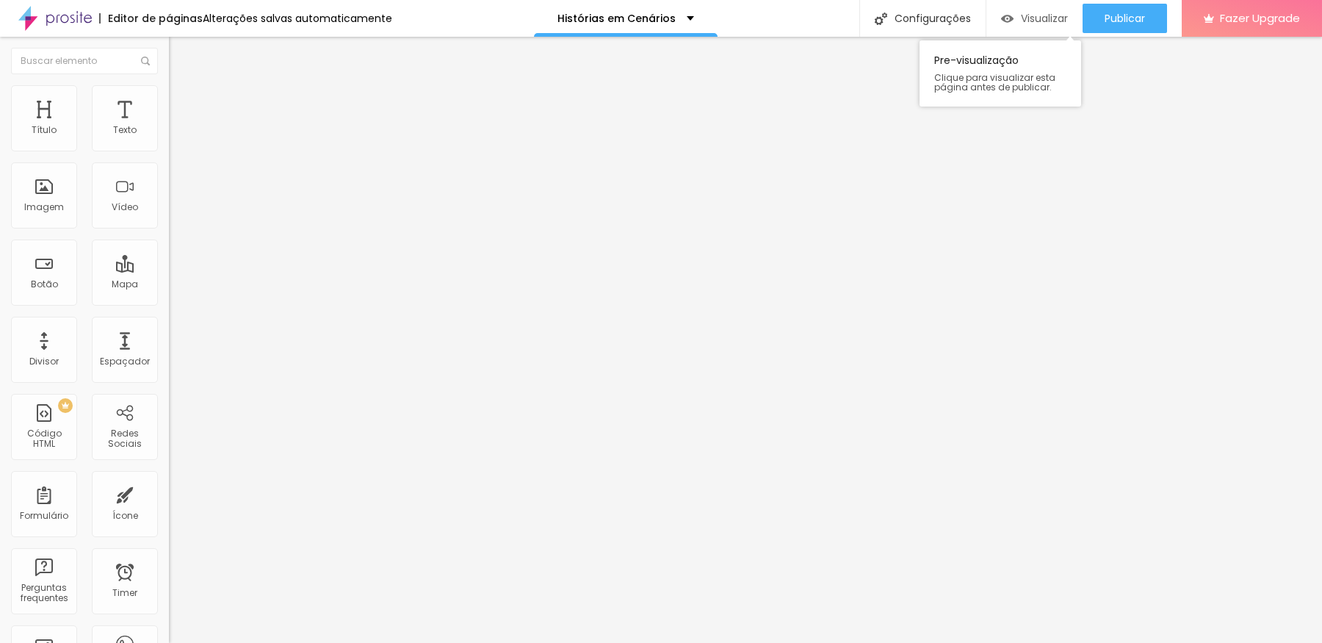
click at [1051, 17] on span "Visualizar" at bounding box center [1044, 18] width 47 height 12
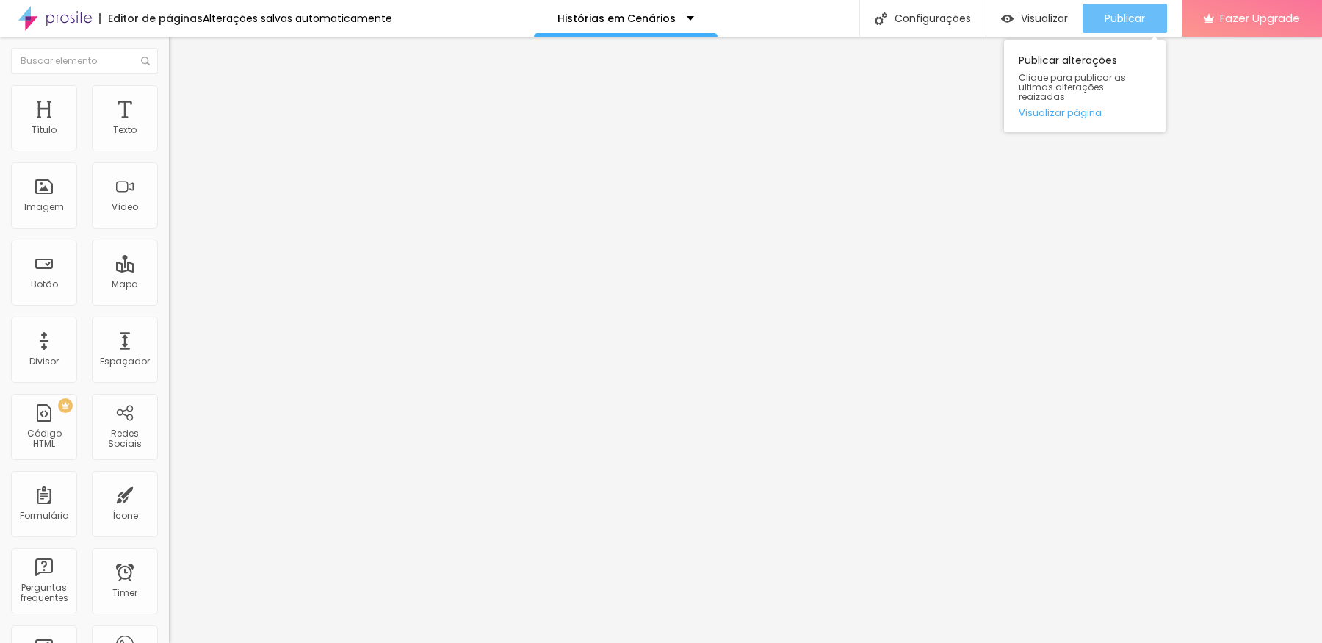
click at [1119, 15] on span "Publicar" at bounding box center [1125, 18] width 40 height 12
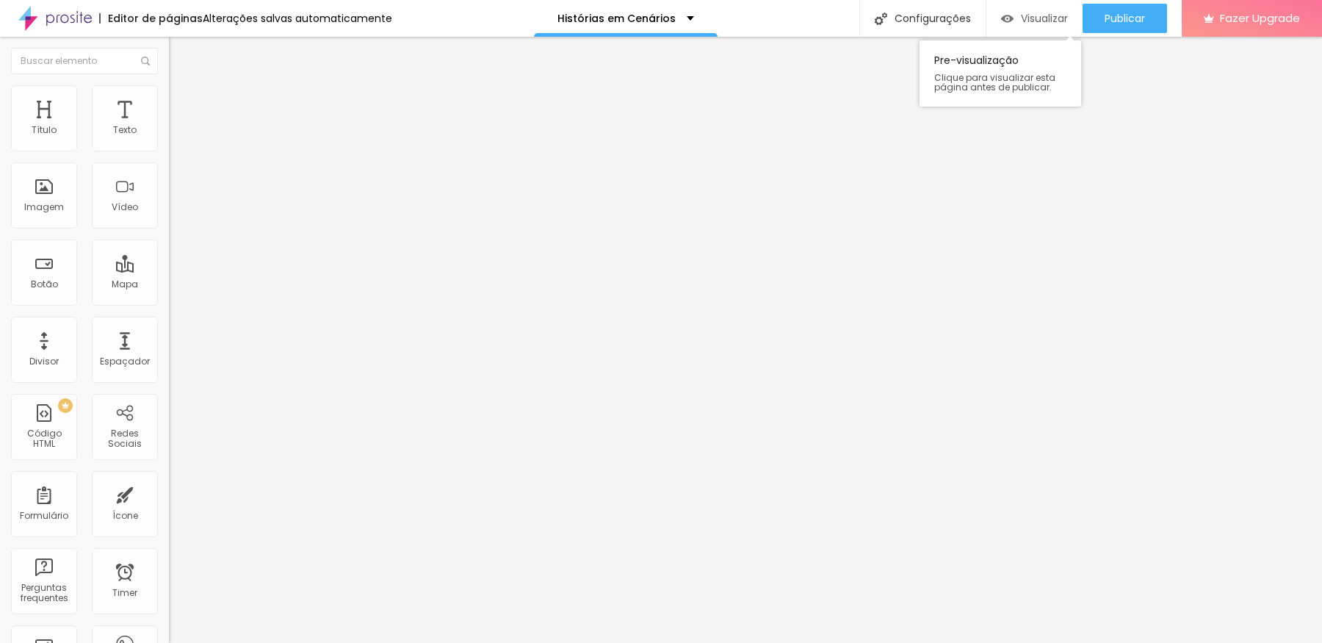
click at [1051, 16] on span "Visualizar" at bounding box center [1044, 18] width 47 height 12
click at [182, 104] on span "Avançado" at bounding box center [206, 110] width 48 height 12
type input "9"
type input "81"
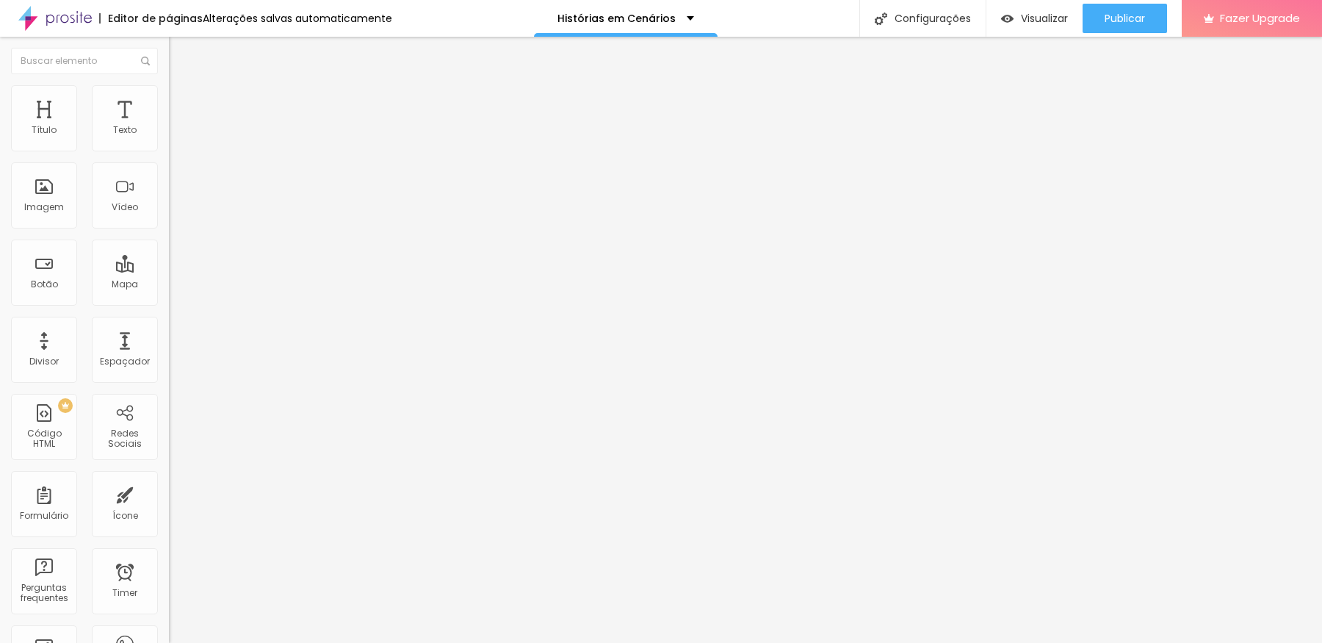
type input "81"
type input "108"
drag, startPoint x: 33, startPoint y: 173, endPoint x: 48, endPoint y: 173, distance: 14.7
type input "108"
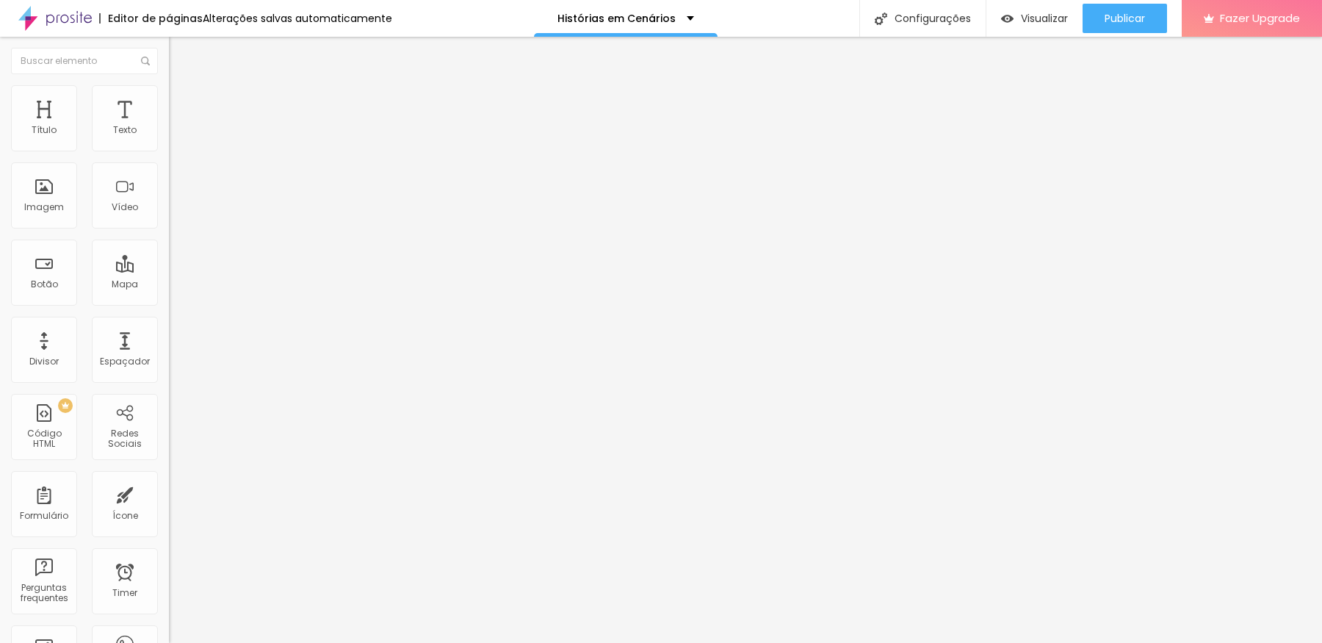
click at [169, 493] on input "range" at bounding box center [216, 499] width 95 height 12
click at [169, 100] on img at bounding box center [175, 106] width 13 height 13
type input "22"
type input "61"
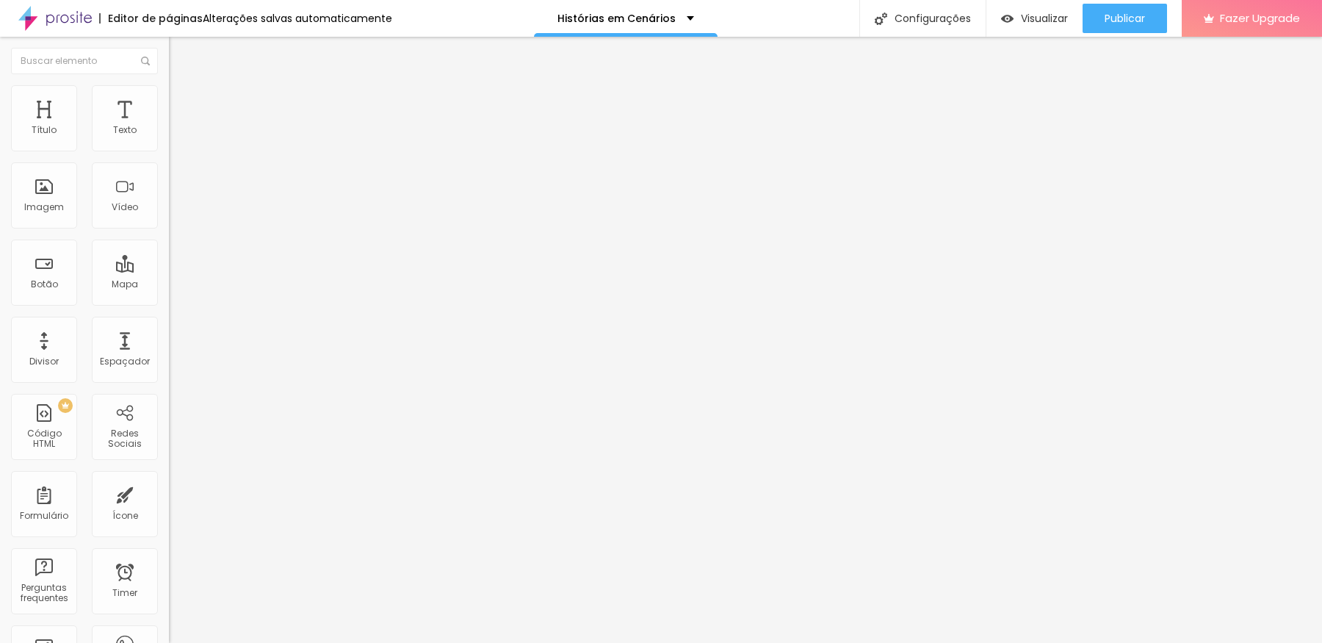
type input "61"
type input "75"
type input "94"
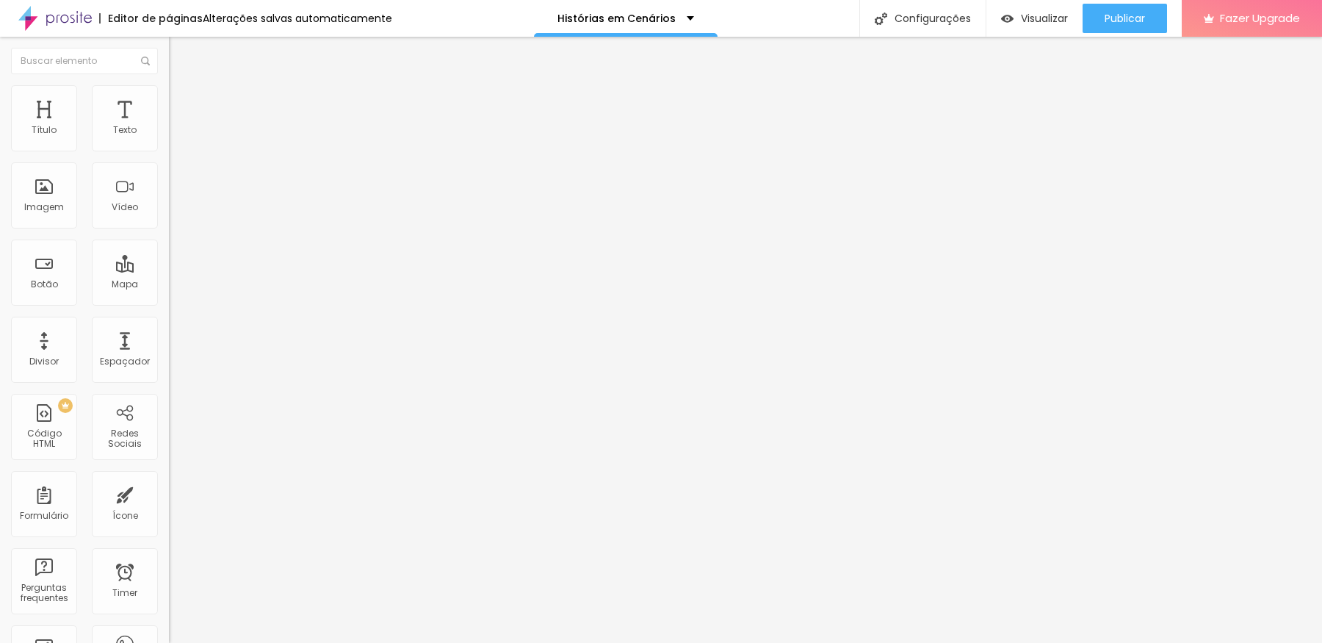
type input "101"
type input "127"
drag, startPoint x: 32, startPoint y: 169, endPoint x: 44, endPoint y: 176, distance: 14.5
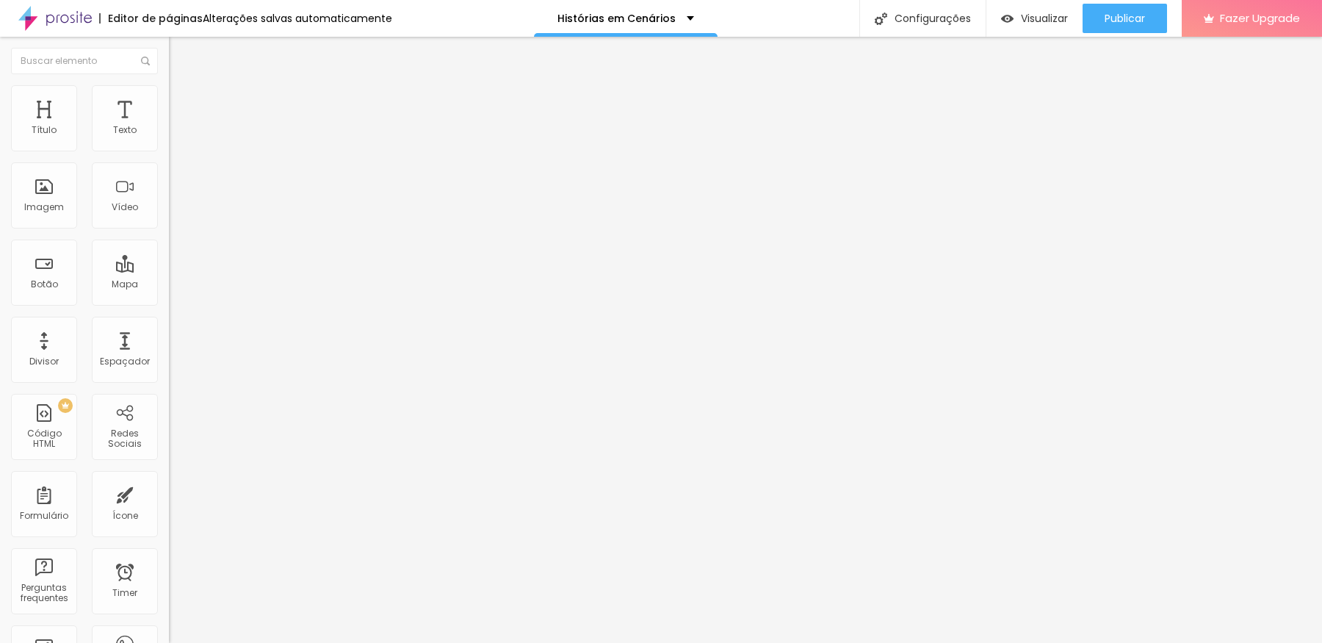
click at [169, 493] on input "range" at bounding box center [216, 499] width 95 height 12
click at [1126, 18] on span "Publicar" at bounding box center [1125, 18] width 40 height 12
click at [1033, 12] on span "Visualizar" at bounding box center [1031, 18] width 47 height 12
click at [169, 493] on input "range" at bounding box center [216, 499] width 95 height 12
click at [169, 100] on img at bounding box center [175, 106] width 13 height 13
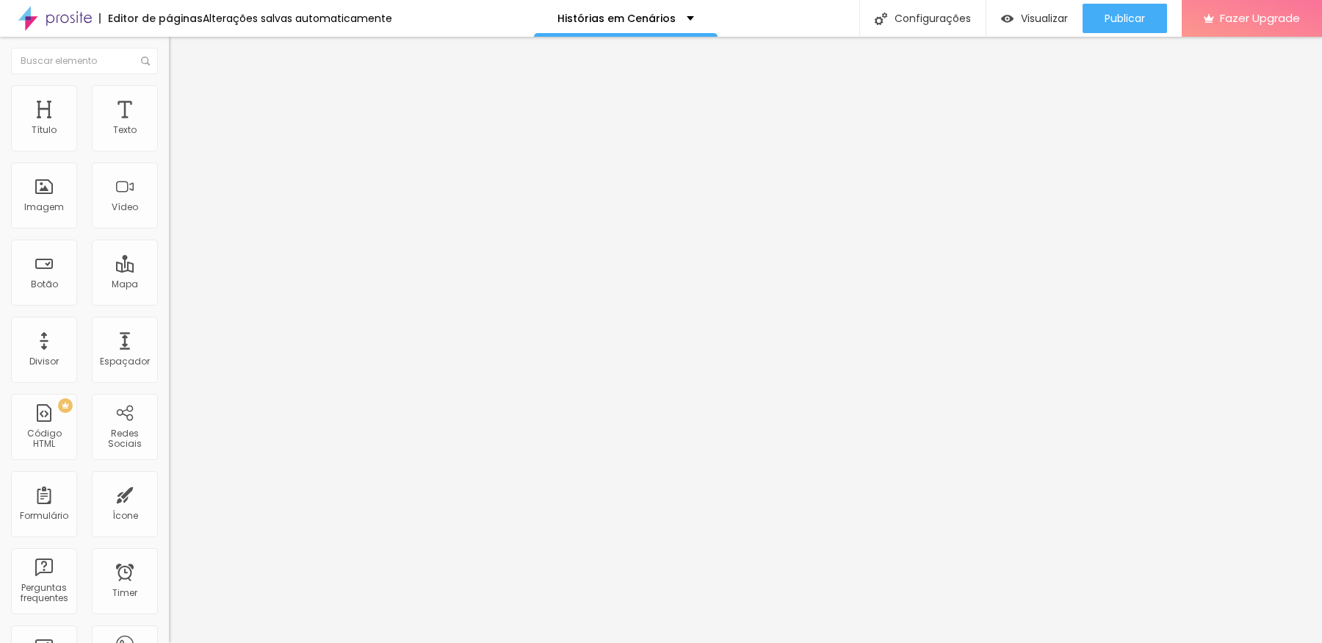
drag, startPoint x: 46, startPoint y: 175, endPoint x: 37, endPoint y: 174, distance: 8.1
click at [169, 493] on input "range" at bounding box center [216, 499] width 95 height 12
click at [169, 506] on input "29" at bounding box center [200, 513] width 63 height 15
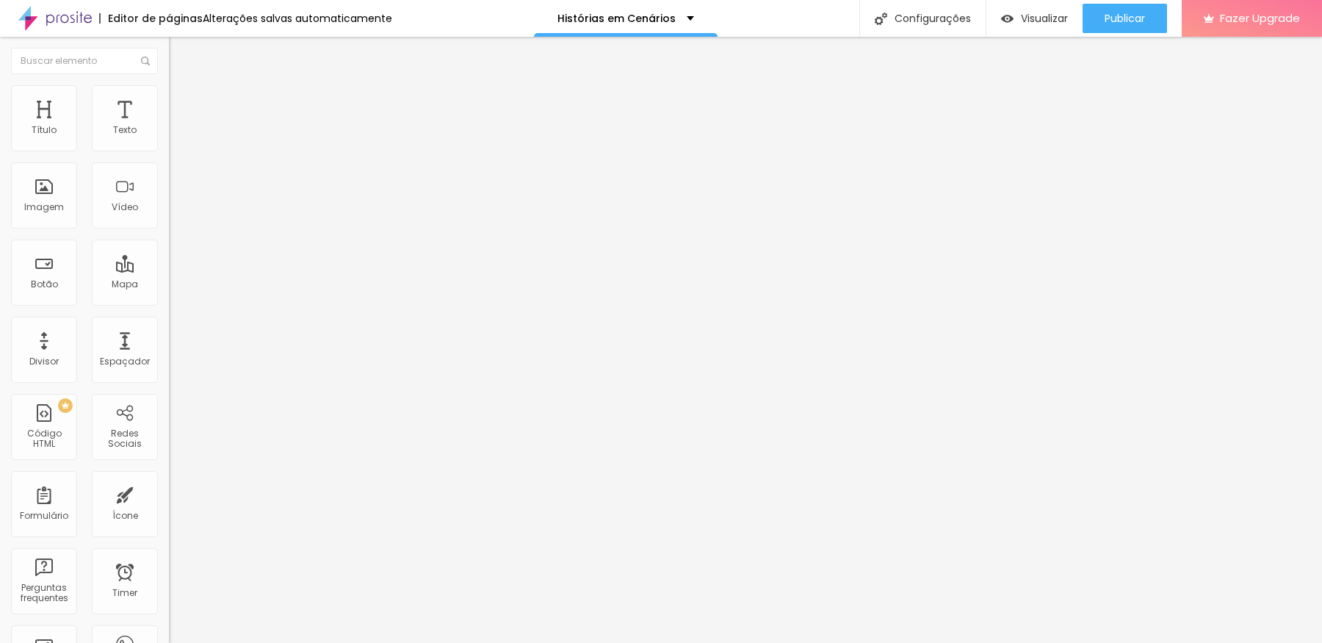
click at [182, 104] on span "Avançado" at bounding box center [206, 110] width 48 height 12
click at [169, 506] on input "55" at bounding box center [200, 513] width 63 height 15
click at [169, 506] on input "40" at bounding box center [200, 513] width 63 height 15
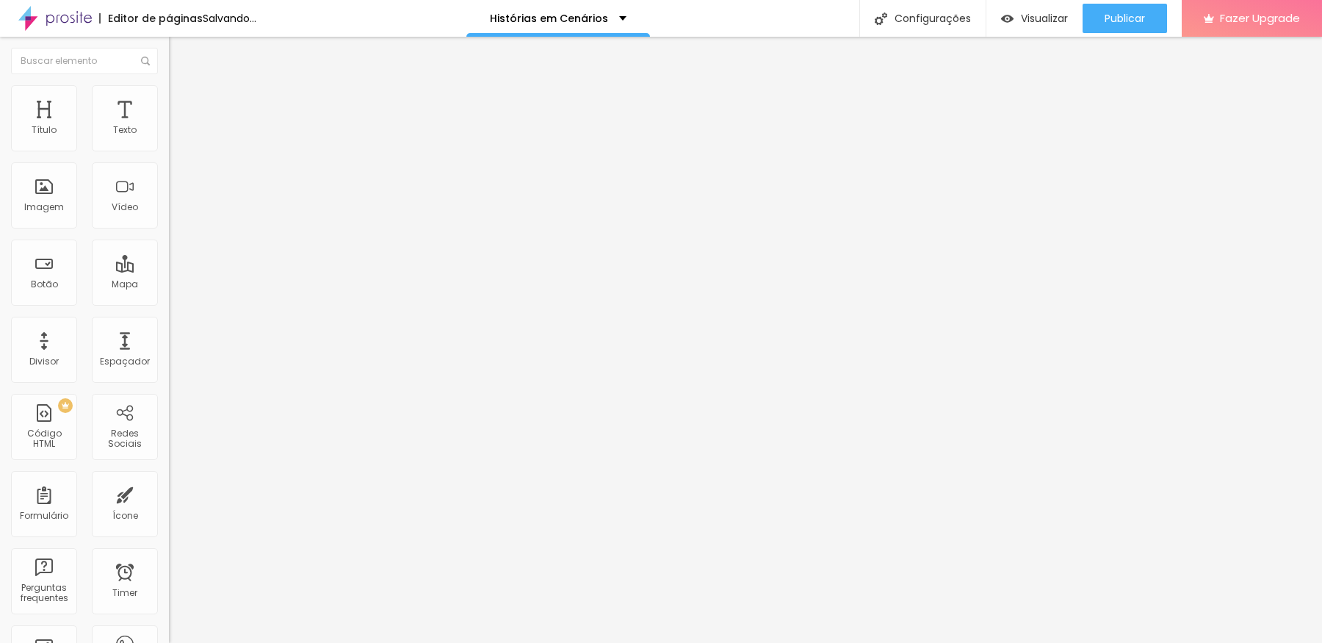
click at [169, 506] on input "40" at bounding box center [200, 513] width 63 height 15
click at [182, 104] on span "Avançado" at bounding box center [206, 110] width 48 height 12
click at [169, 323] on div "30 px Espaçamento vertical" at bounding box center [253, 427] width 169 height 208
click at [169, 506] on input "30" at bounding box center [200, 513] width 63 height 15
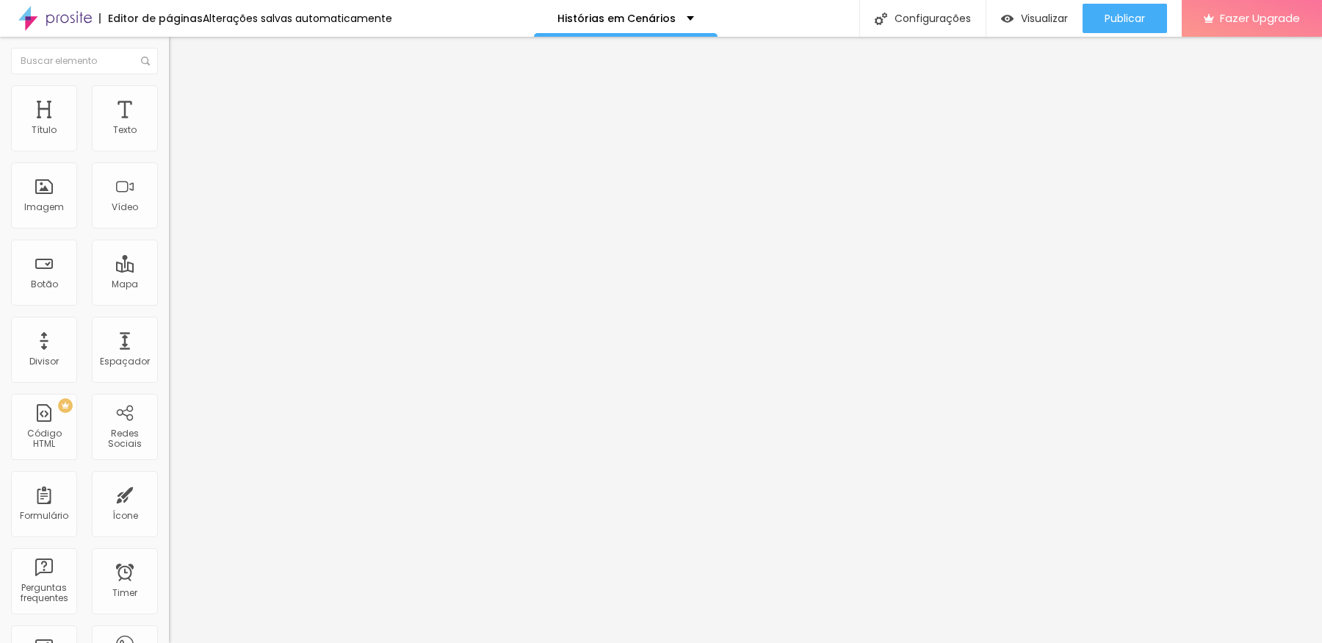
click at [169, 506] on input "30" at bounding box center [200, 513] width 63 height 15
click at [1113, 19] on span "Publicar" at bounding box center [1125, 18] width 40 height 12
click at [1028, 8] on div "Visualizar" at bounding box center [1034, 18] width 67 height 29
click at [180, 57] on img "button" at bounding box center [186, 54] width 12 height 12
click at [182, 104] on span "Avançado" at bounding box center [206, 110] width 48 height 12
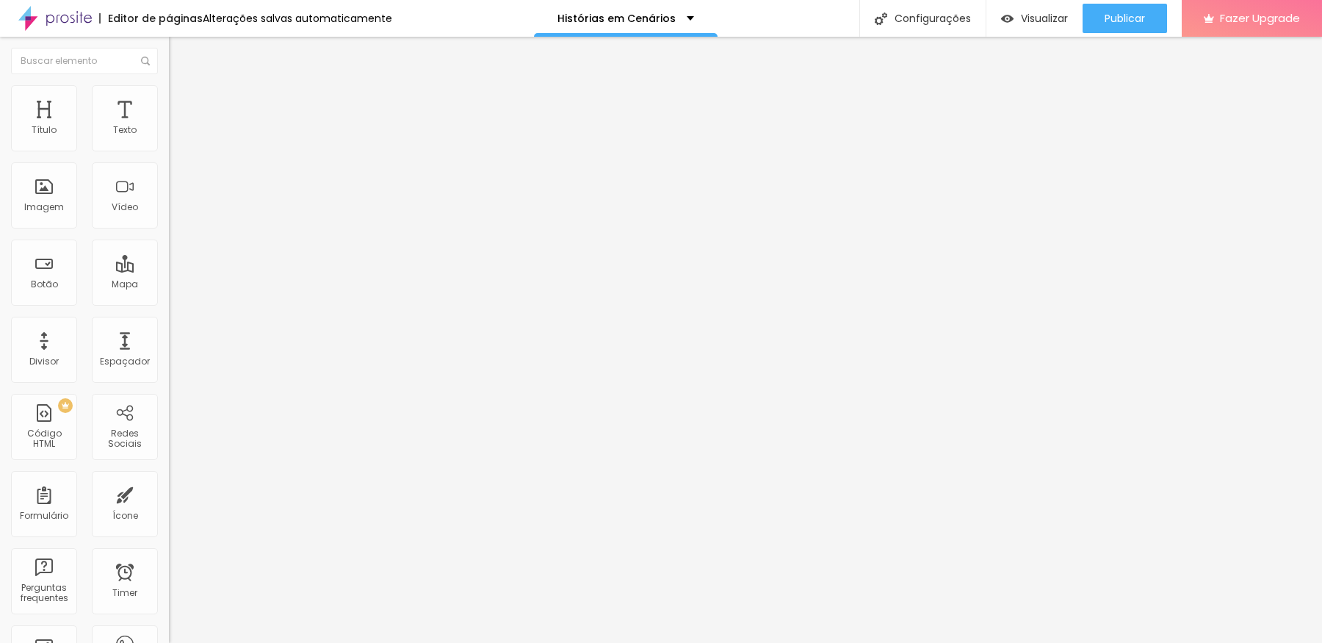
click at [169, 94] on img at bounding box center [175, 91] width 13 height 13
click at [175, 213] on icon "button" at bounding box center [176, 211] width 3 height 3
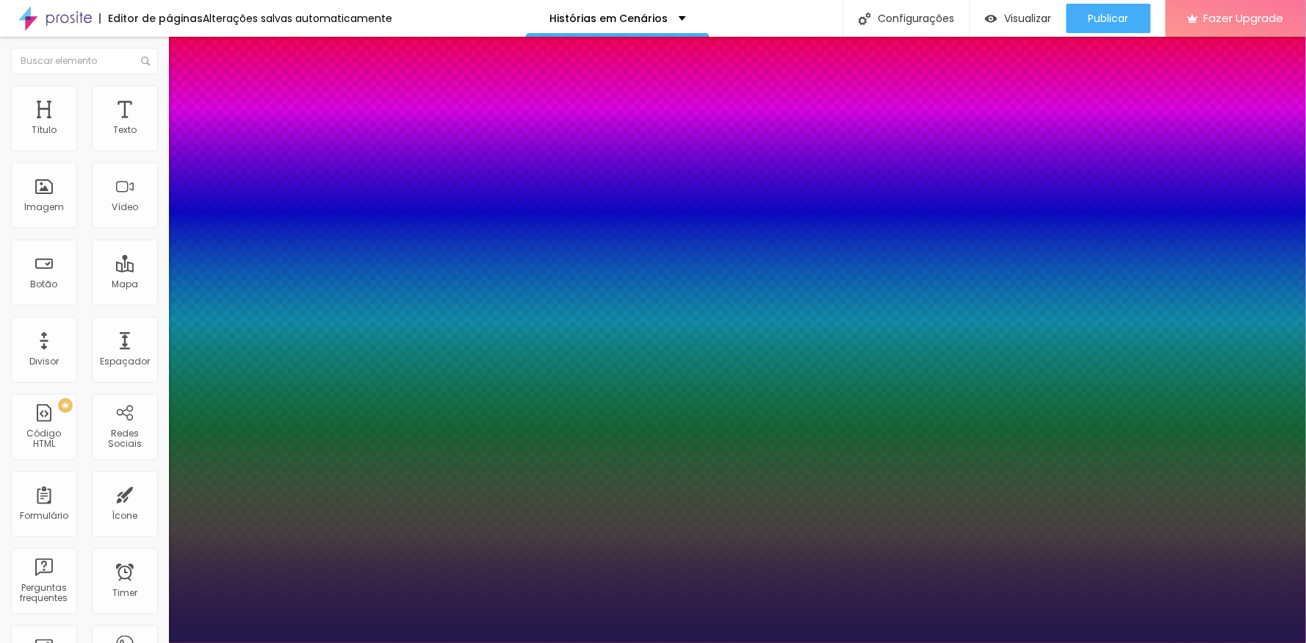
click at [588, 643] on div at bounding box center [653, 643] width 1306 height 0
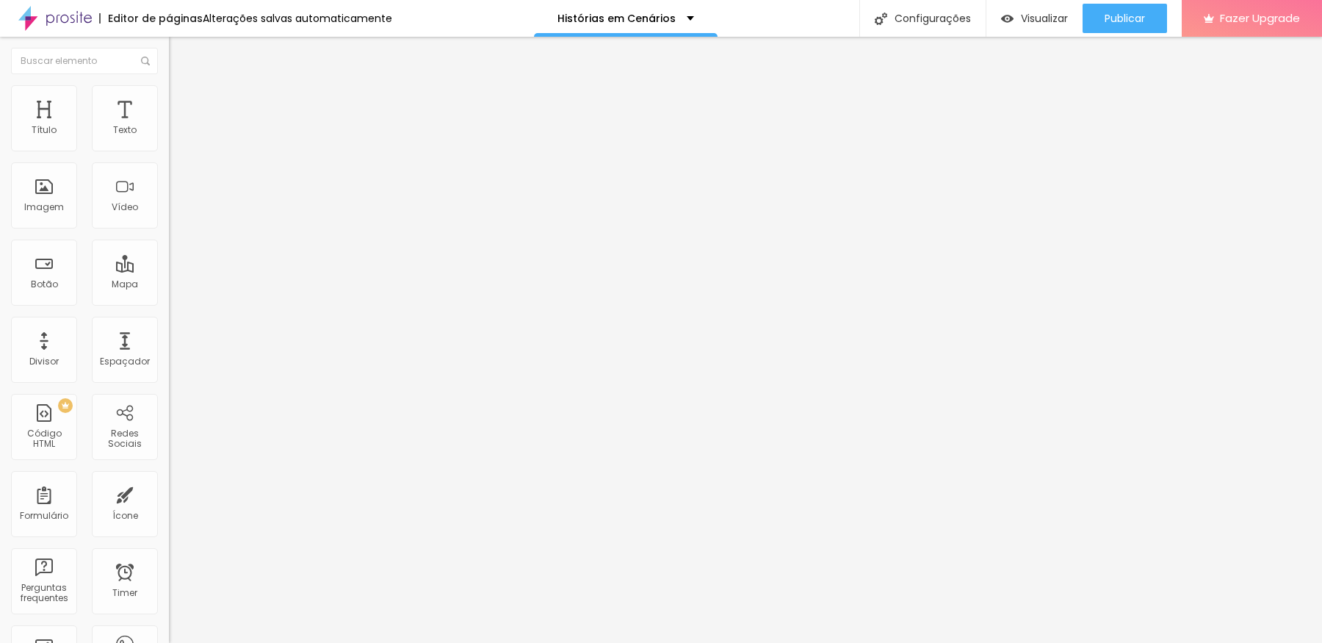
click at [169, 100] on img at bounding box center [175, 106] width 13 height 13
drag, startPoint x: 34, startPoint y: 173, endPoint x: 43, endPoint y: 171, distance: 8.9
click at [169, 493] on input "range" at bounding box center [216, 499] width 95 height 12
click at [182, 104] on span "Avançado" at bounding box center [206, 110] width 48 height 12
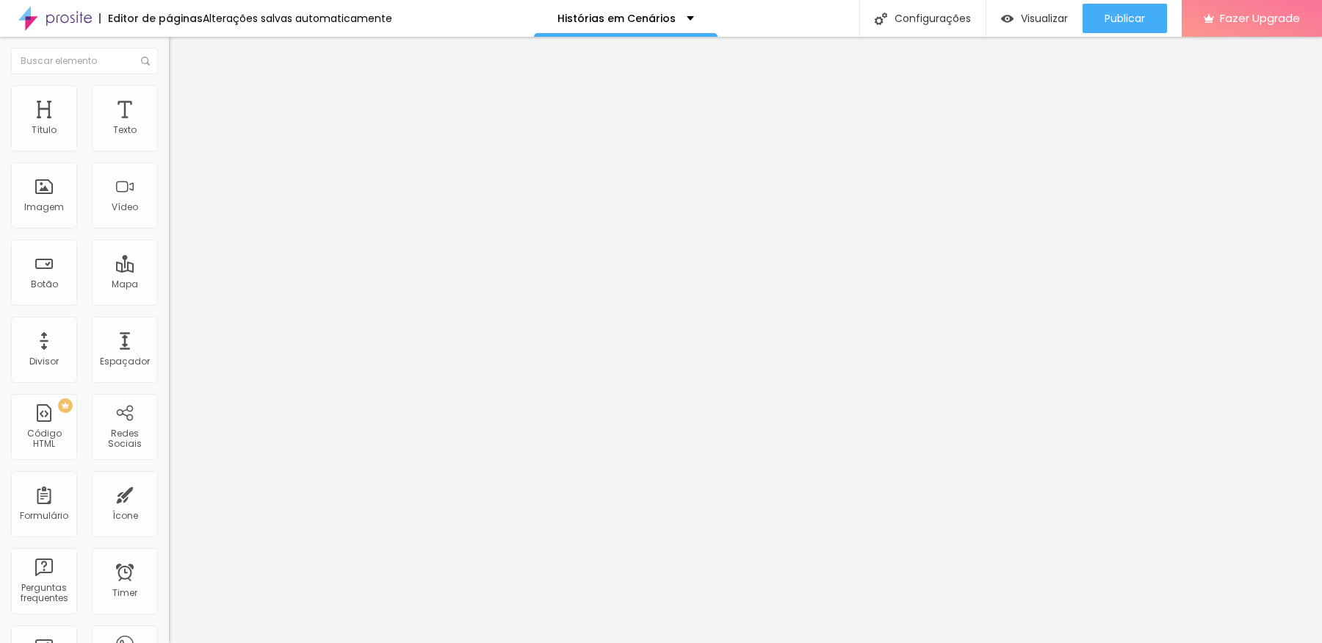
drag, startPoint x: 33, startPoint y: 171, endPoint x: 38, endPoint y: 179, distance: 9.0
click at [169, 493] on input "range" at bounding box center [216, 499] width 95 height 12
click at [169, 126] on span "Adicionar imagem" at bounding box center [216, 120] width 95 height 12
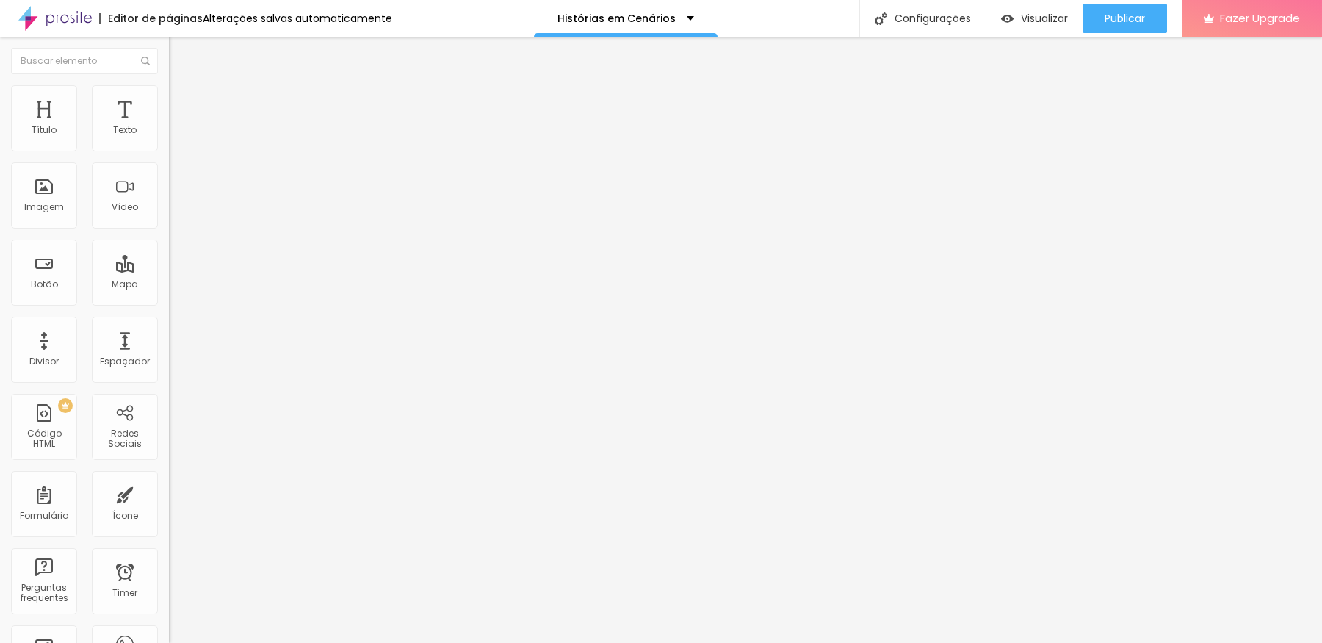
click at [169, 100] on img at bounding box center [175, 106] width 13 height 13
click at [169, 93] on img at bounding box center [175, 91] width 13 height 13
drag, startPoint x: 149, startPoint y: 156, endPoint x: 46, endPoint y: 173, distance: 104.2
click at [169, 151] on input "range" at bounding box center [216, 145] width 95 height 12
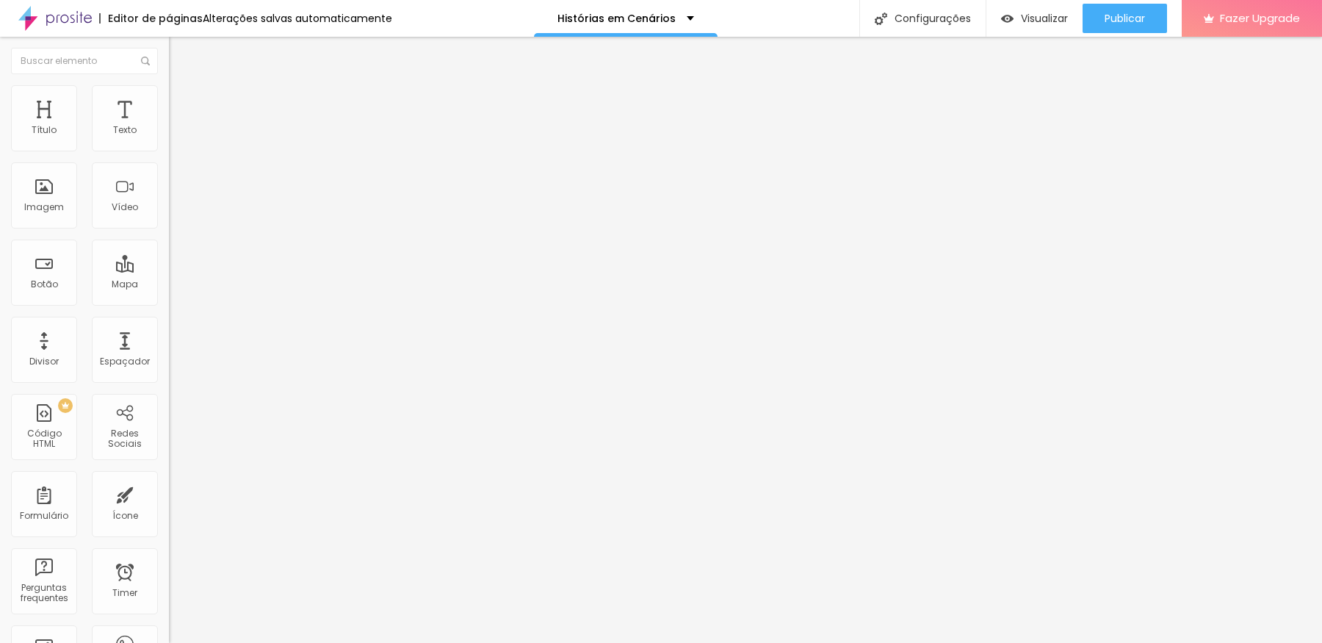
click at [169, 49] on button "Editar Coluna" at bounding box center [253, 54] width 169 height 34
click at [169, 126] on span "Adicionar imagem" at bounding box center [216, 120] width 95 height 12
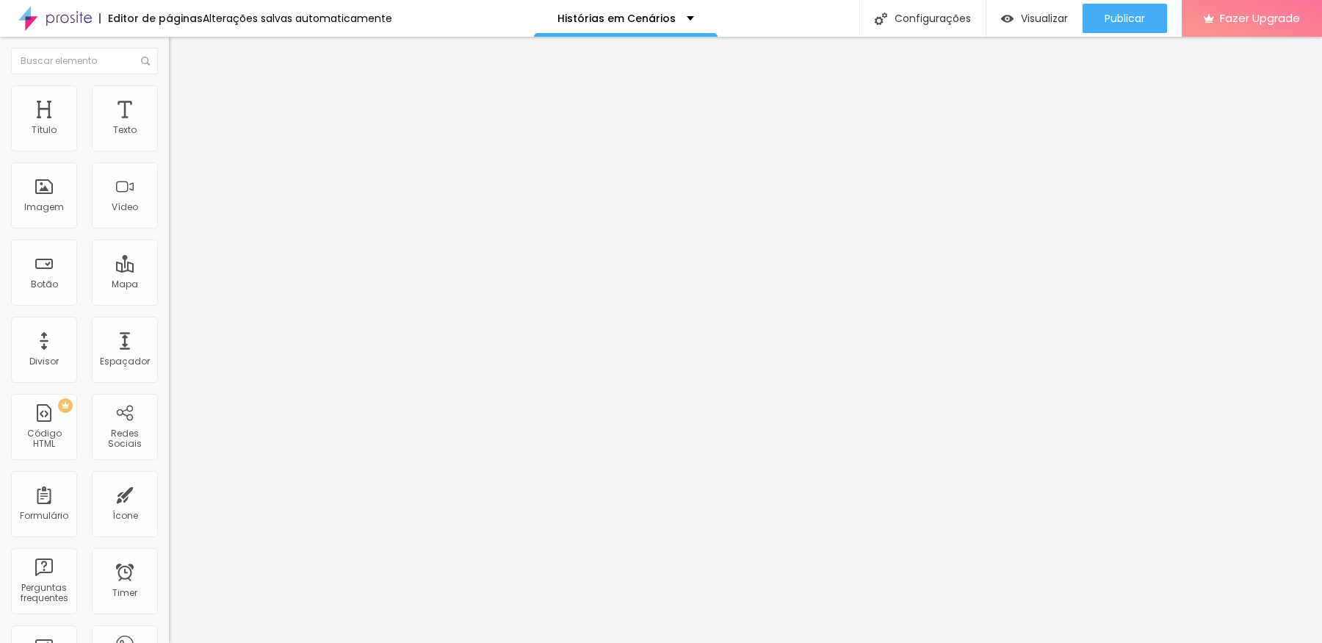
click at [169, 125] on div "Adicionar imagem" at bounding box center [253, 120] width 169 height 10
click at [169, 126] on span "Adicionar imagem" at bounding box center [216, 120] width 95 height 12
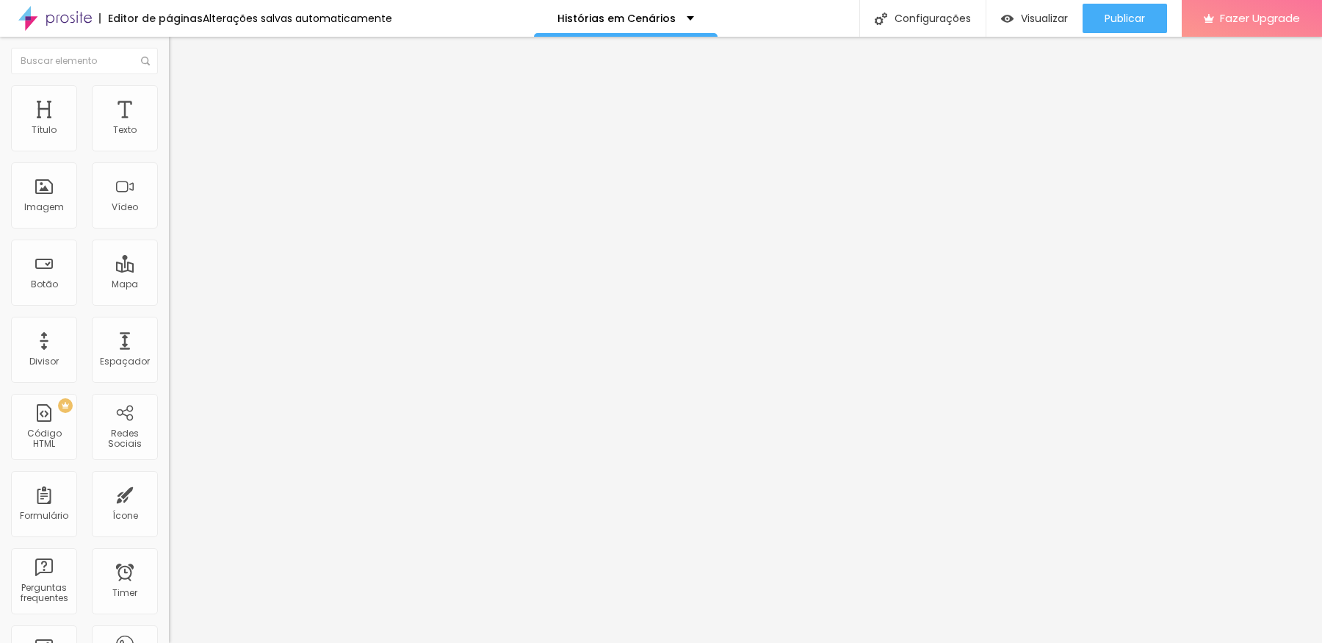
click at [169, 126] on span "Adicionar imagem" at bounding box center [216, 120] width 95 height 12
click at [169, 100] on li "Avançado" at bounding box center [253, 107] width 169 height 15
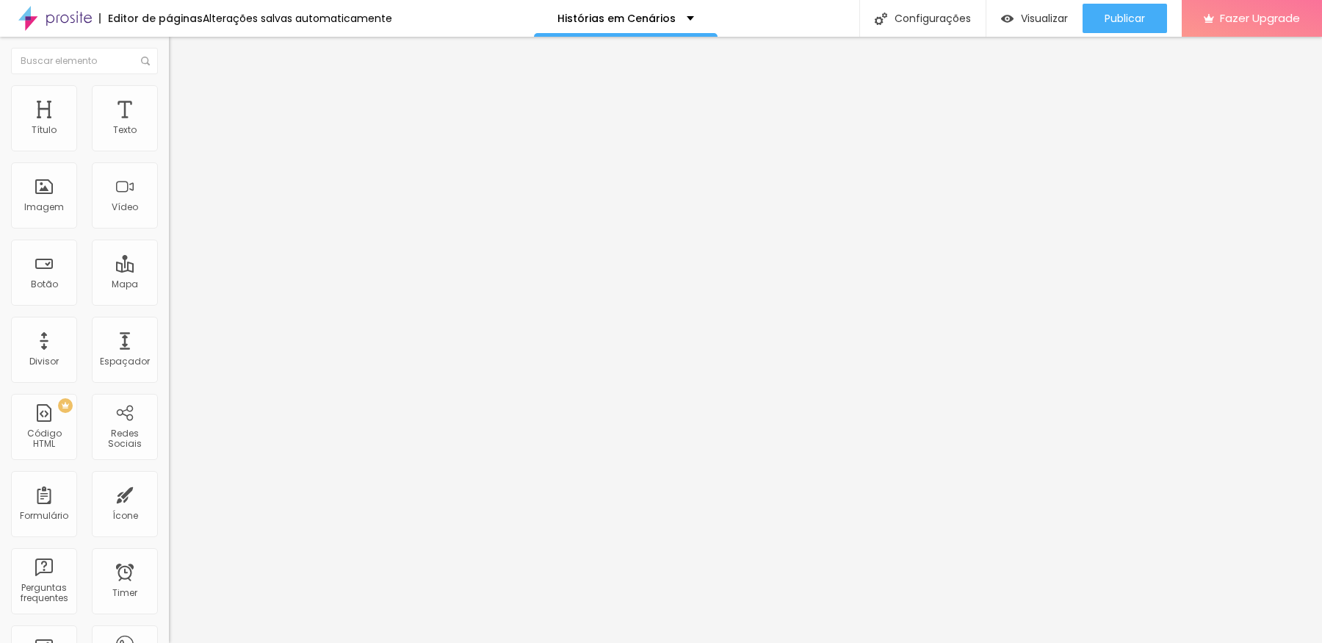
click at [169, 84] on img at bounding box center [175, 77] width 13 height 13
click at [169, 134] on span "Encaixotado" at bounding box center [197, 127] width 57 height 12
click at [169, 156] on span "Completo" at bounding box center [191, 150] width 45 height 12
click at [1118, 22] on span "Publicar" at bounding box center [1125, 18] width 40 height 12
click at [1044, 13] on span "Visualizar" at bounding box center [1031, 18] width 47 height 12
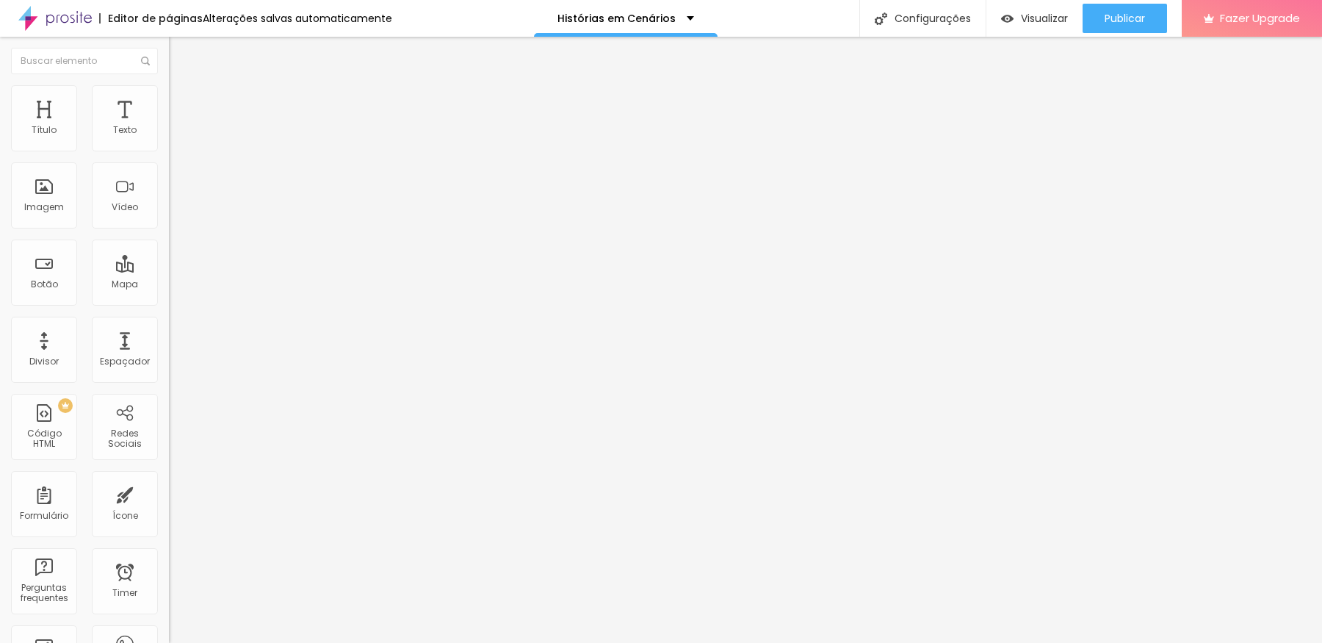
click at [169, 96] on li "Estilo" at bounding box center [253, 92] width 169 height 15
click at [169, 100] on li "Avançado" at bounding box center [253, 107] width 169 height 15
click at [182, 100] on span "Estilo" at bounding box center [193, 95] width 23 height 12
drag, startPoint x: 44, startPoint y: 158, endPoint x: 30, endPoint y: 162, distance: 14.4
click at [169, 151] on input "range" at bounding box center [216, 145] width 95 height 12
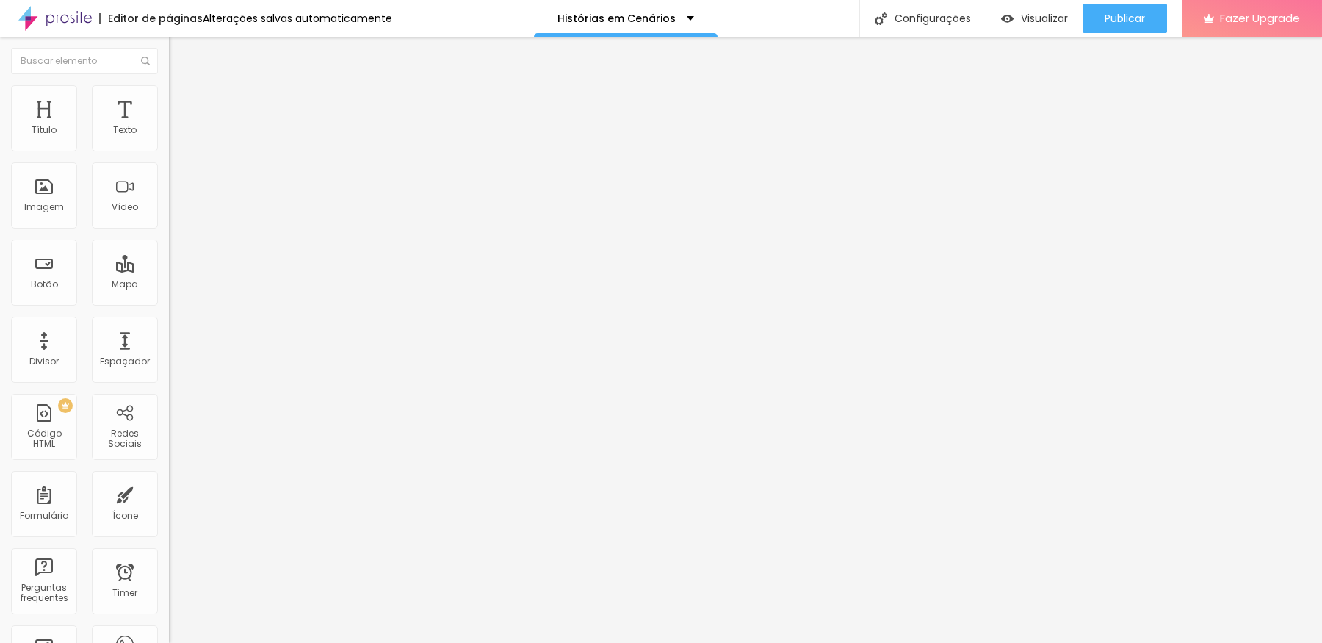
click at [169, 100] on li "Avançado" at bounding box center [253, 107] width 169 height 15
drag, startPoint x: 35, startPoint y: 174, endPoint x: 0, endPoint y: 189, distance: 38.2
click at [169, 493] on input "range" at bounding box center [216, 499] width 95 height 12
click at [169, 85] on li "Conteúdo" at bounding box center [253, 78] width 169 height 15
click at [169, 134] on span "Completo" at bounding box center [191, 127] width 45 height 12
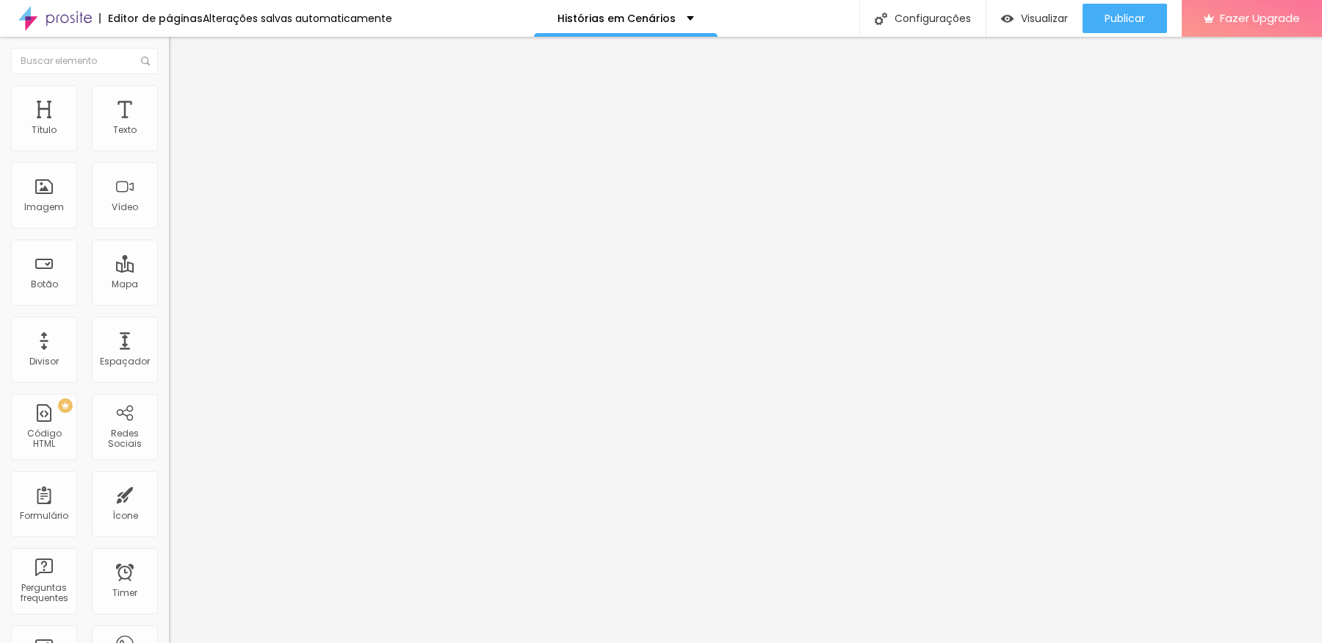
click at [169, 143] on span "Encaixotado" at bounding box center [197, 136] width 57 height 12
click at [1118, 21] on span "Publicar" at bounding box center [1125, 18] width 40 height 12
click at [1048, 21] on span "Visualizar" at bounding box center [1031, 18] width 47 height 12
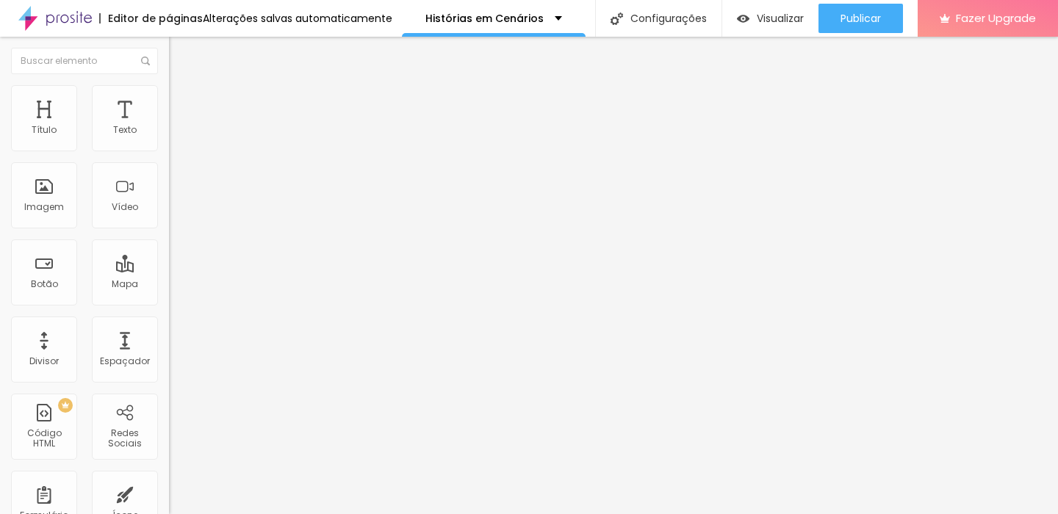
click at [182, 104] on span "Avançado" at bounding box center [206, 110] width 48 height 12
click at [182, 87] on span "Conteúdo" at bounding box center [205, 80] width 46 height 12
click at [169, 134] on span "Encaixotado" at bounding box center [197, 127] width 57 height 12
click at [169, 156] on span "Completo" at bounding box center [191, 150] width 45 height 12
click at [169, 126] on span "Adicionar imagem" at bounding box center [216, 120] width 95 height 12
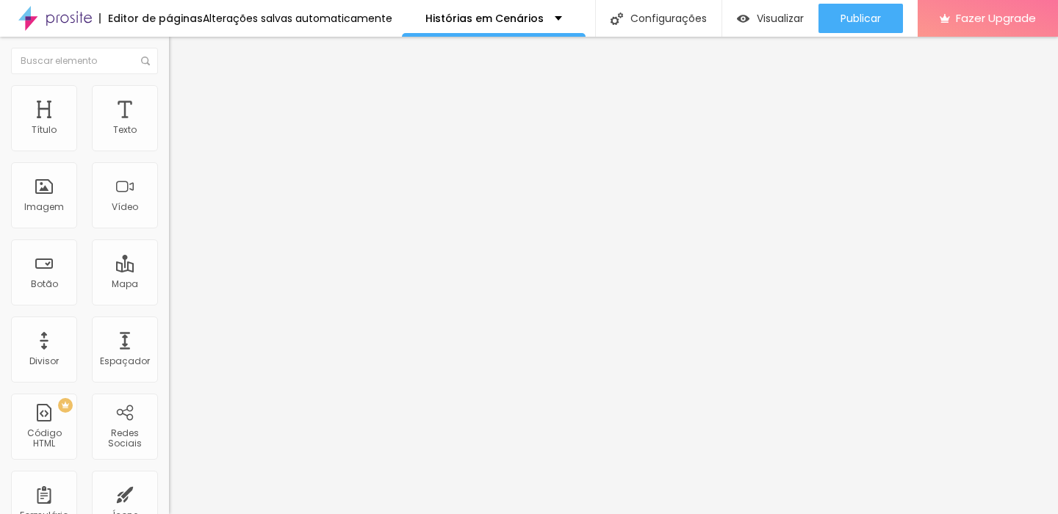
scroll to position [73, 0]
click at [169, 100] on img at bounding box center [175, 106] width 13 height 13
drag, startPoint x: 38, startPoint y: 144, endPoint x: 0, endPoint y: 143, distance: 38.2
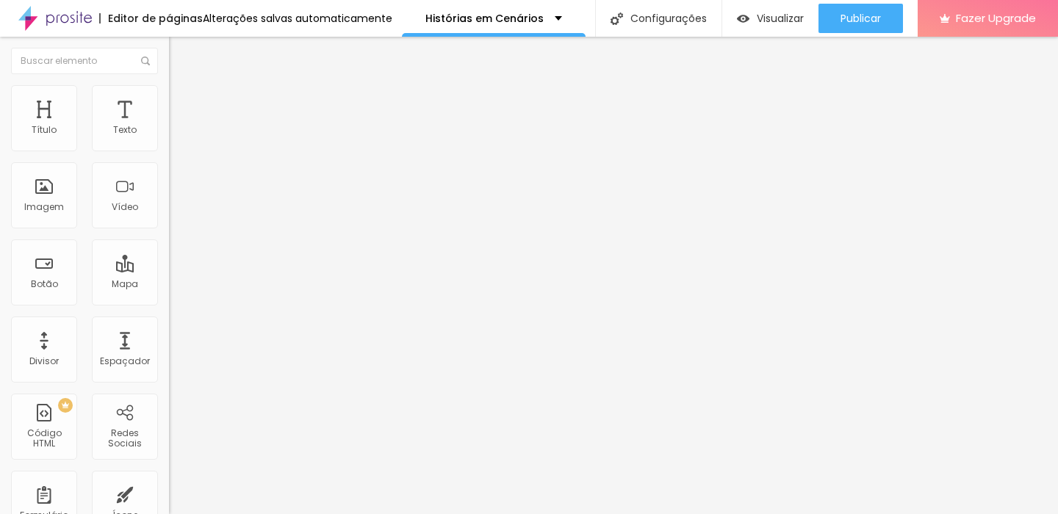
click at [169, 285] on input "range" at bounding box center [216, 291] width 95 height 12
drag, startPoint x: 41, startPoint y: 172, endPoint x: 0, endPoint y: 179, distance: 41.8
click at [169, 493] on input "range" at bounding box center [216, 499] width 95 height 12
click at [169, 100] on li "Avançado" at bounding box center [253, 107] width 169 height 15
drag, startPoint x: 56, startPoint y: 146, endPoint x: 0, endPoint y: 153, distance: 56.2
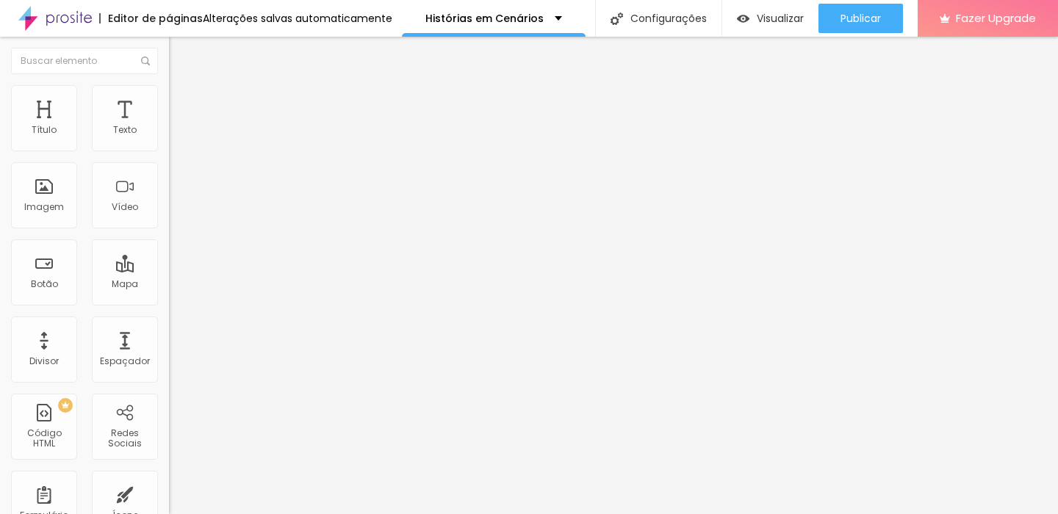
click at [169, 285] on input "range" at bounding box center [216, 291] width 95 height 12
drag, startPoint x: 33, startPoint y: 173, endPoint x: 0, endPoint y: 173, distance: 33.1
click at [169, 493] on input "range" at bounding box center [216, 499] width 95 height 12
click at [169, 96] on li "Estilo" at bounding box center [253, 92] width 169 height 15
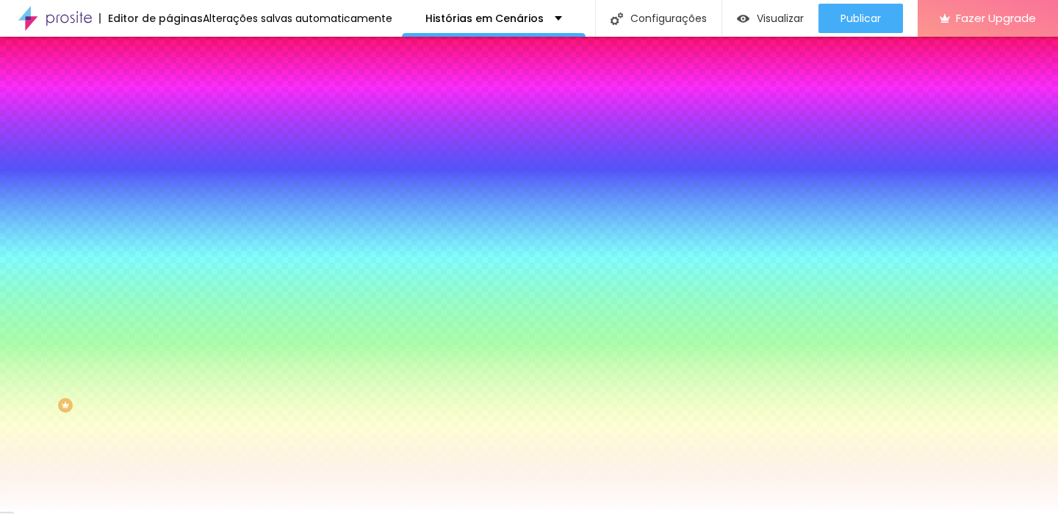
click at [169, 85] on li "Conteúdo" at bounding box center [253, 78] width 169 height 15
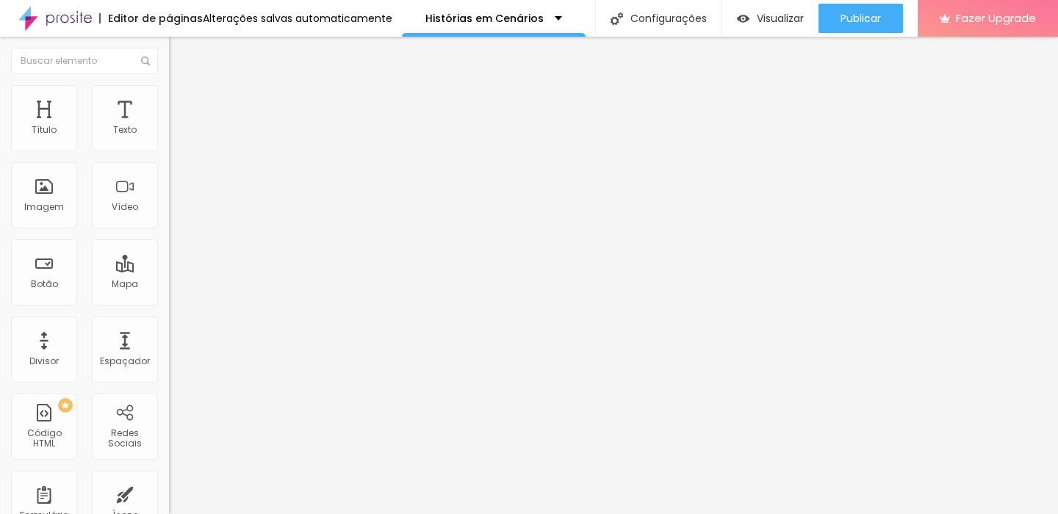
click at [169, 134] on span "Completo" at bounding box center [191, 127] width 45 height 12
click at [182, 104] on span "Avançado" at bounding box center [206, 110] width 48 height 12
click at [169, 91] on img at bounding box center [175, 91] width 13 height 13
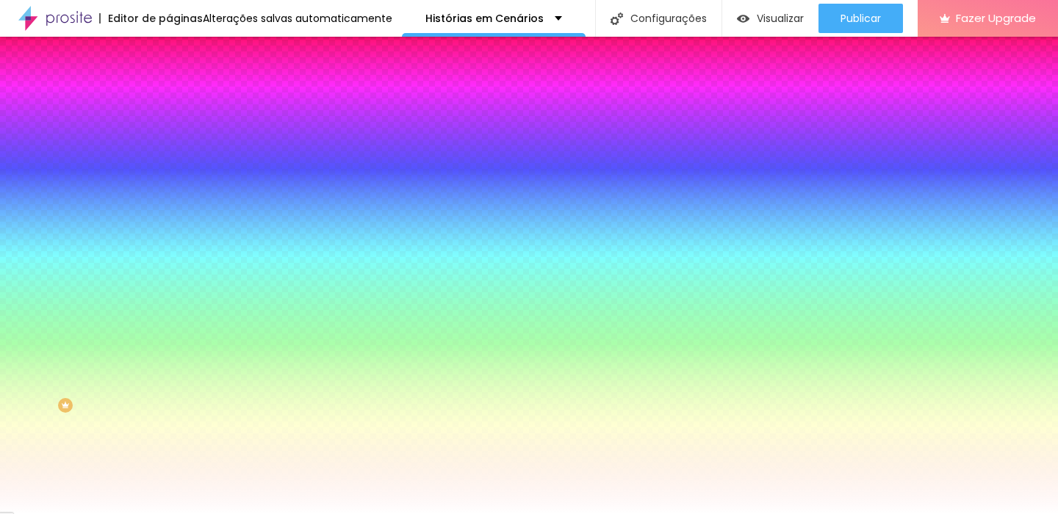
click at [169, 134] on div "Adicionar imagem" at bounding box center [253, 128] width 169 height 10
click at [169, 135] on span "Adicionar imagem" at bounding box center [216, 129] width 95 height 12
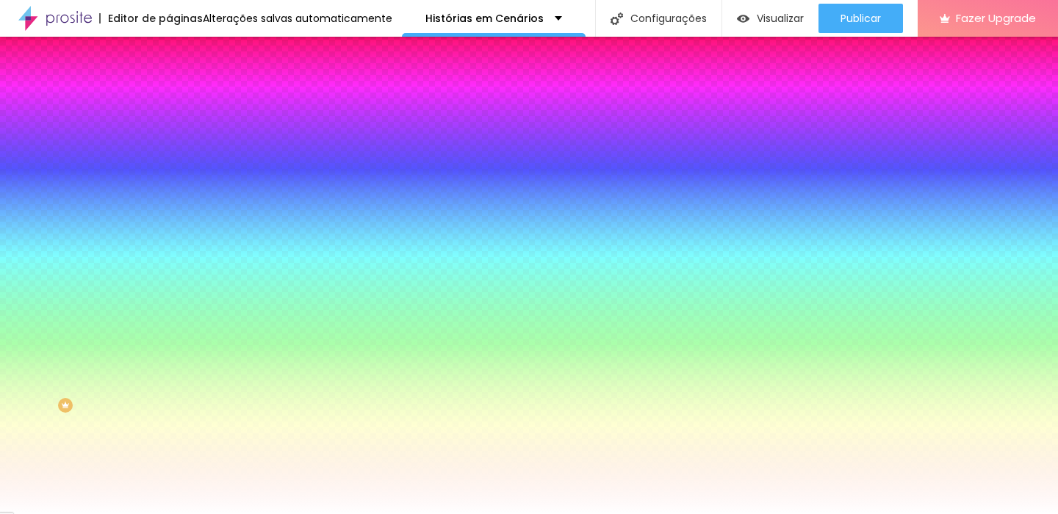
click at [182, 104] on span "Avançado" at bounding box center [206, 110] width 48 height 12
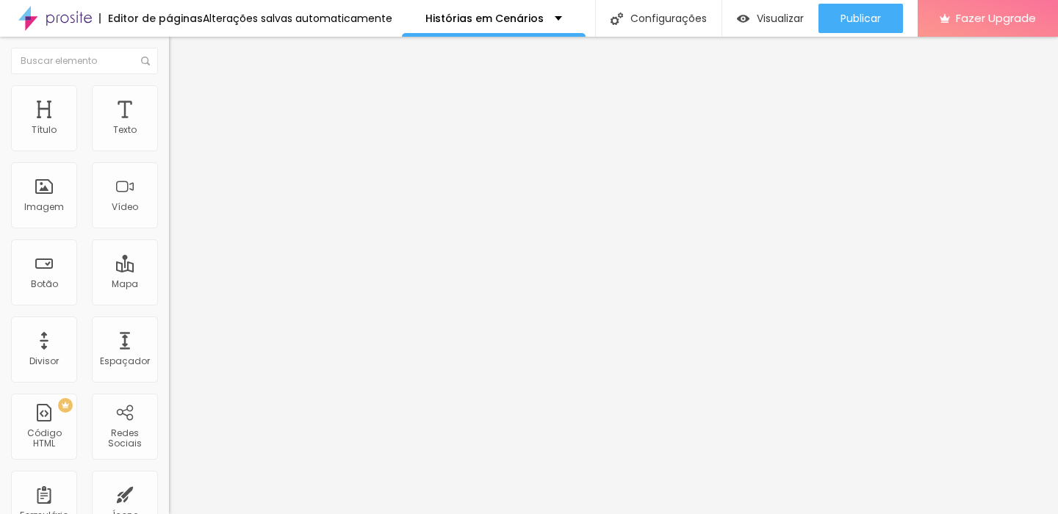
drag, startPoint x: 34, startPoint y: 145, endPoint x: 49, endPoint y: 140, distance: 16.5
click at [169, 285] on input "range" at bounding box center [216, 291] width 95 height 12
drag, startPoint x: 29, startPoint y: 173, endPoint x: 51, endPoint y: 172, distance: 21.3
click at [169, 493] on input "range" at bounding box center [216, 499] width 95 height 12
drag, startPoint x: 49, startPoint y: 172, endPoint x: 24, endPoint y: 175, distance: 25.9
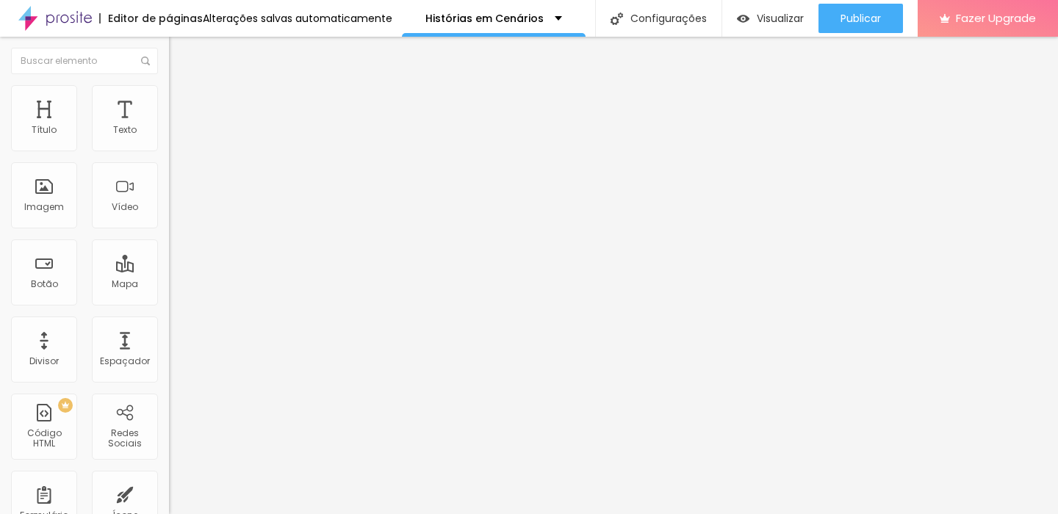
click at [169, 493] on input "range" at bounding box center [216, 499] width 95 height 12
drag, startPoint x: 46, startPoint y: 146, endPoint x: 0, endPoint y: 150, distance: 46.4
click at [169, 285] on input "range" at bounding box center [216, 291] width 95 height 12
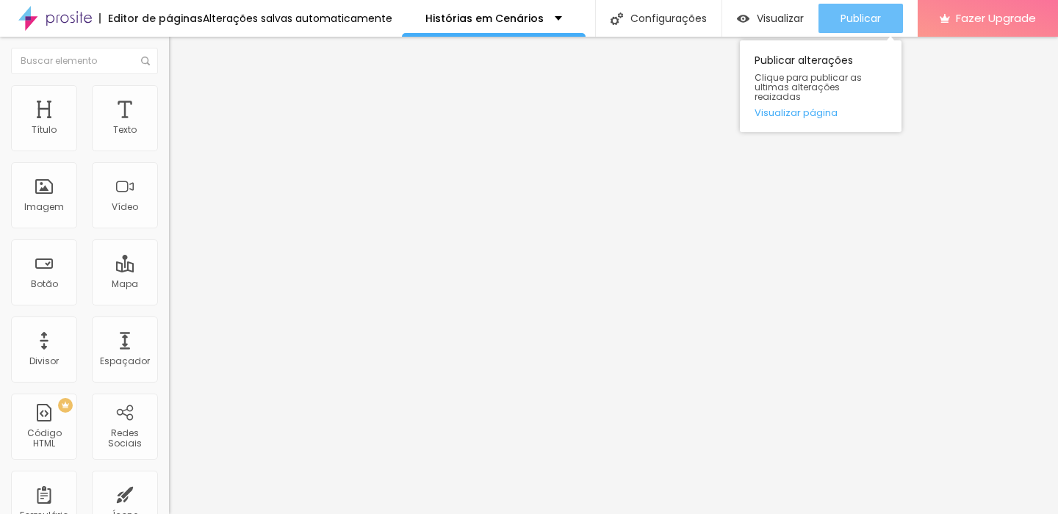
click at [860, 21] on span "Publicar" at bounding box center [860, 18] width 40 height 12
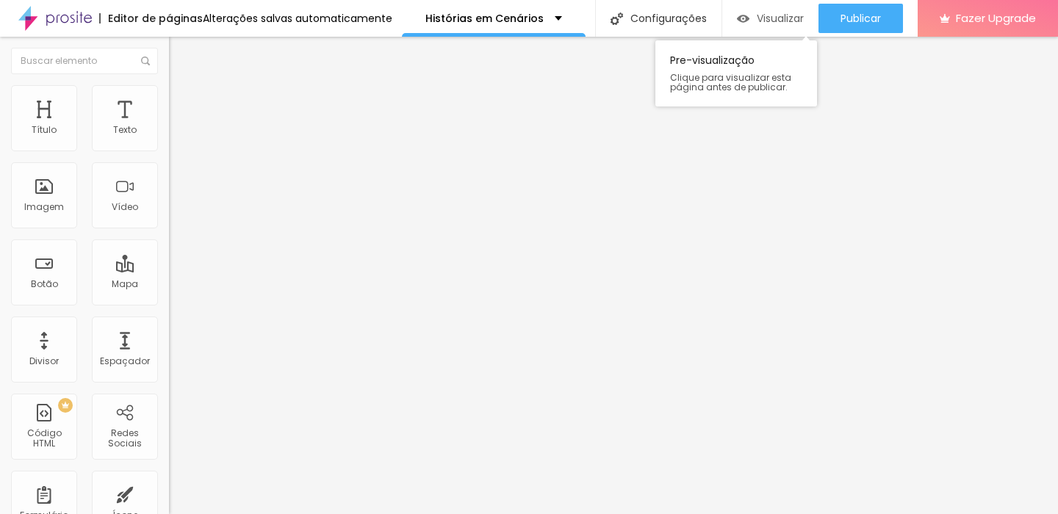
click at [789, 20] on span "Visualizar" at bounding box center [780, 18] width 47 height 12
click at [182, 104] on span "Avançado" at bounding box center [206, 110] width 48 height 12
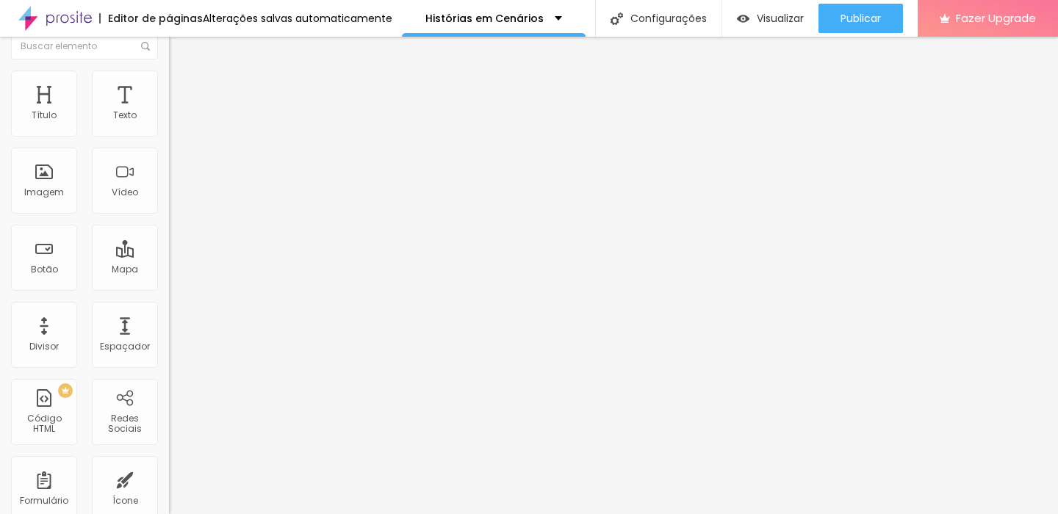
scroll to position [0, 0]
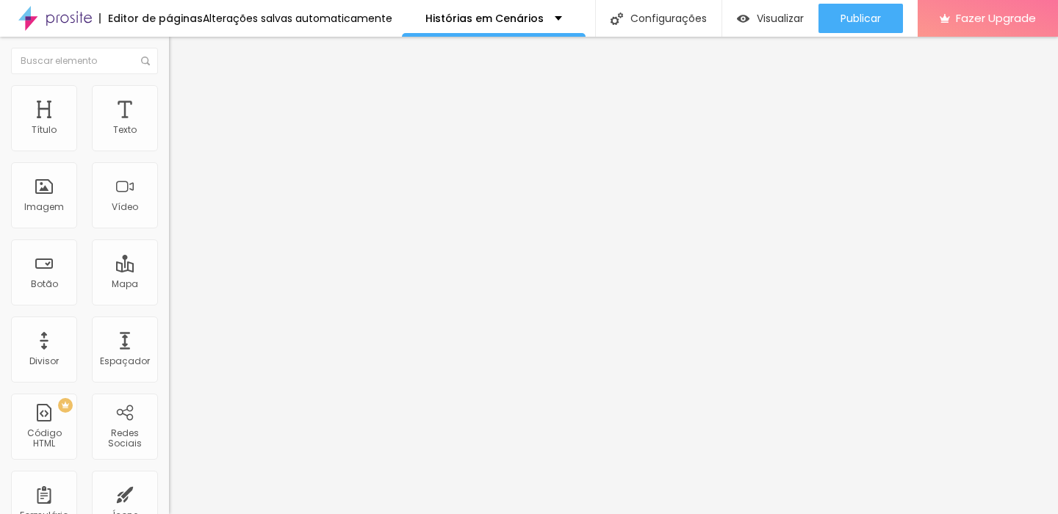
click at [182, 101] on span "Estilo" at bounding box center [193, 95] width 23 height 12
click at [182, 107] on span "Avançado" at bounding box center [206, 110] width 48 height 12
drag, startPoint x: 53, startPoint y: 145, endPoint x: 0, endPoint y: 150, distance: 53.1
click at [169, 285] on input "range" at bounding box center [216, 291] width 95 height 12
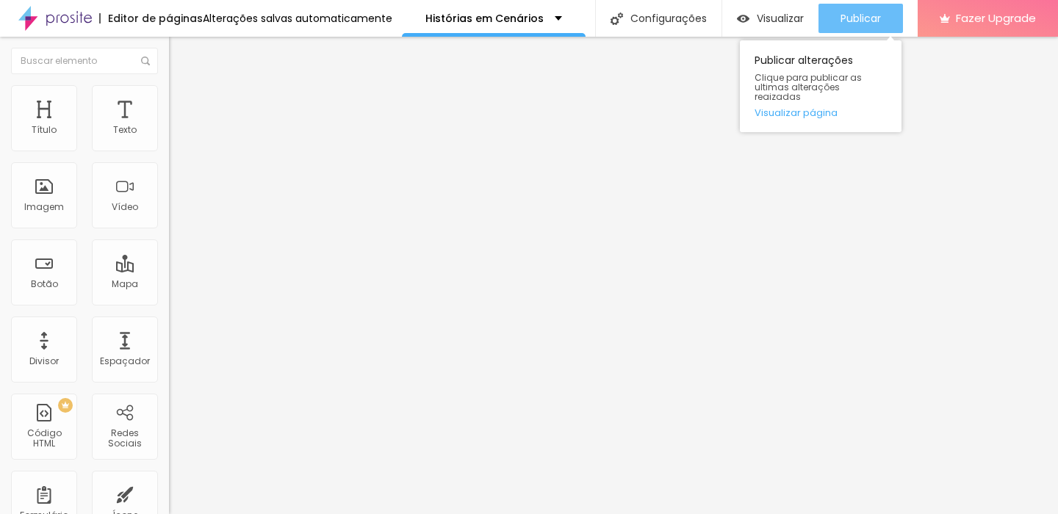
click at [870, 18] on span "Publicar" at bounding box center [860, 18] width 40 height 12
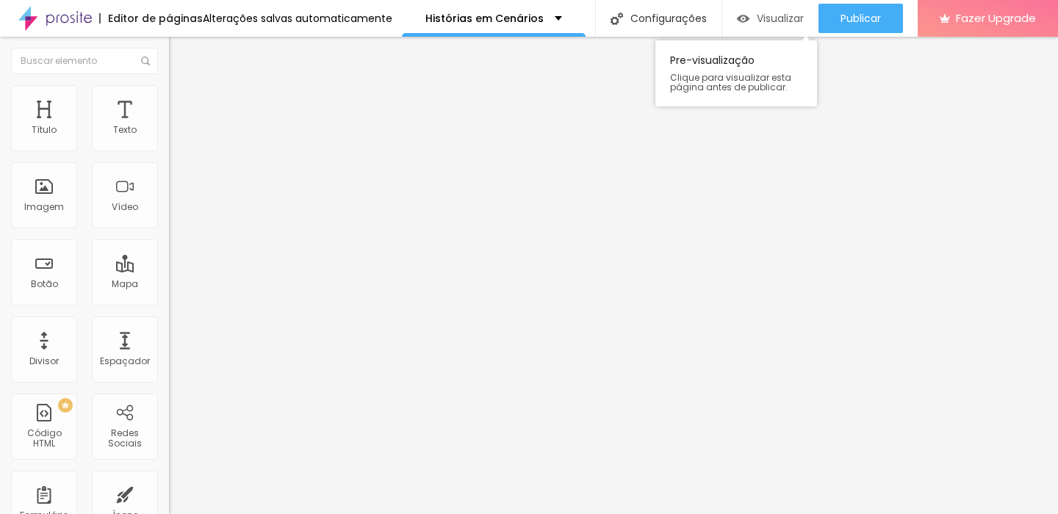
click at [768, 21] on span "Visualizar" at bounding box center [780, 18] width 47 height 12
click at [182, 101] on span "Estilo" at bounding box center [193, 95] width 23 height 12
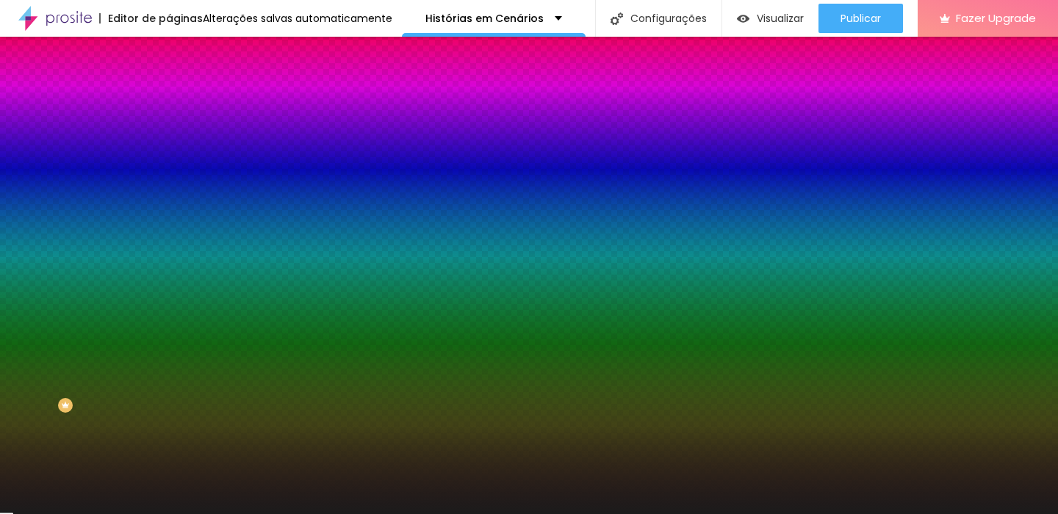
click at [169, 185] on button "button" at bounding box center [179, 187] width 21 height 15
drag, startPoint x: 262, startPoint y: 281, endPoint x: 239, endPoint y: 284, distance: 22.1
click at [82, 514] on div at bounding box center [529, 514] width 1058 height 0
click at [175, 217] on icon "button" at bounding box center [180, 211] width 10 height 10
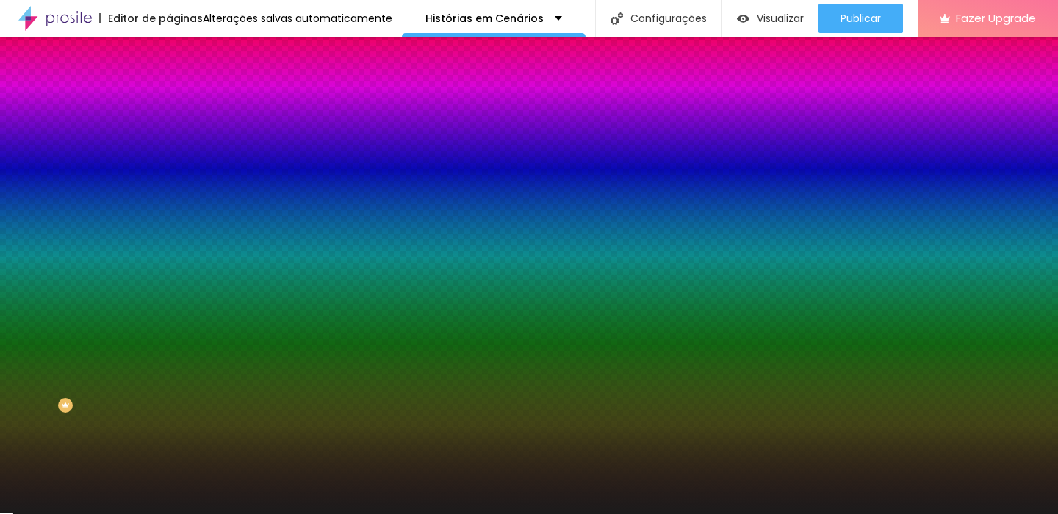
click at [175, 217] on icon "button" at bounding box center [180, 211] width 10 height 10
click at [175, 223] on icon "button" at bounding box center [179, 227] width 9 height 9
drag, startPoint x: 159, startPoint y: 270, endPoint x: 406, endPoint y: 307, distance: 248.8
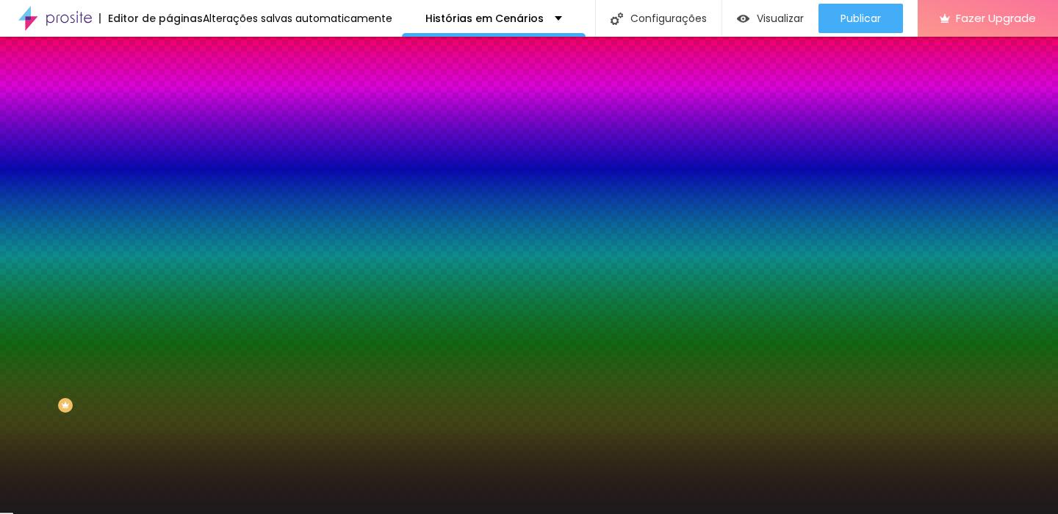
click at [141, 514] on div at bounding box center [529, 514] width 1058 height 0
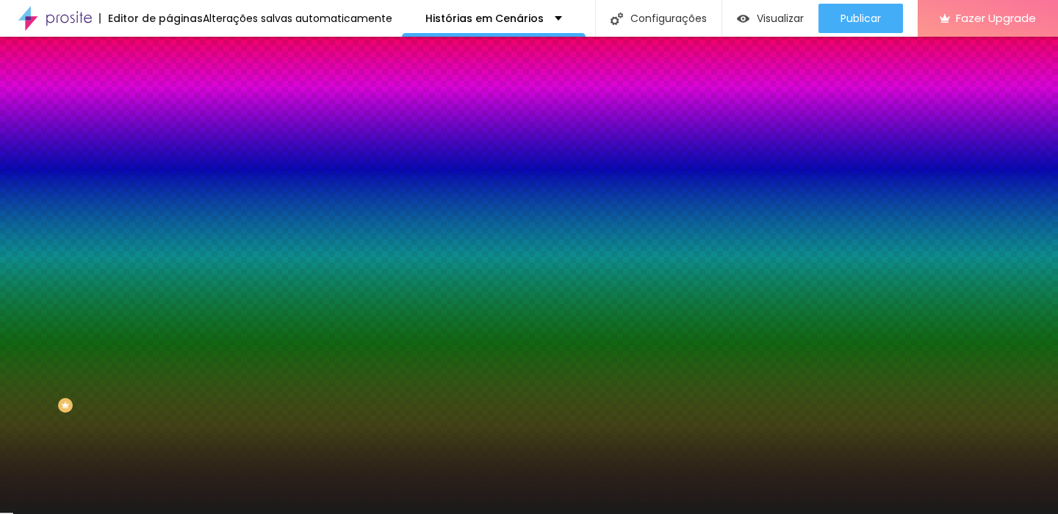
click at [169, 148] on input "#D2B16C" at bounding box center [257, 147] width 176 height 15
click at [169, 221] on button "button" at bounding box center [179, 228] width 21 height 15
paste input "D2B16"
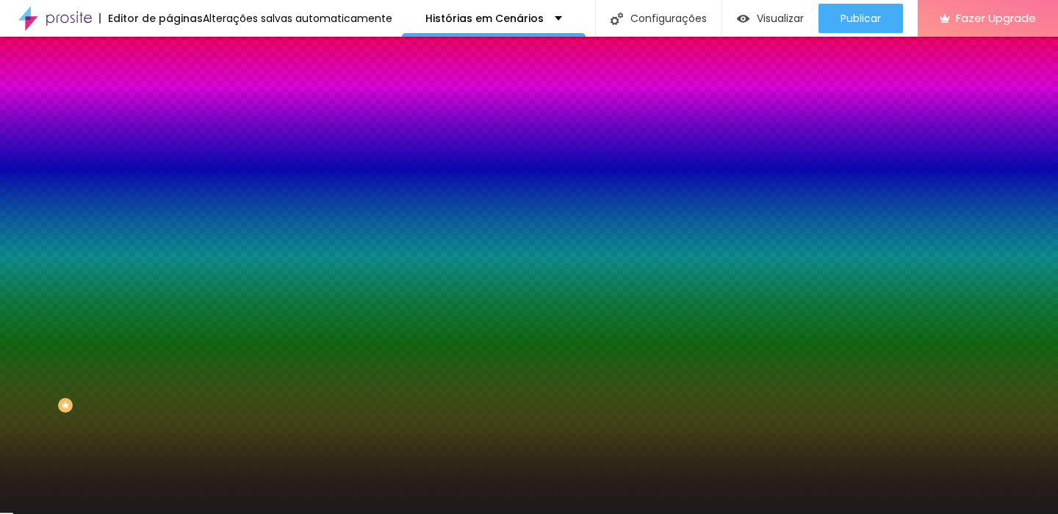
click at [469, 514] on div at bounding box center [529, 514] width 1058 height 0
click at [169, 85] on li "Conteúdo" at bounding box center [253, 78] width 169 height 15
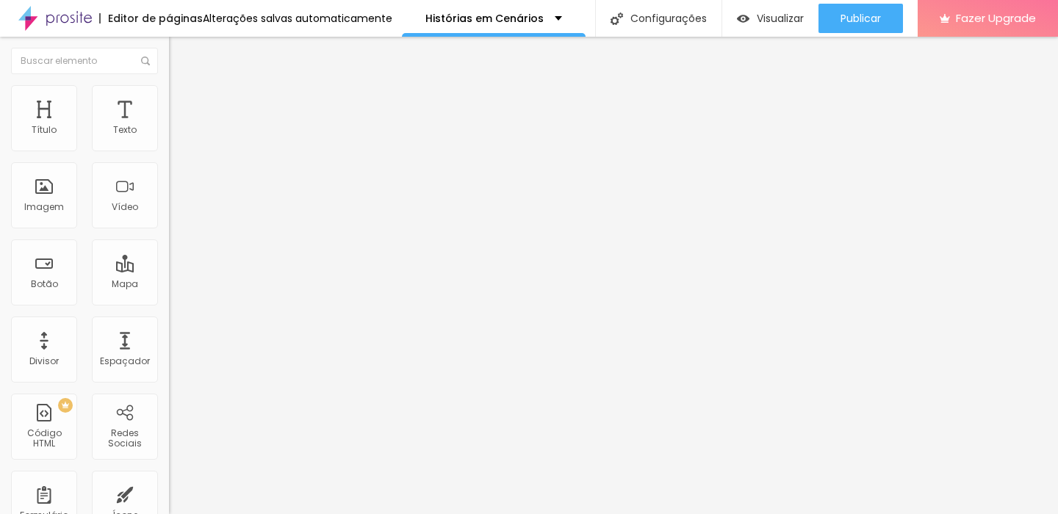
click at [169, 90] on img at bounding box center [175, 91] width 13 height 13
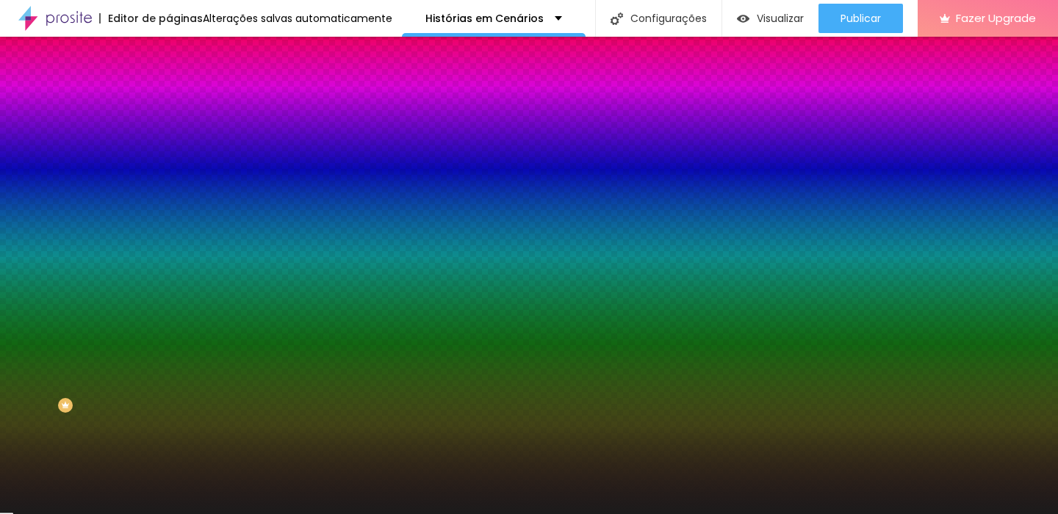
click at [118, 514] on div at bounding box center [522, 514] width 1045 height 0
drag, startPoint x: 328, startPoint y: 466, endPoint x: 185, endPoint y: 465, distance: 142.5
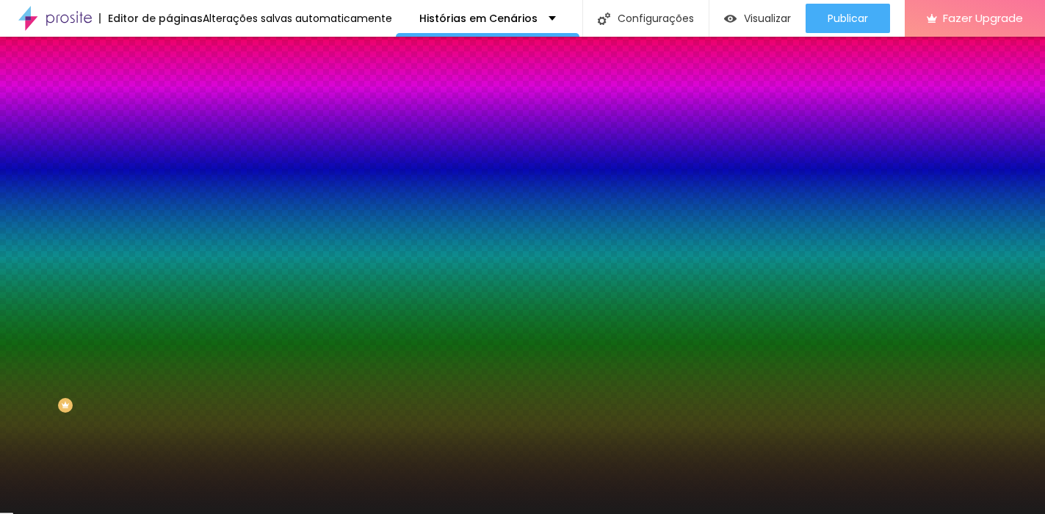
paste input "D2B16C"
click at [40, 514] on div at bounding box center [522, 514] width 1045 height 0
click at [176, 225] on icon "button" at bounding box center [179, 228] width 6 height 6
drag, startPoint x: 327, startPoint y: 336, endPoint x: 154, endPoint y: 353, distance: 173.4
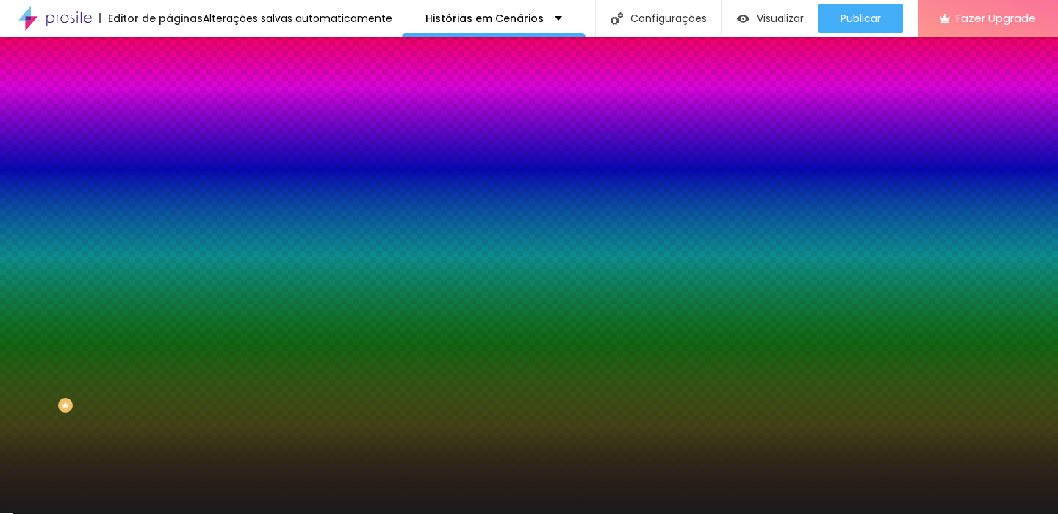
paste input "D2B16C"
click at [24, 514] on div at bounding box center [529, 514] width 1058 height 0
click at [169, 271] on button "button" at bounding box center [179, 278] width 21 height 15
click at [143, 514] on div at bounding box center [529, 514] width 1058 height 0
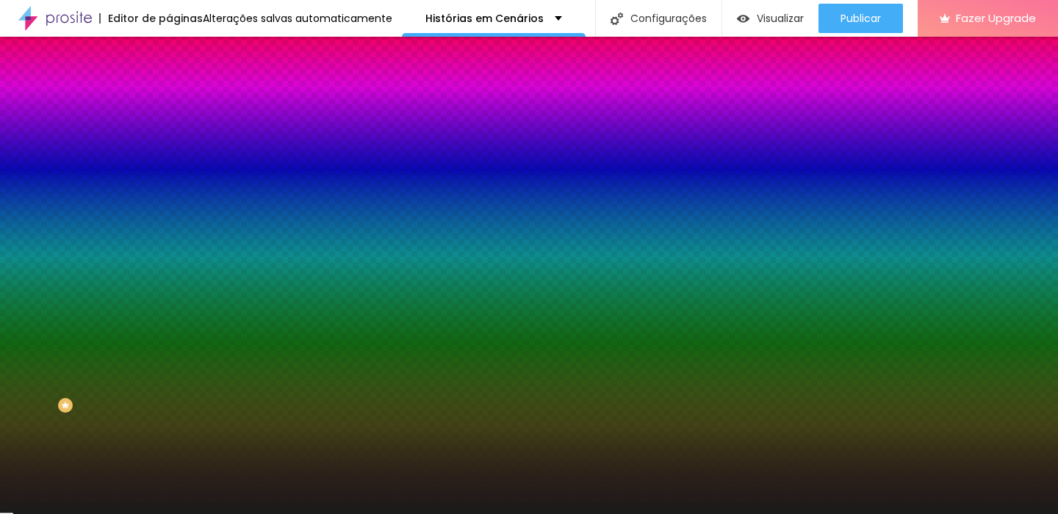
click at [176, 225] on icon "button" at bounding box center [179, 228] width 6 height 6
click at [32, 514] on div at bounding box center [529, 514] width 1058 height 0
click at [71, 514] on div at bounding box center [522, 514] width 1045 height 0
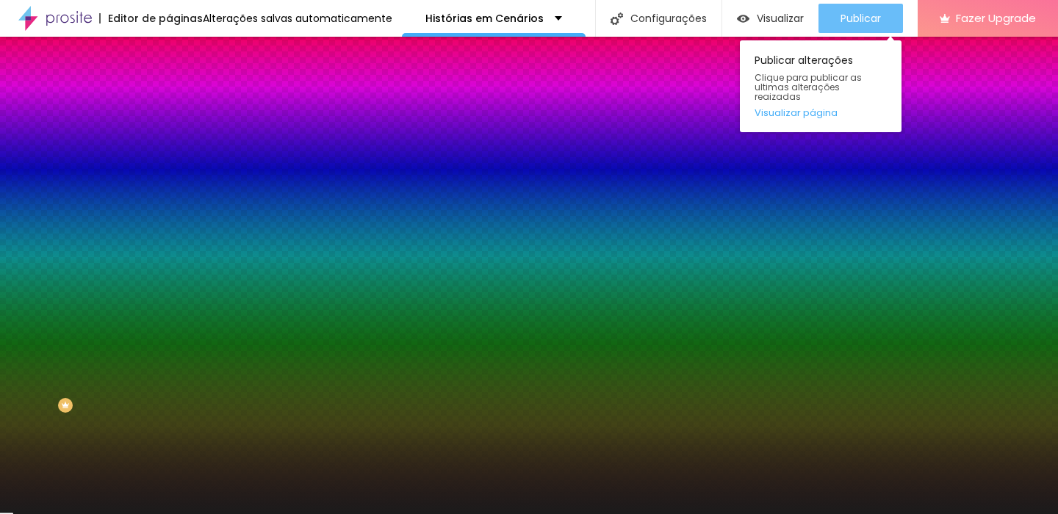
click at [873, 13] on span "Publicar" at bounding box center [860, 18] width 40 height 12
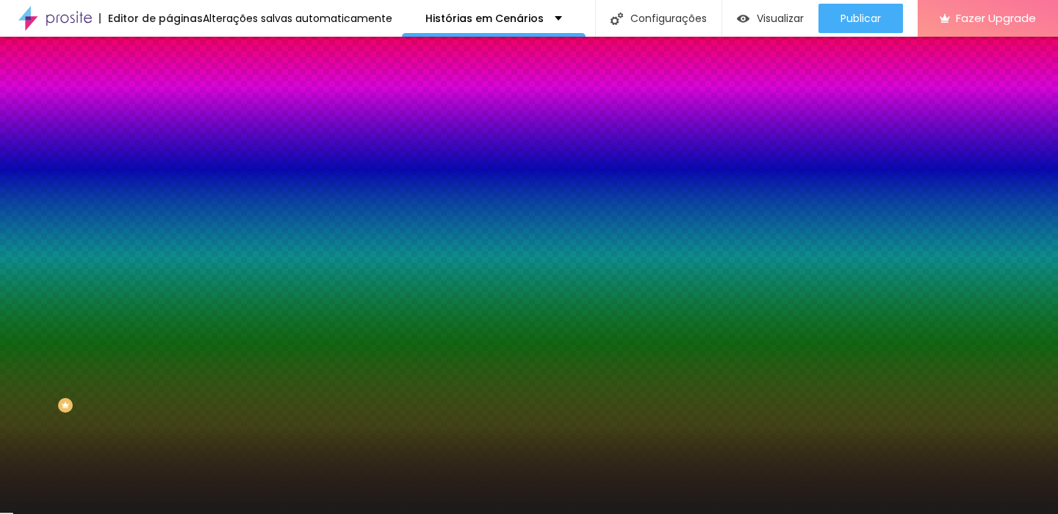
click at [169, 85] on li "Conteúdo" at bounding box center [253, 78] width 169 height 15
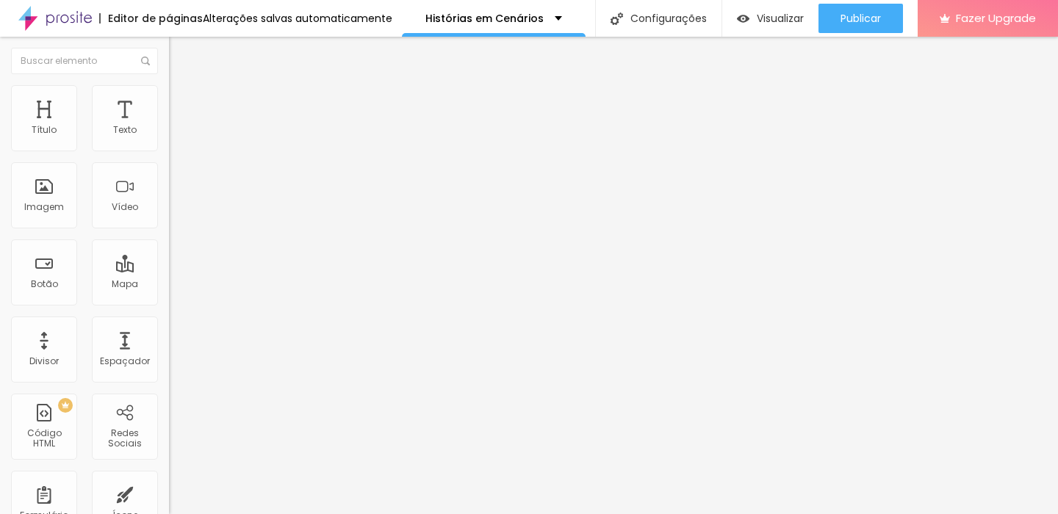
click at [169, 96] on li "Estilo" at bounding box center [253, 92] width 169 height 15
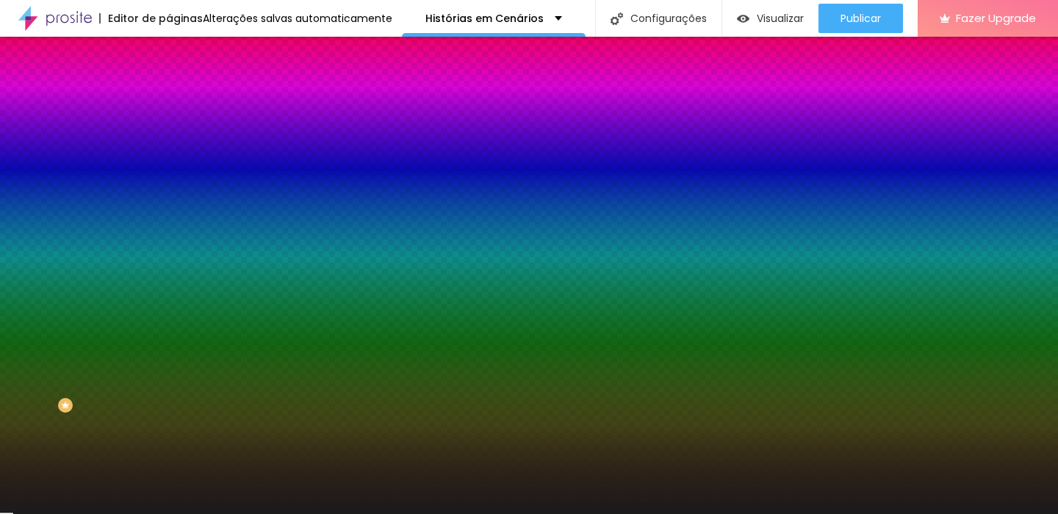
click at [175, 182] on icon "button" at bounding box center [179, 186] width 9 height 9
click at [87, 514] on div at bounding box center [529, 514] width 1058 height 0
click at [175, 223] on icon "button" at bounding box center [179, 227] width 9 height 9
drag, startPoint x: 326, startPoint y: 275, endPoint x: 359, endPoint y: 271, distance: 32.6
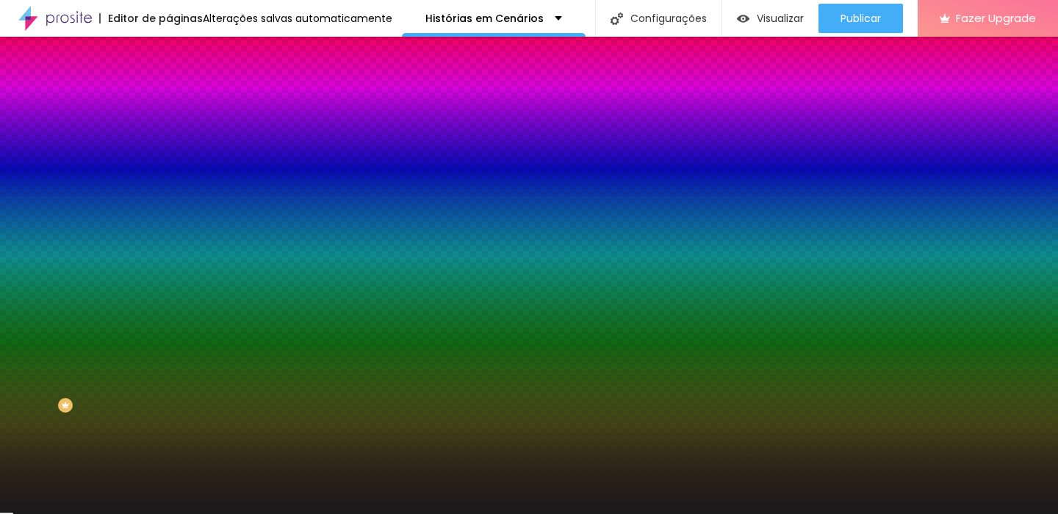
click at [79, 514] on div at bounding box center [529, 514] width 1058 height 0
click at [142, 514] on div at bounding box center [522, 514] width 1045 height 0
click at [176, 225] on icon "button" at bounding box center [179, 228] width 6 height 6
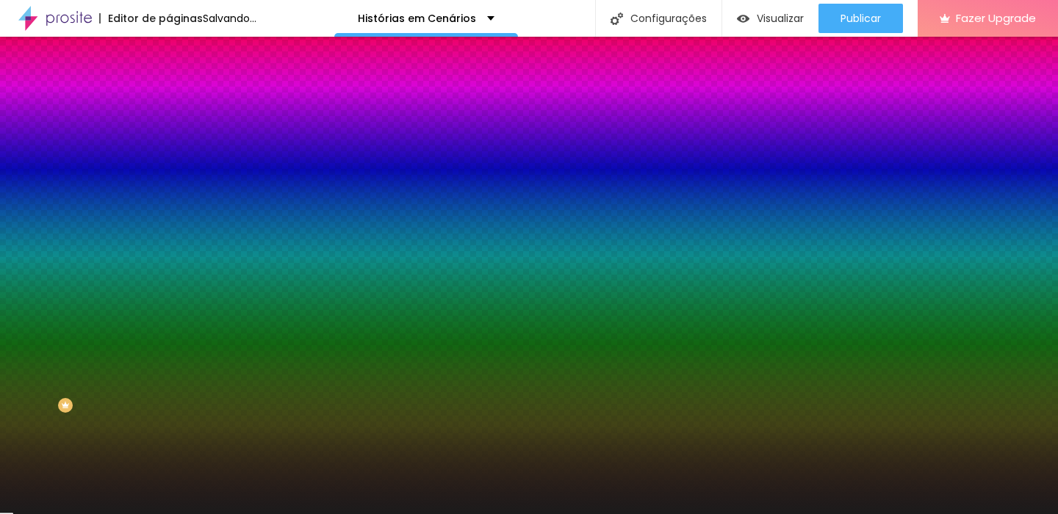
drag, startPoint x: 160, startPoint y: 314, endPoint x: 201, endPoint y: 314, distance: 41.1
drag, startPoint x: 190, startPoint y: 316, endPoint x: 126, endPoint y: 316, distance: 63.2
click at [101, 514] on div at bounding box center [529, 514] width 1058 height 0
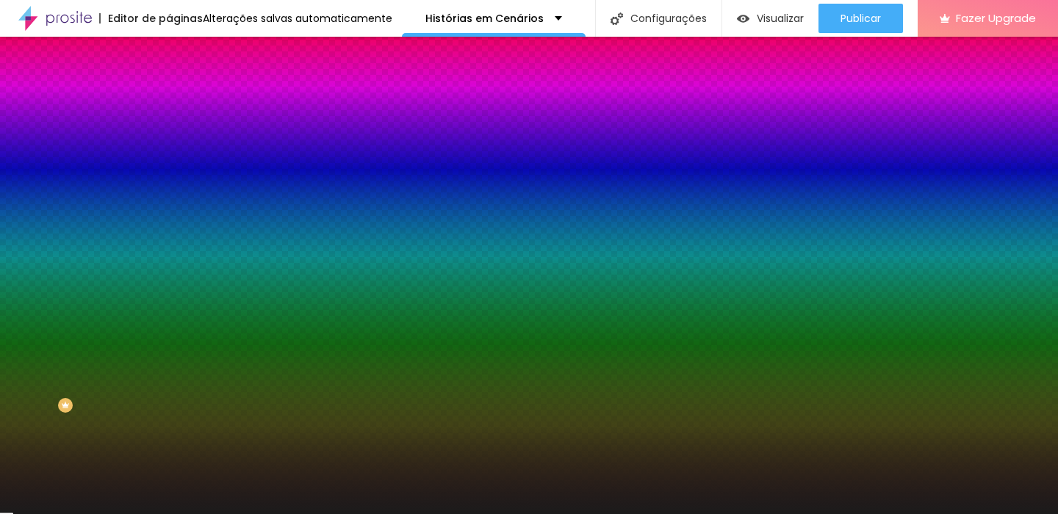
click at [176, 186] on icon "button" at bounding box center [179, 187] width 6 height 6
drag, startPoint x: 237, startPoint y: 285, endPoint x: 228, endPoint y: 283, distance: 9.8
click at [464, 514] on div at bounding box center [529, 514] width 1058 height 0
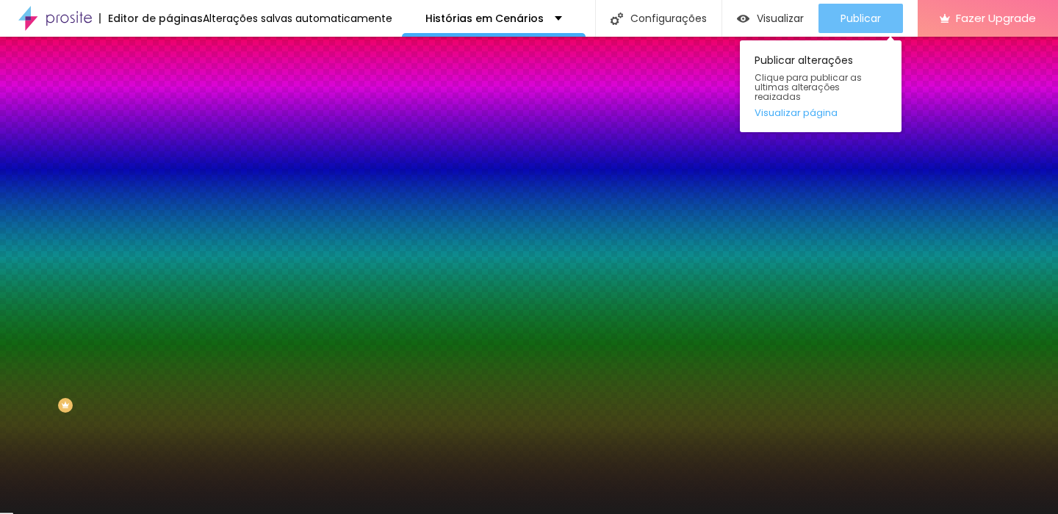
click at [857, 24] on span "Publicar" at bounding box center [860, 18] width 40 height 12
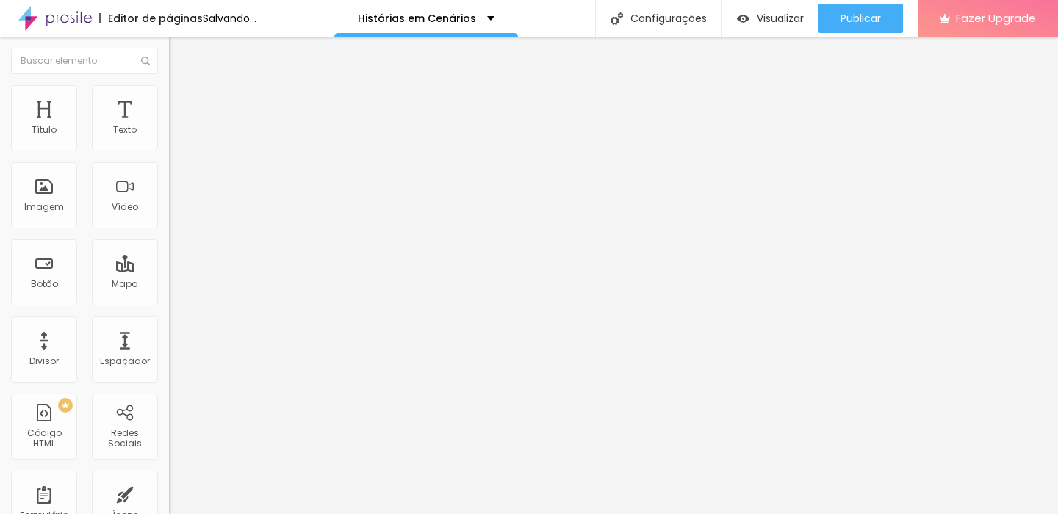
click at [169, 100] on img at bounding box center [175, 106] width 13 height 13
click at [169, 85] on li "Conteúdo" at bounding box center [253, 78] width 169 height 15
click at [169, 134] on span "Encaixotado" at bounding box center [197, 127] width 57 height 12
click at [169, 156] on span "Completo" at bounding box center [191, 150] width 45 height 12
click at [182, 104] on span "Avançado" at bounding box center [206, 110] width 48 height 12
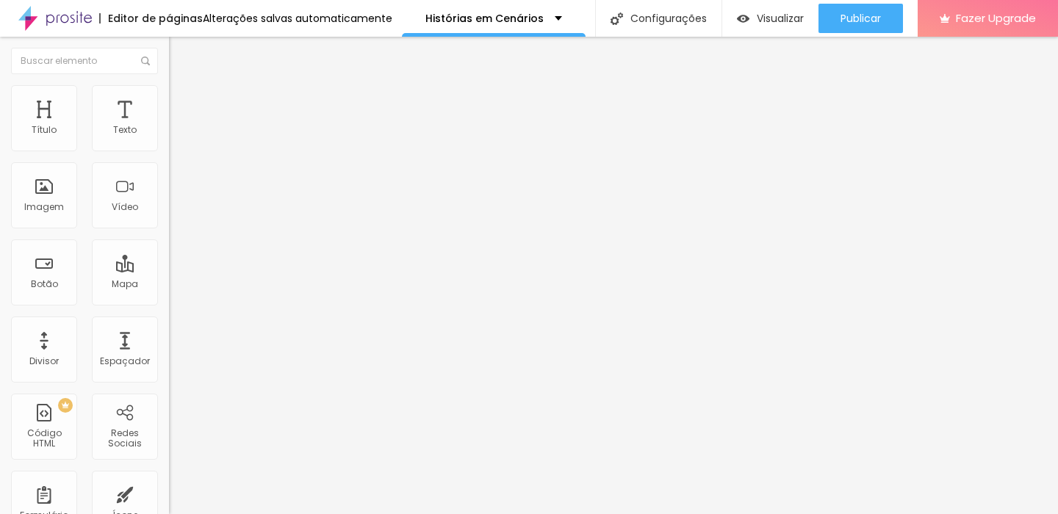
drag, startPoint x: 54, startPoint y: 145, endPoint x: 0, endPoint y: 156, distance: 55.5
click at [169, 285] on input "range" at bounding box center [216, 291] width 95 height 12
click at [169, 220] on span "4:3 Standard" at bounding box center [199, 213] width 60 height 12
click at [169, 138] on input "text" at bounding box center [257, 130] width 176 height 15
paste input "[URL][DOMAIN_NAME]"
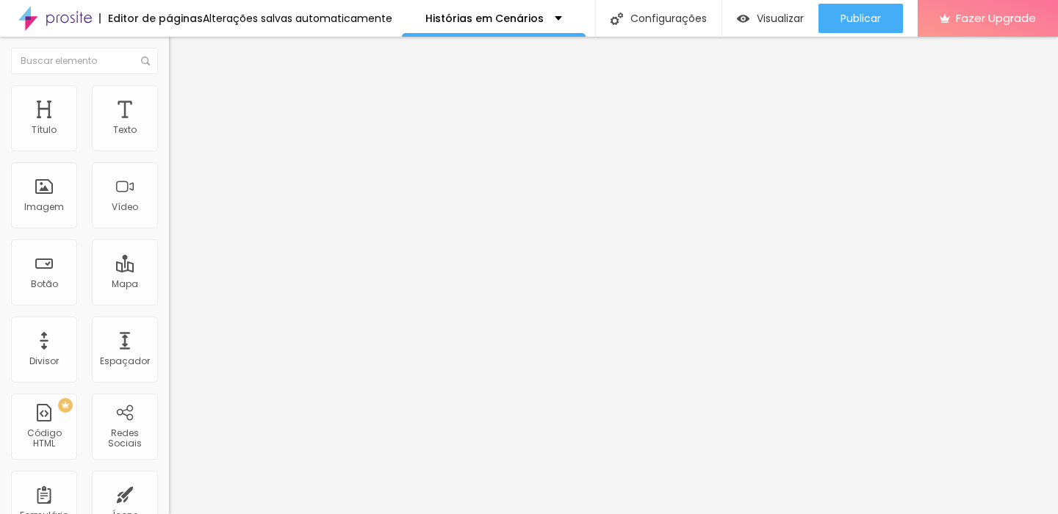
click at [169, 228] on span "Ultrawide" at bounding box center [190, 222] width 42 height 12
click at [169, 276] on div at bounding box center [253, 276] width 169 height 0
click at [169, 285] on div at bounding box center [253, 285] width 169 height 0
click at [169, 220] on span "21:9 Ultrawide" at bounding box center [199, 213] width 60 height 12
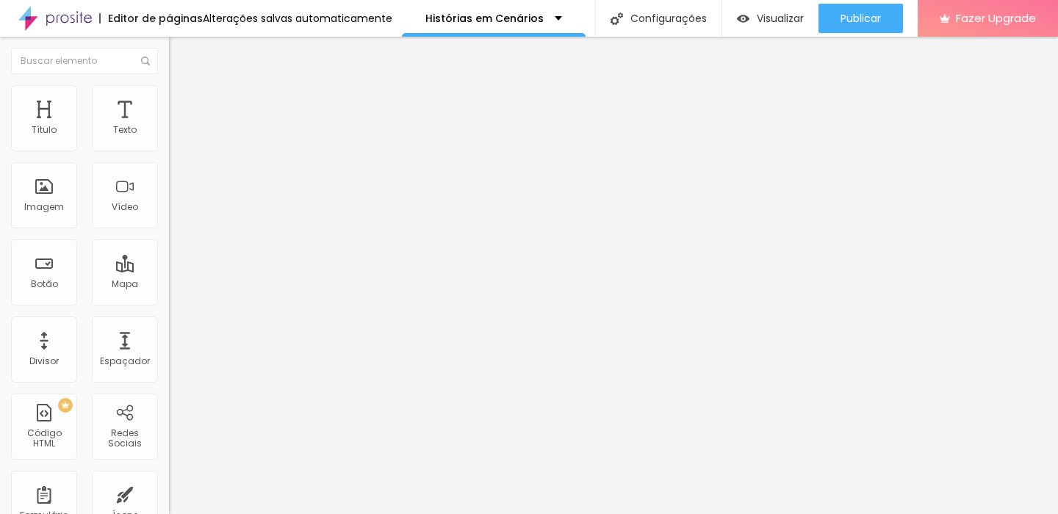
click at [169, 242] on span "Wide" at bounding box center [180, 236] width 23 height 12
click at [182, 101] on span "Estilo" at bounding box center [193, 95] width 23 height 12
click at [169, 100] on li "Avançado" at bounding box center [253, 107] width 169 height 15
click at [182, 87] on span "Conteúdo" at bounding box center [205, 80] width 46 height 12
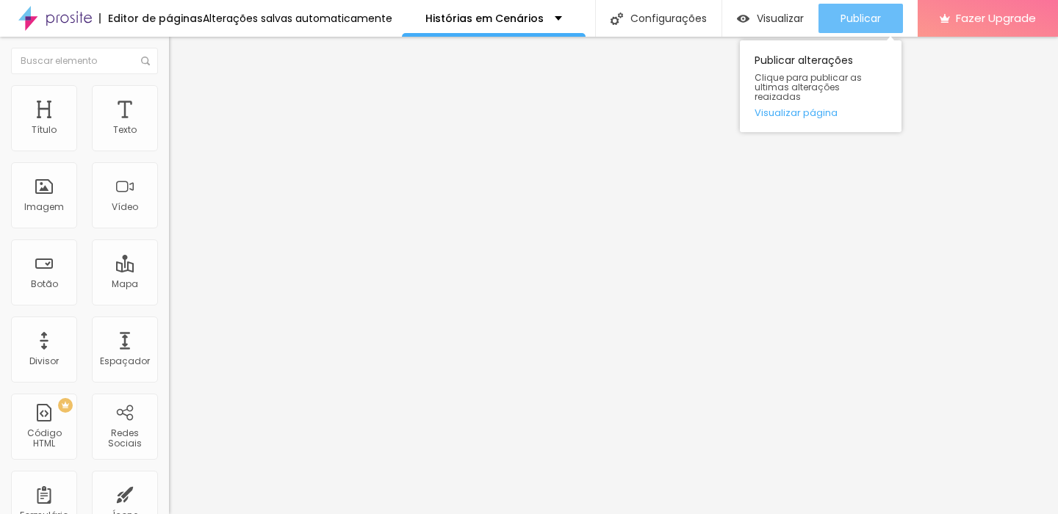
click at [850, 15] on span "Publicar" at bounding box center [860, 18] width 40 height 12
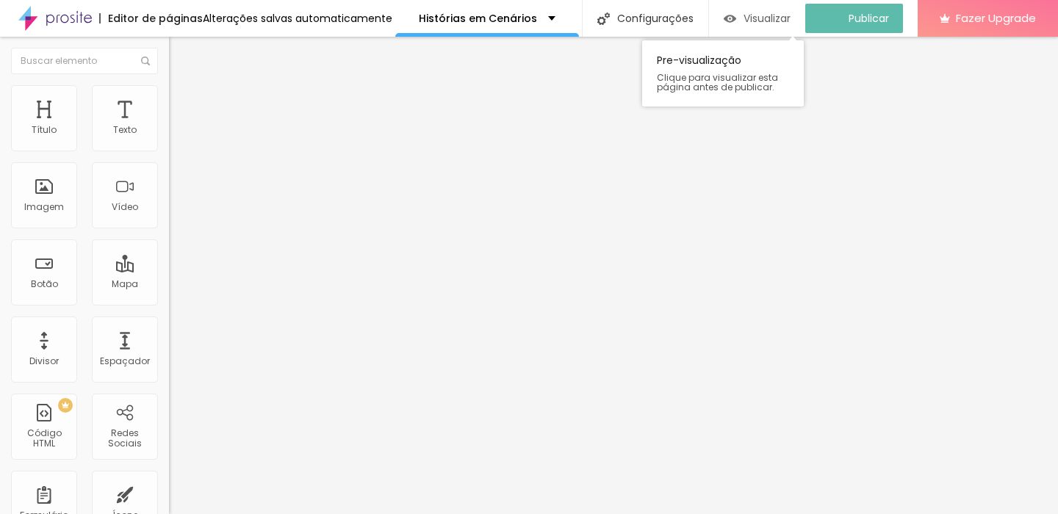
click at [760, 18] on span "Visualizar" at bounding box center [766, 18] width 47 height 12
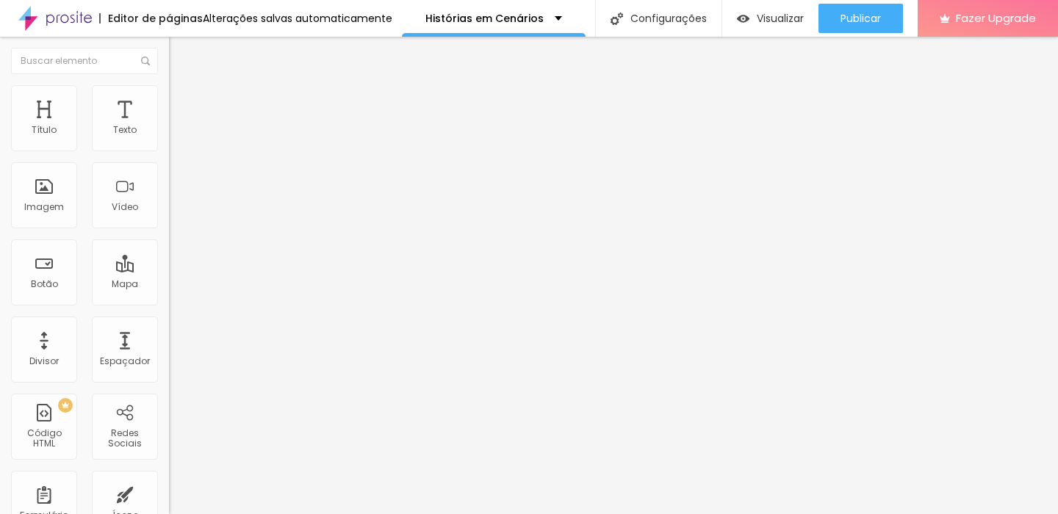
click at [182, 101] on span "Estilo" at bounding box center [193, 95] width 23 height 12
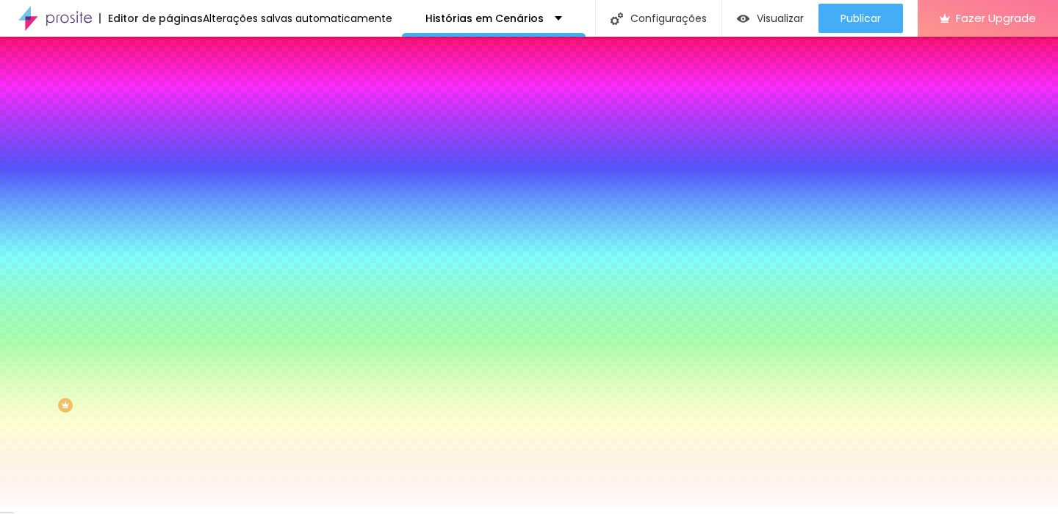
click at [169, 135] on span "Adicionar imagem" at bounding box center [216, 129] width 95 height 12
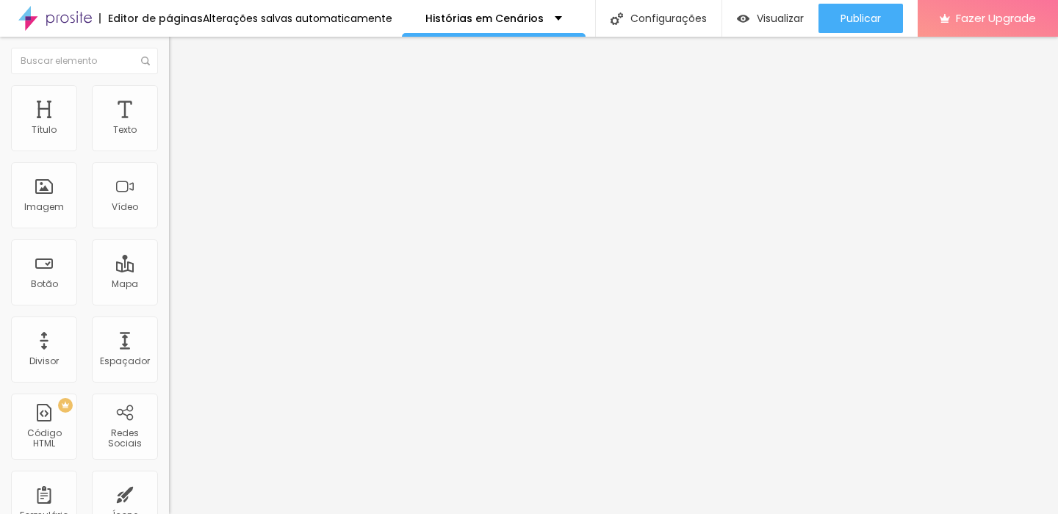
click at [180, 55] on img "button" at bounding box center [186, 54] width 12 height 12
click at [169, 126] on span "Adicionar imagem" at bounding box center [216, 120] width 95 height 12
click at [169, 96] on li "Estilo" at bounding box center [253, 92] width 169 height 15
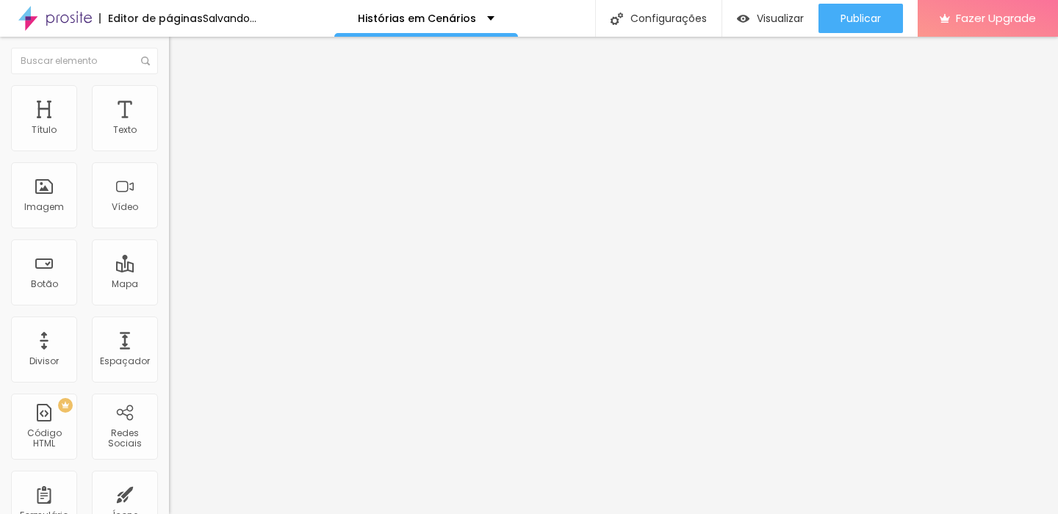
drag, startPoint x: 150, startPoint y: 159, endPoint x: 77, endPoint y: 162, distance: 72.8
click at [169, 151] on input "range" at bounding box center [216, 145] width 95 height 12
click at [169, 95] on li "Estilo" at bounding box center [253, 92] width 169 height 15
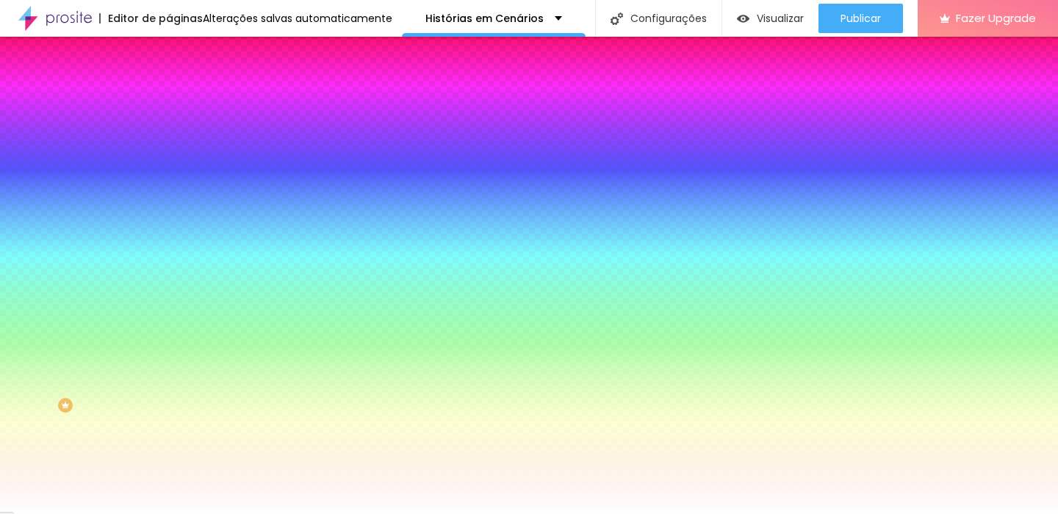
click at [169, 100] on li "Avançado" at bounding box center [253, 107] width 169 height 15
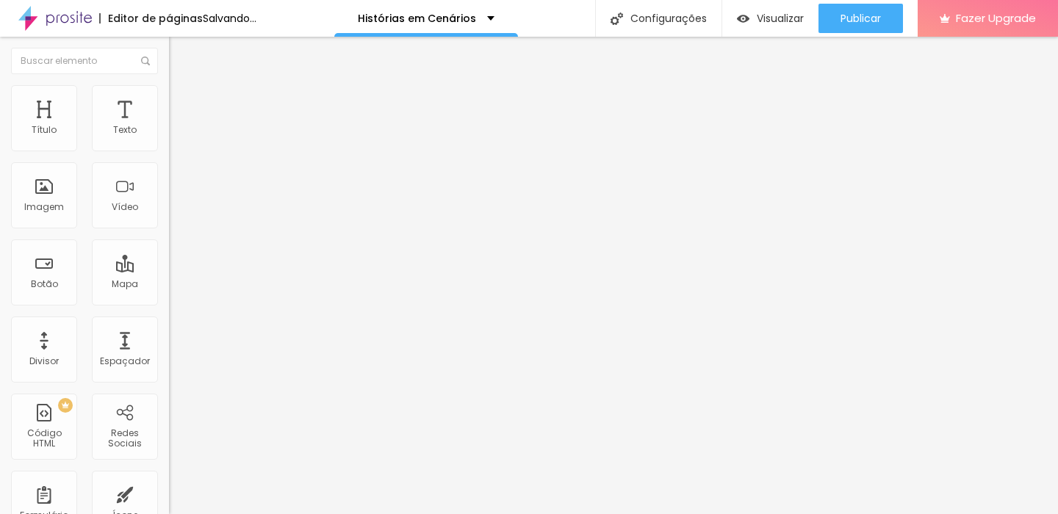
drag, startPoint x: 31, startPoint y: 172, endPoint x: 41, endPoint y: 172, distance: 10.3
click at [169, 493] on input "range" at bounding box center [216, 499] width 95 height 12
drag, startPoint x: 84, startPoint y: 146, endPoint x: 164, endPoint y: 140, distance: 79.6
click at [169, 285] on input "range" at bounding box center [216, 291] width 95 height 12
click at [169, 298] on input "30" at bounding box center [196, 305] width 55 height 15
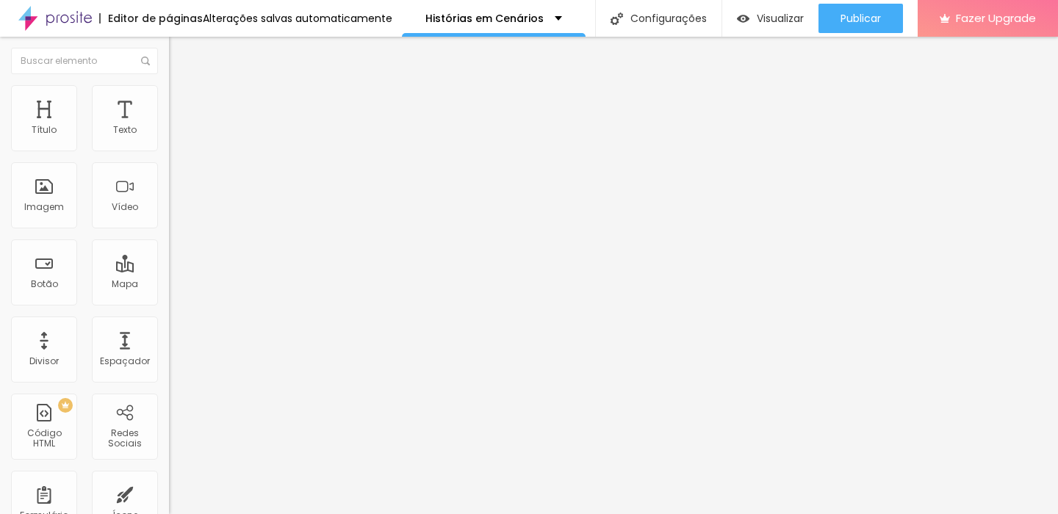
click at [169, 298] on input "30" at bounding box center [196, 305] width 55 height 15
click at [169, 154] on div "Espaçamento entre colunas" at bounding box center [253, 219] width 169 height 208
drag, startPoint x: 74, startPoint y: 143, endPoint x: 0, endPoint y: 148, distance: 74.4
click at [169, 285] on input "range" at bounding box center [216, 291] width 95 height 12
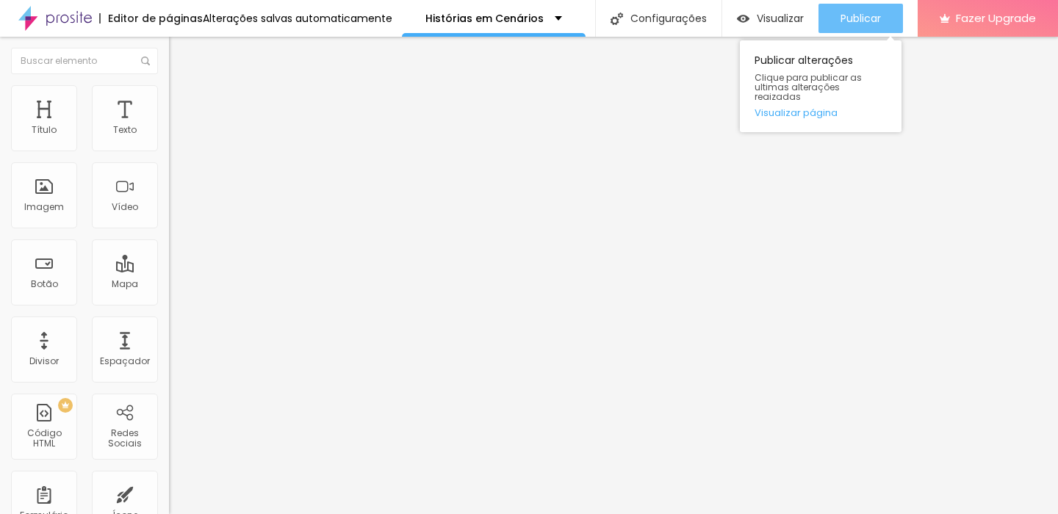
click at [848, 12] on span "Publicar" at bounding box center [860, 18] width 40 height 12
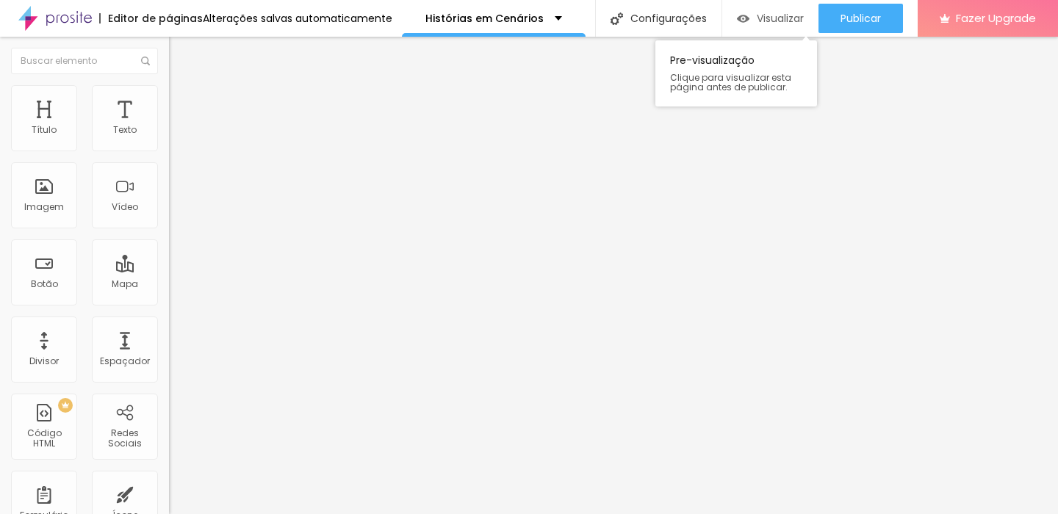
click at [768, 23] on span "Visualizar" at bounding box center [780, 18] width 47 height 12
click at [779, 18] on span "Visualizar" at bounding box center [780, 18] width 47 height 12
